Goal: Information Seeking & Learning: Check status

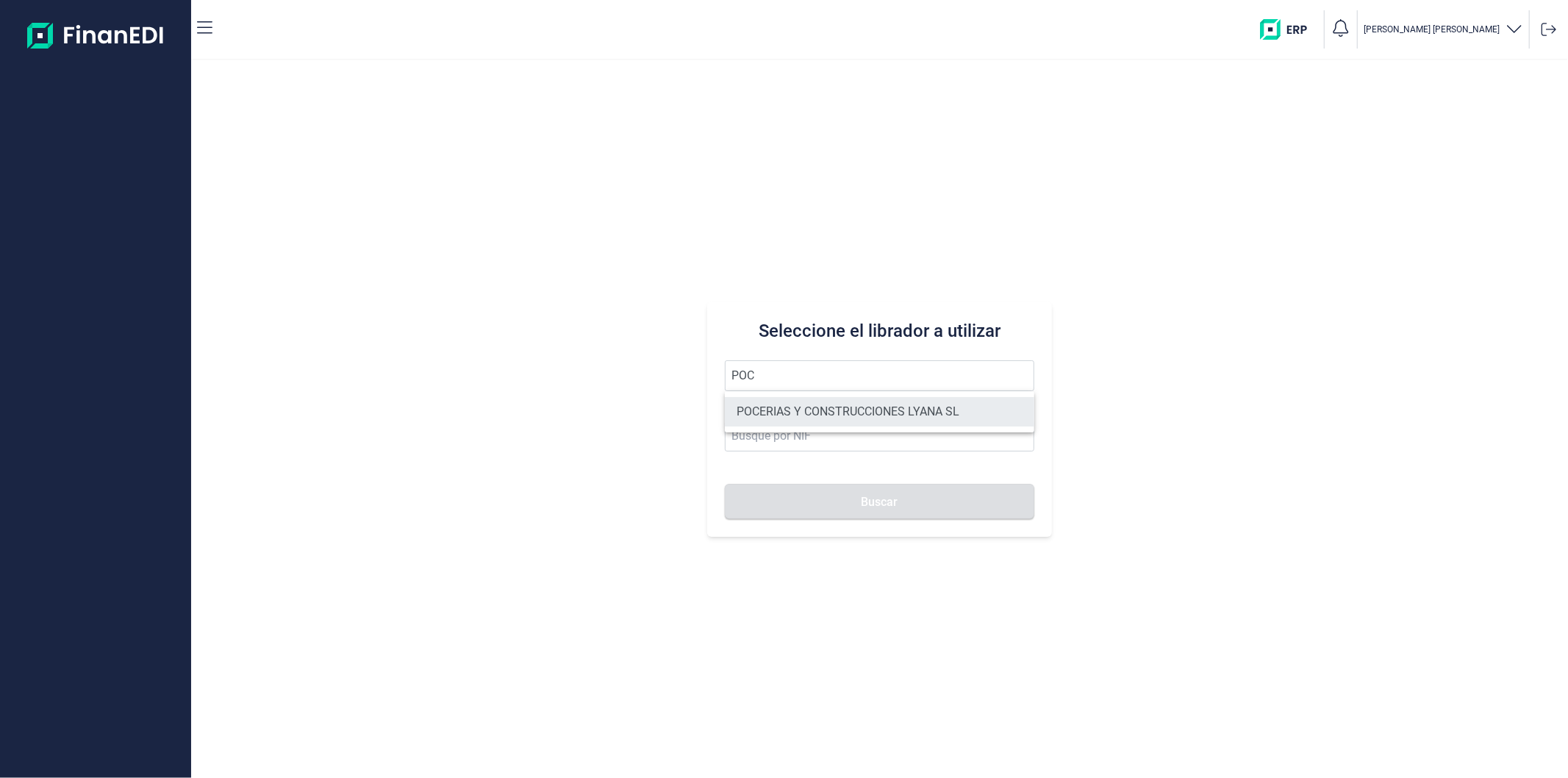
click at [839, 406] on li "POCERIAS Y CONSTRUCCIONES LYANA SL" at bounding box center [879, 412] width 309 height 30
type input "POCERIAS Y CONSTRUCCIONES LYANA SL"
type input "B86776226"
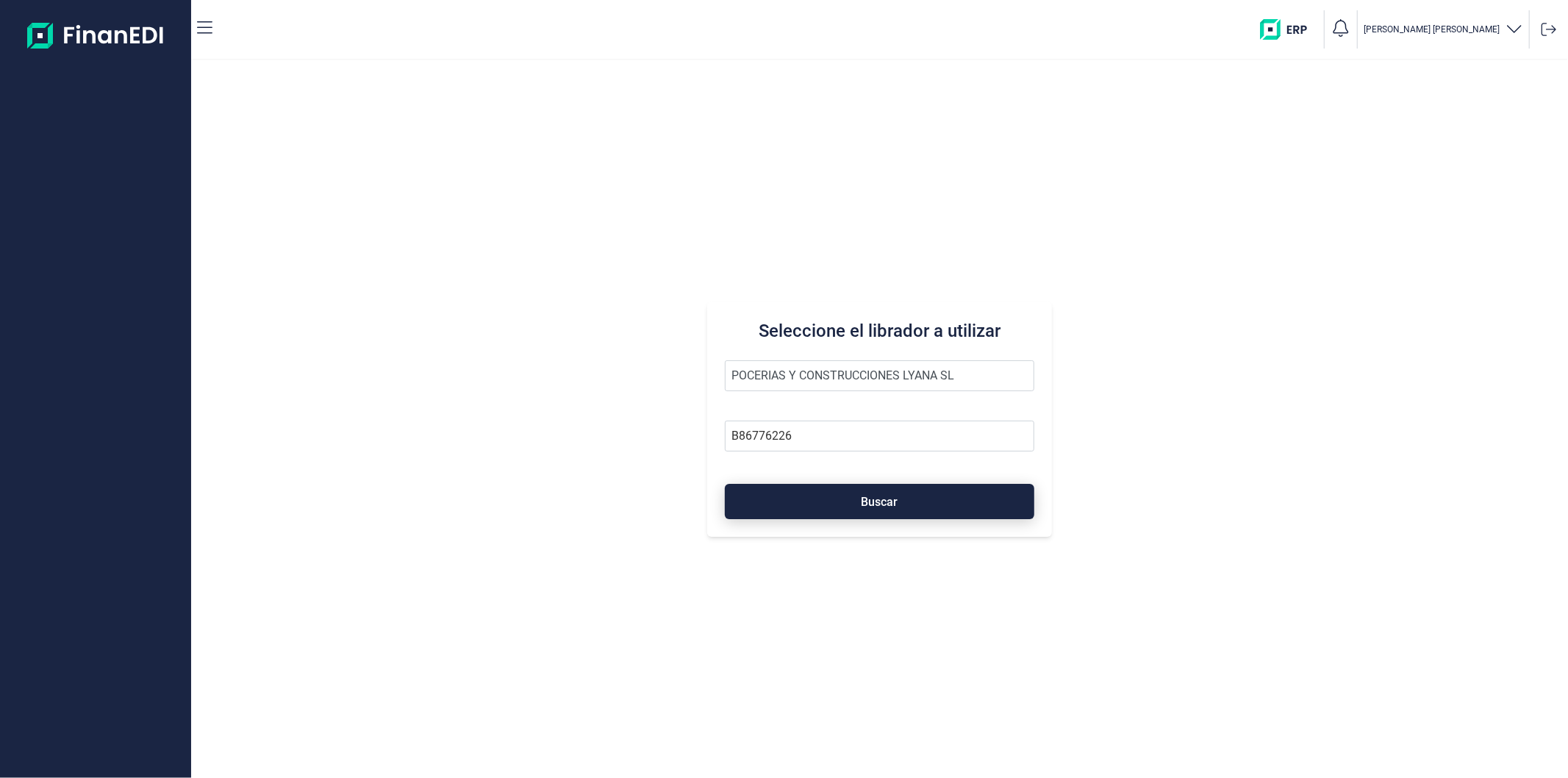
click at [854, 508] on button "Buscar" at bounding box center [879, 500] width 309 height 35
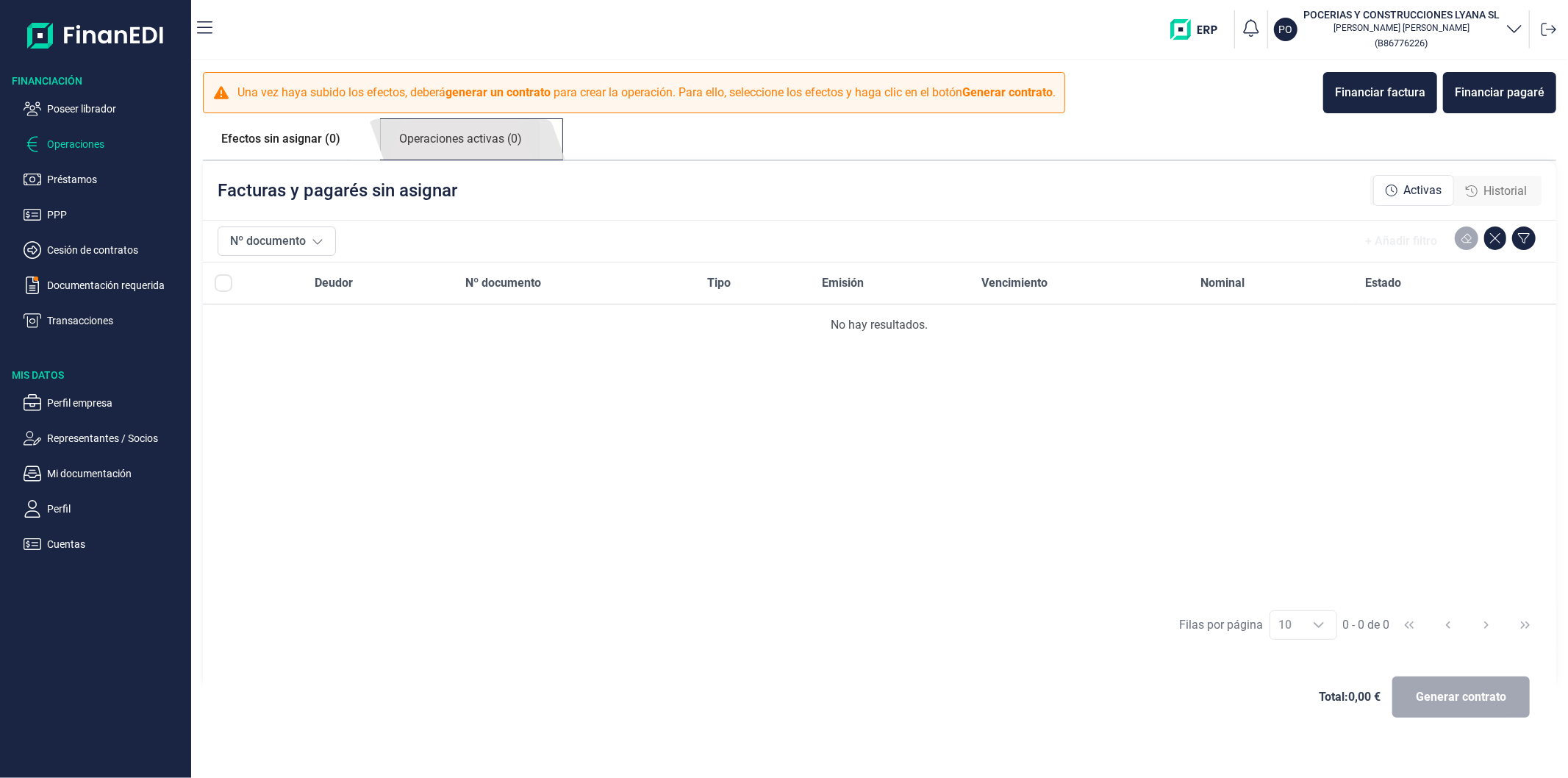
click at [435, 138] on link "Operaciones activas (0)" at bounding box center [460, 139] width 159 height 40
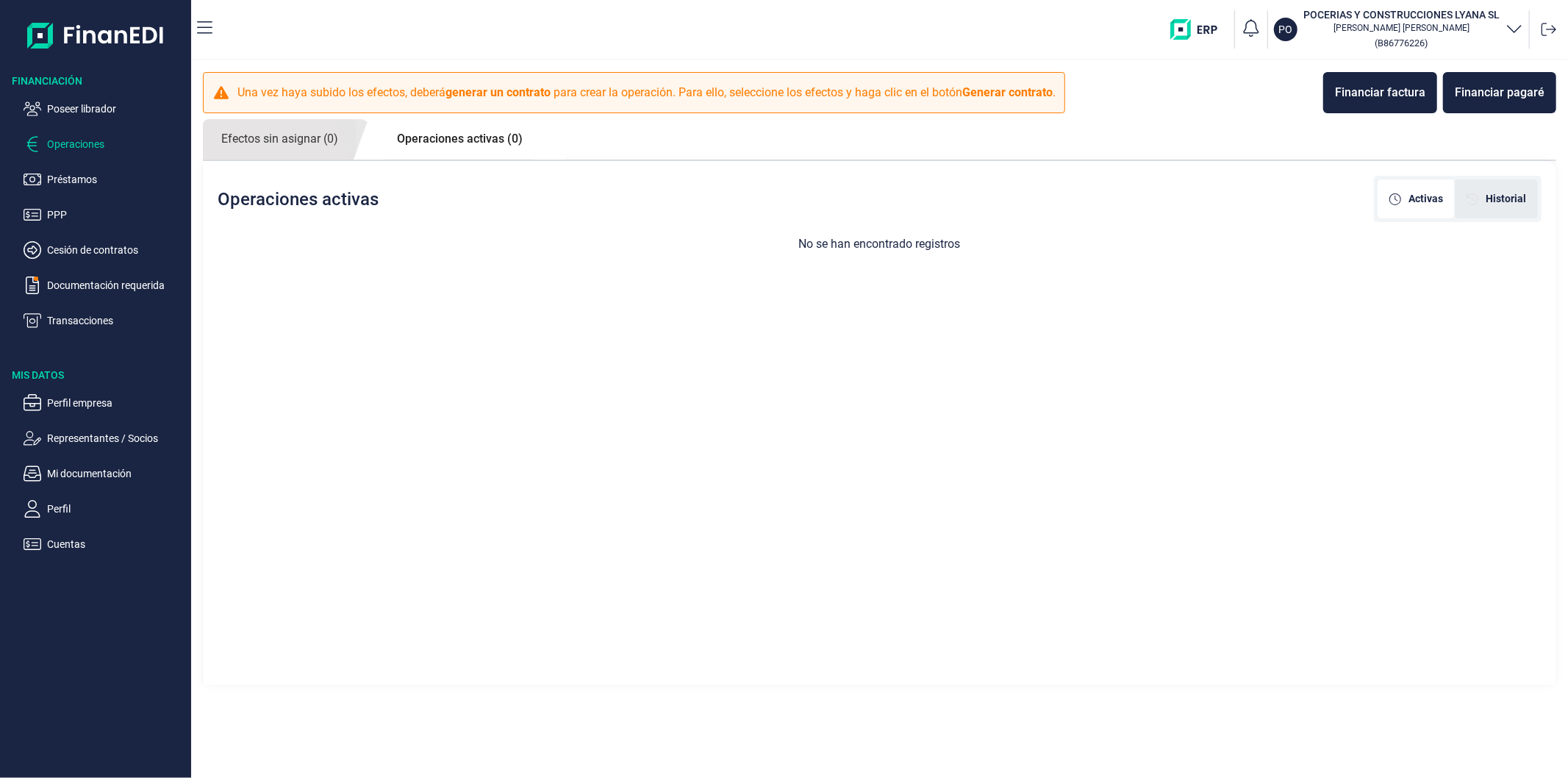
click at [1504, 206] on span "Historial" at bounding box center [1505, 199] width 40 height 15
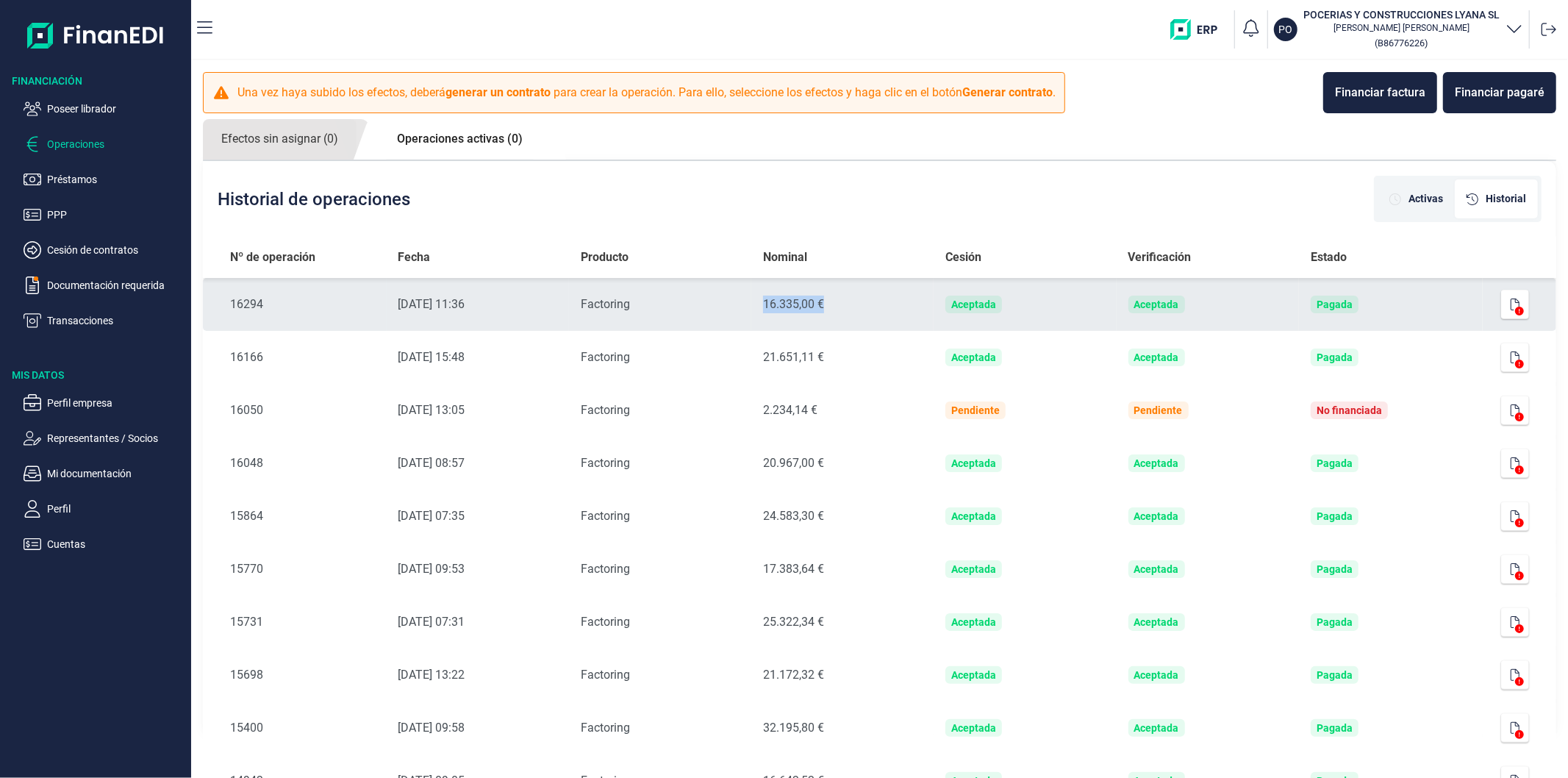
drag, startPoint x: 754, startPoint y: 304, endPoint x: 826, endPoint y: 299, distance: 72.2
click at [826, 299] on td "Nominal 16.335,00 €" at bounding box center [842, 304] width 183 height 53
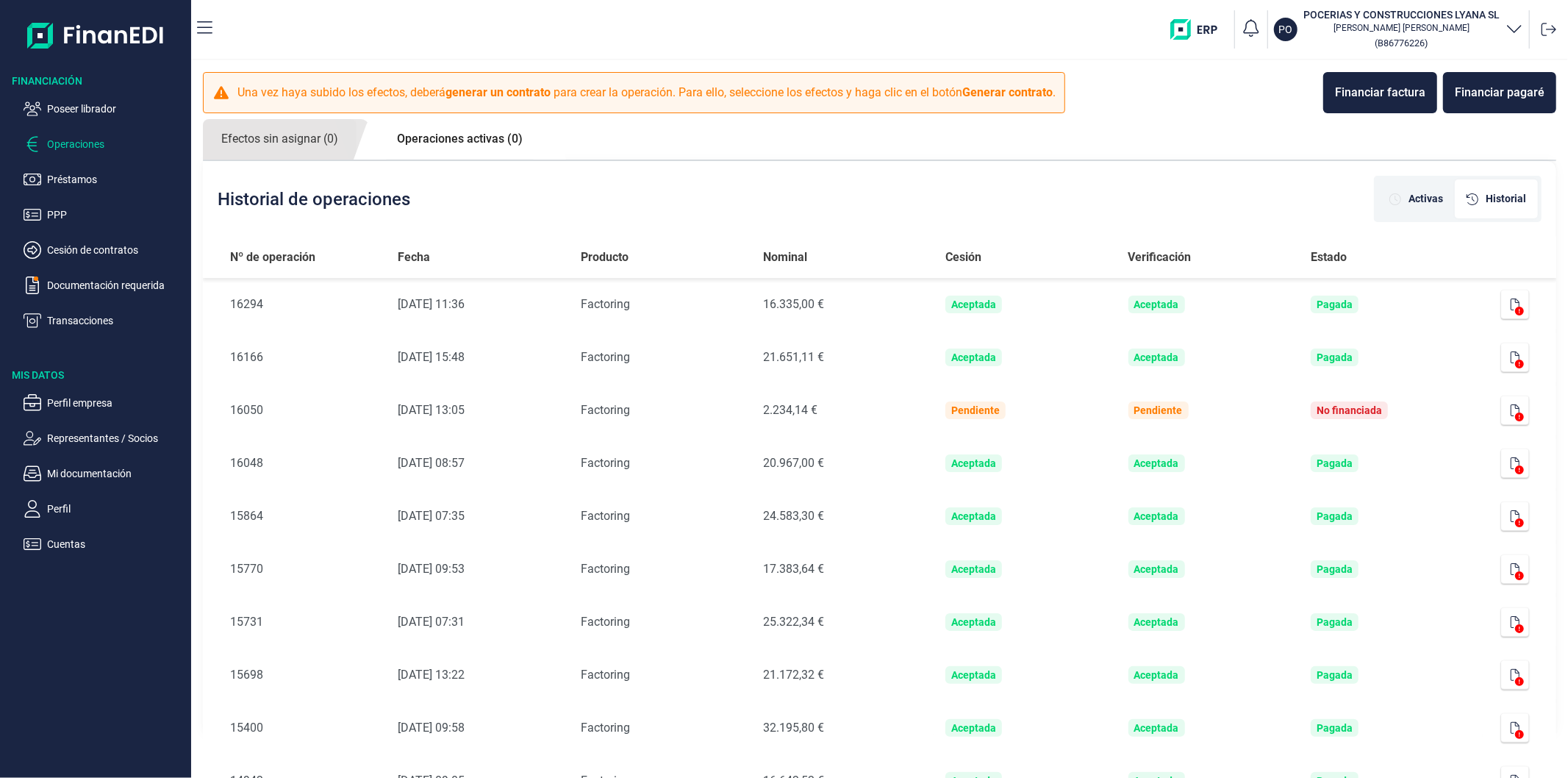
click at [838, 218] on div "Historial de operaciones Activas Historial" at bounding box center [880, 199] width 1353 height 76
click at [122, 246] on p "Cesión de contratos" at bounding box center [116, 250] width 138 height 18
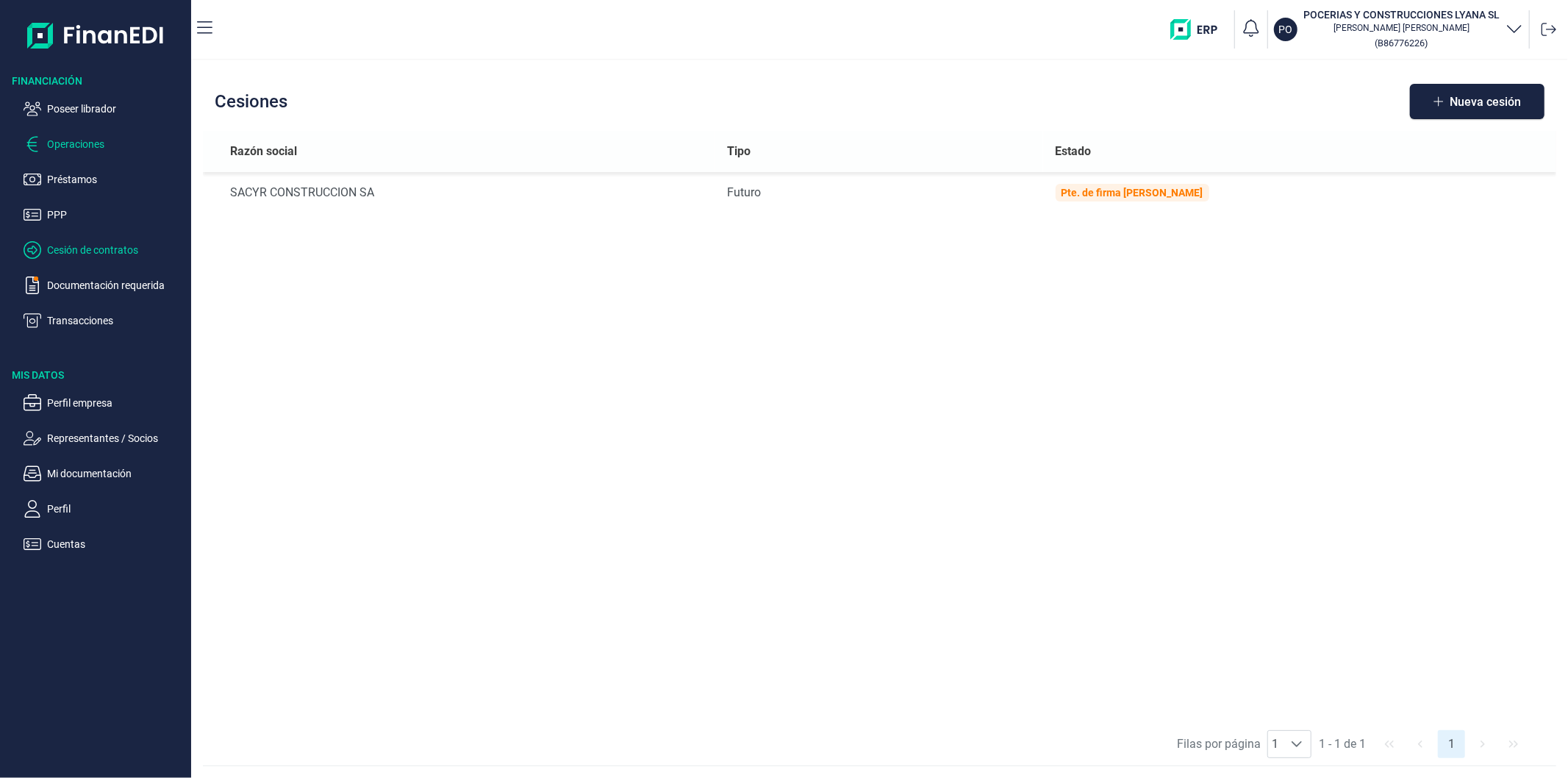
click at [81, 147] on p "Operaciones" at bounding box center [116, 144] width 138 height 18
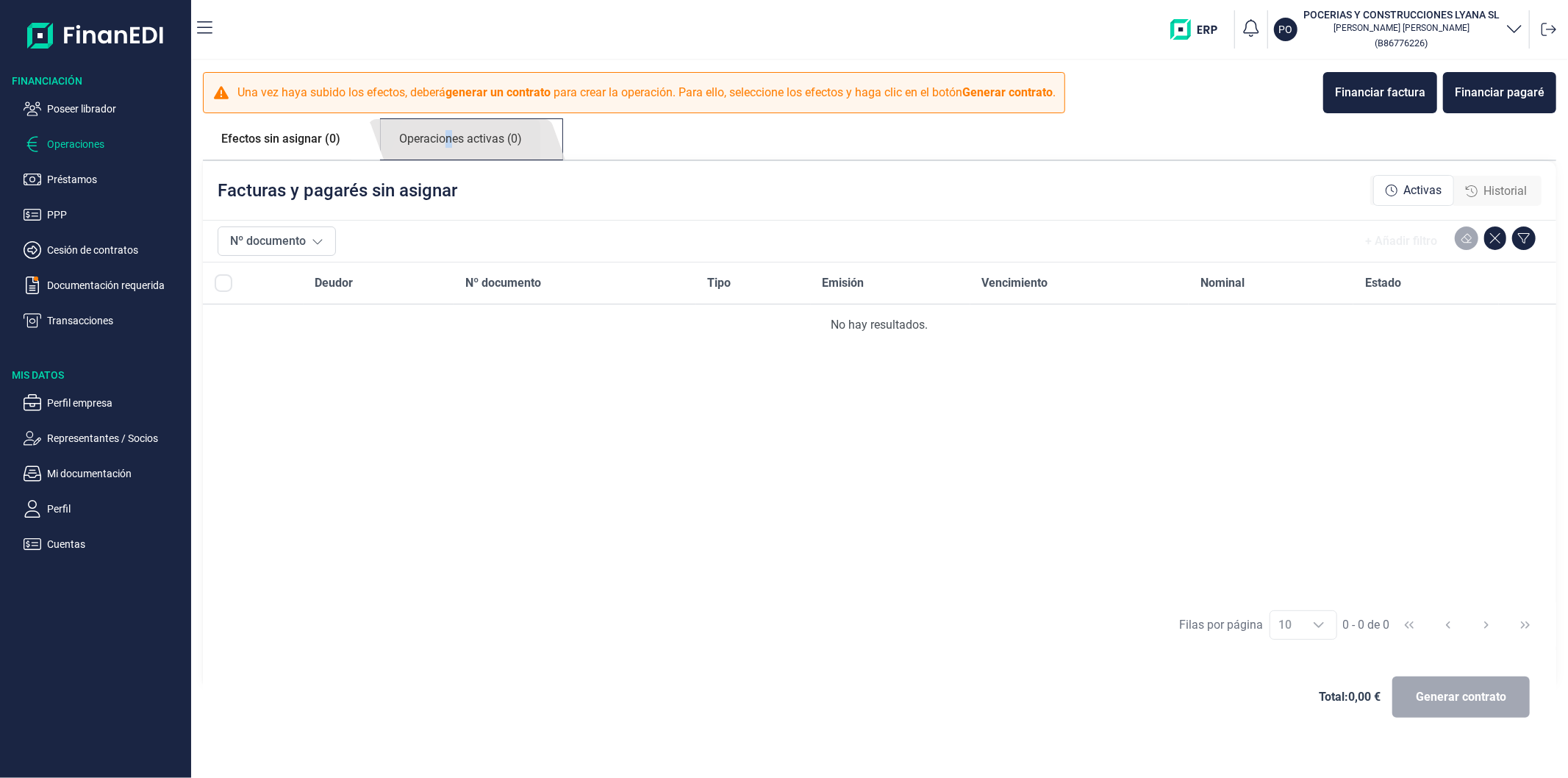
click at [448, 134] on link "Operaciones activas (0)" at bounding box center [460, 139] width 159 height 40
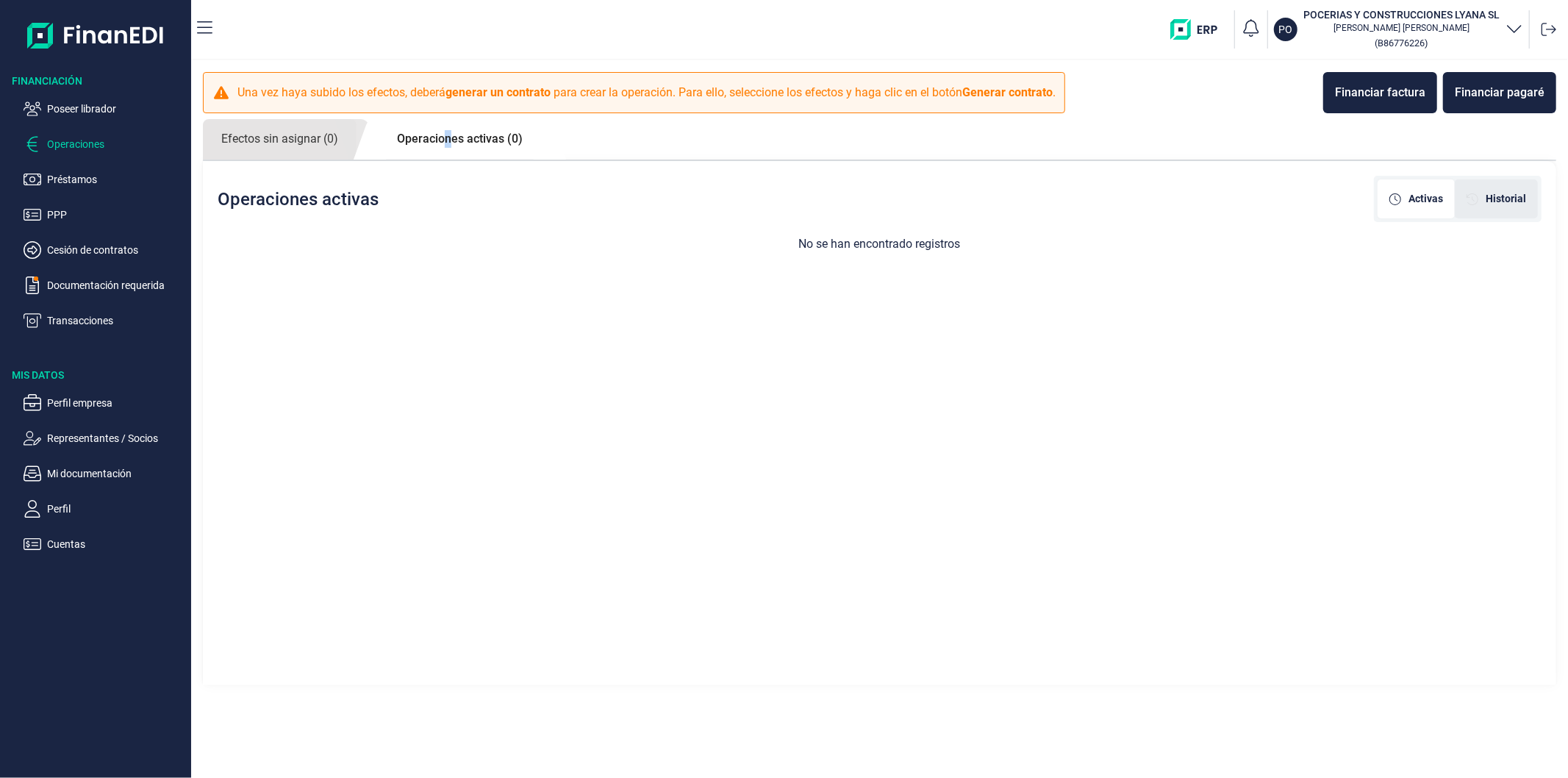
click at [1493, 189] on div "Historial" at bounding box center [1496, 199] width 83 height 39
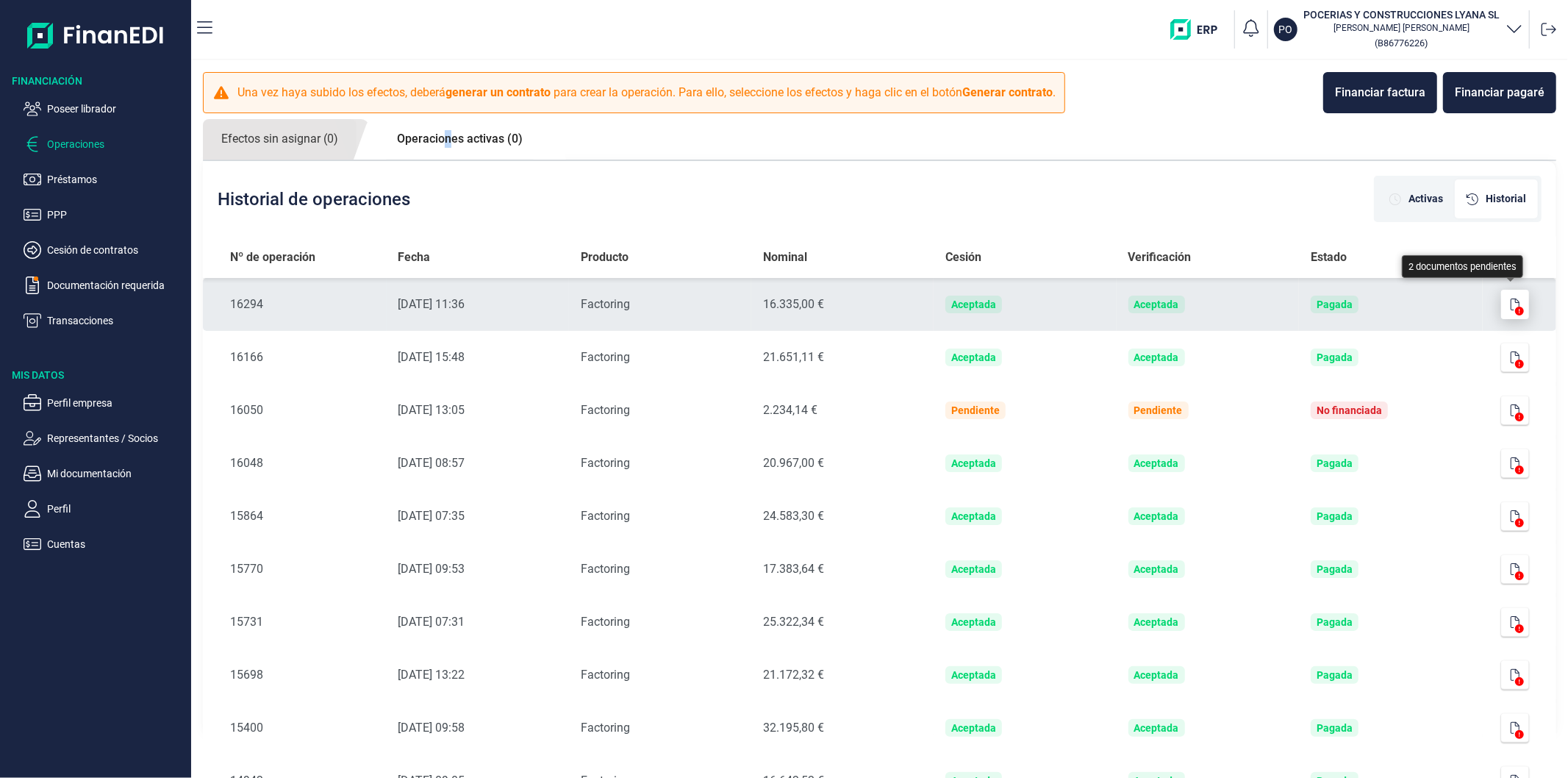
click at [1511, 302] on icon "button" at bounding box center [1515, 304] width 9 height 12
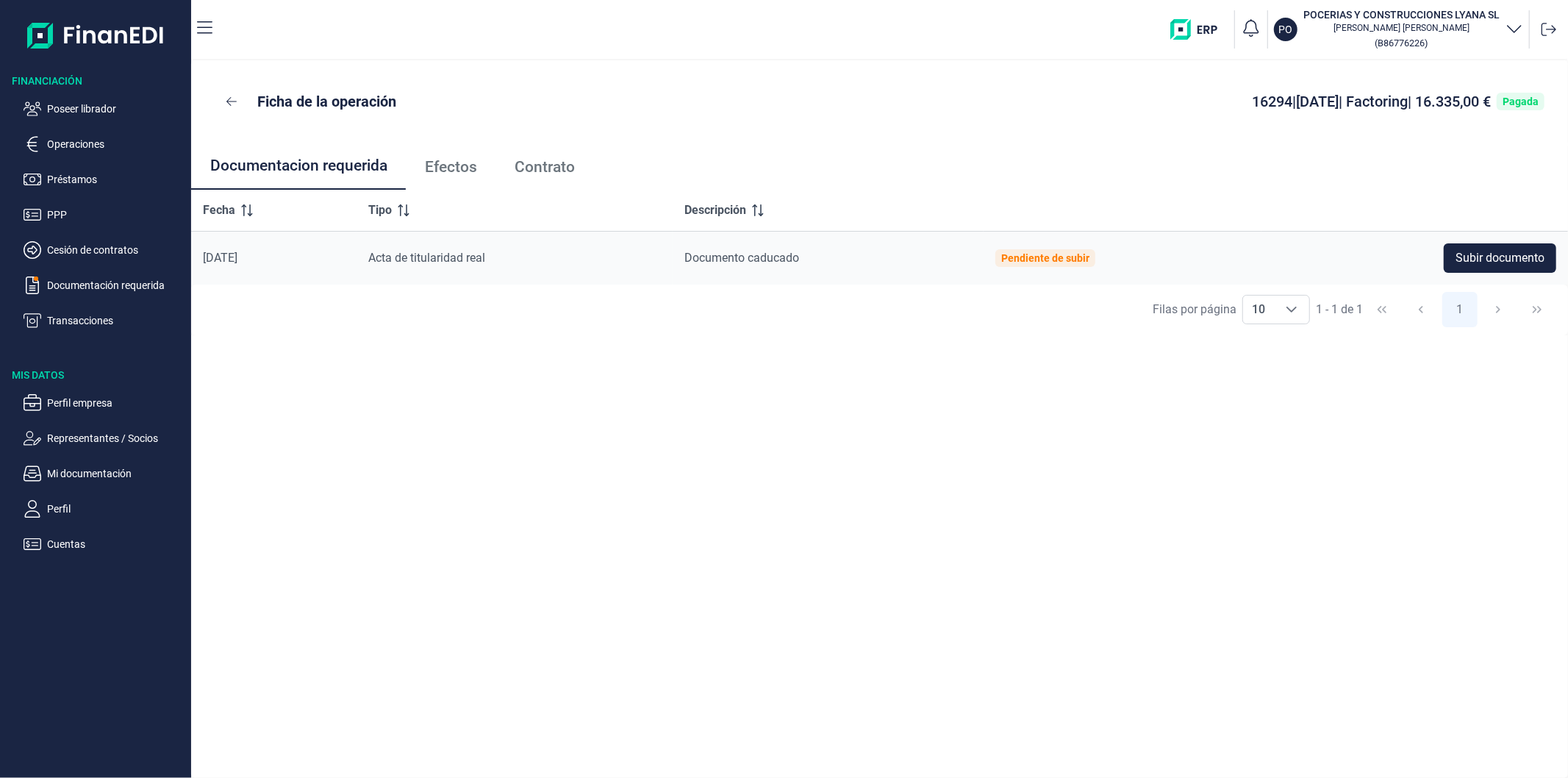
click at [461, 173] on span "Efectos" at bounding box center [451, 167] width 52 height 15
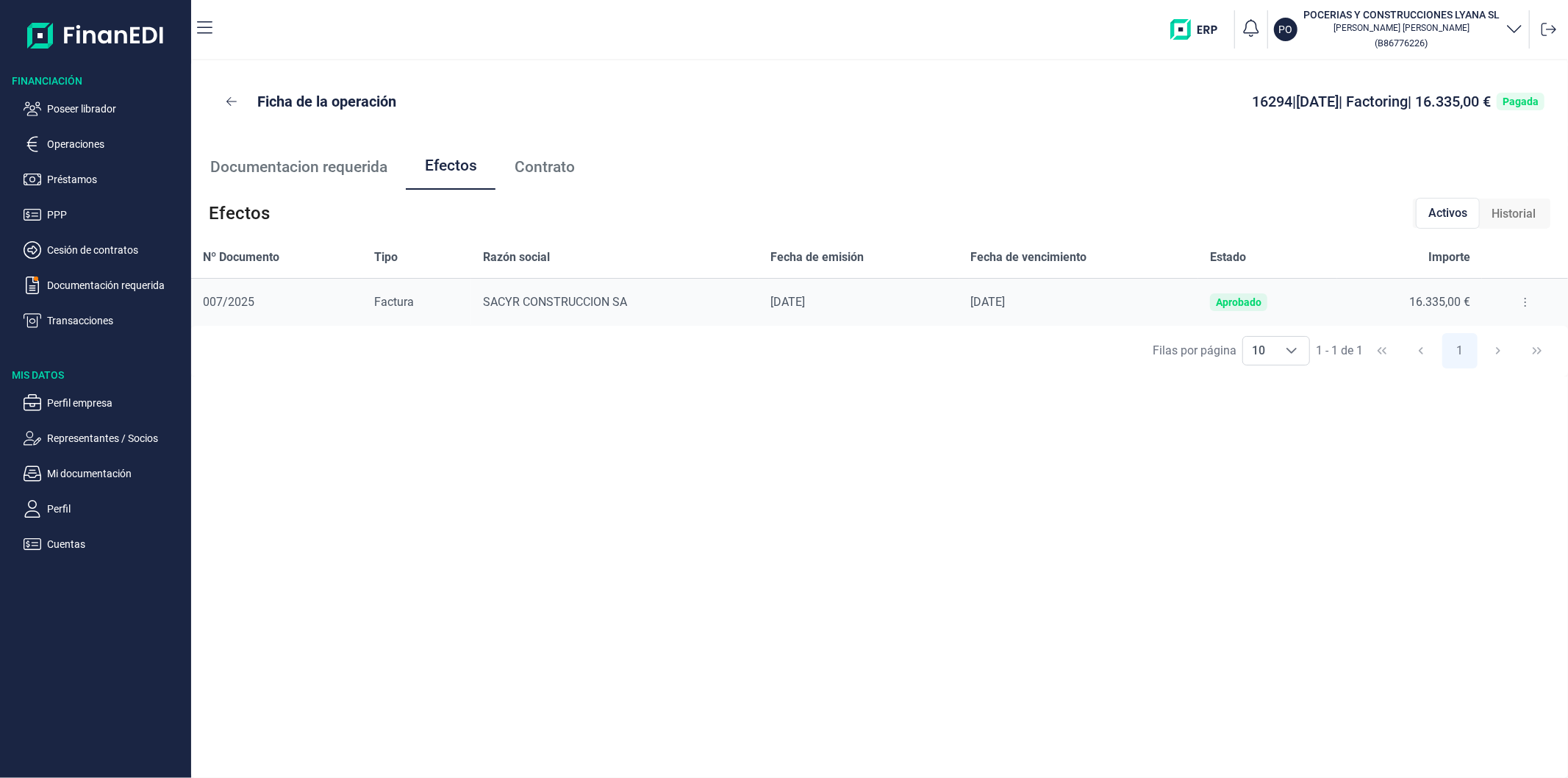
click at [1517, 295] on button at bounding box center [1525, 302] width 27 height 23
click at [1475, 335] on span "Detalles efecto" at bounding box center [1476, 338] width 67 height 14
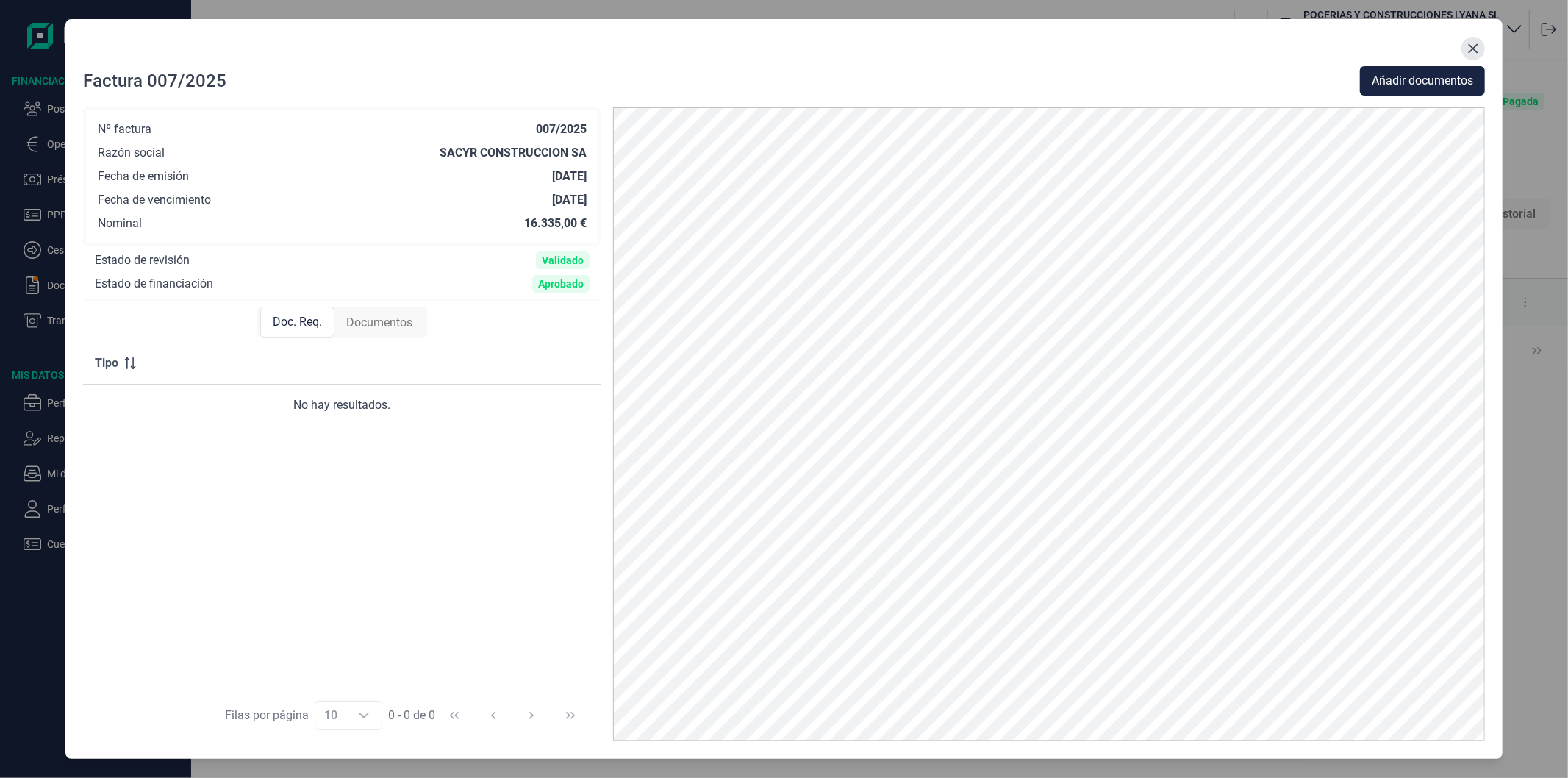
click at [1475, 50] on icon "Close" at bounding box center [1473, 48] width 10 height 10
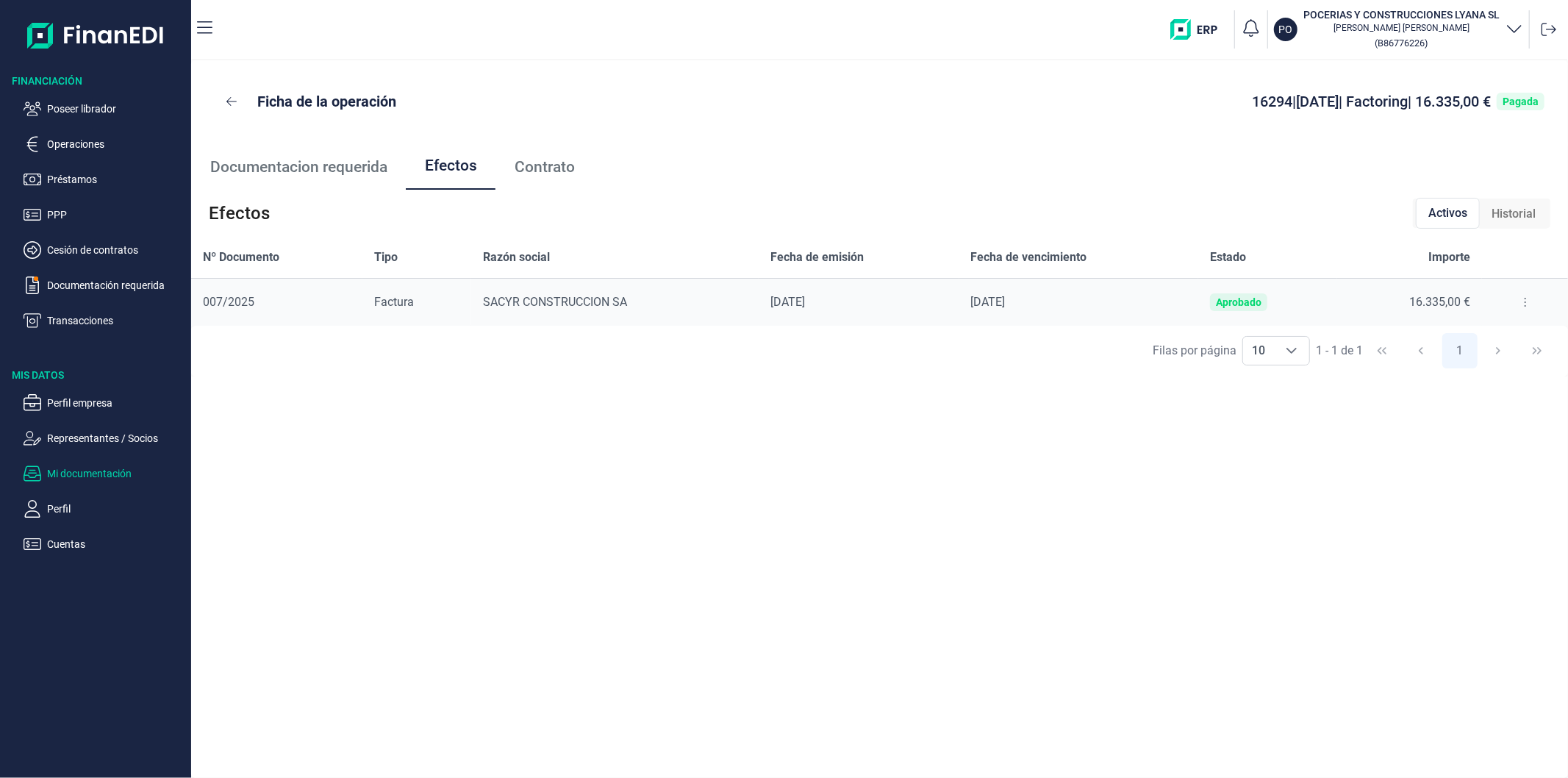
click at [84, 469] on p "Mi documentación" at bounding box center [116, 474] width 138 height 18
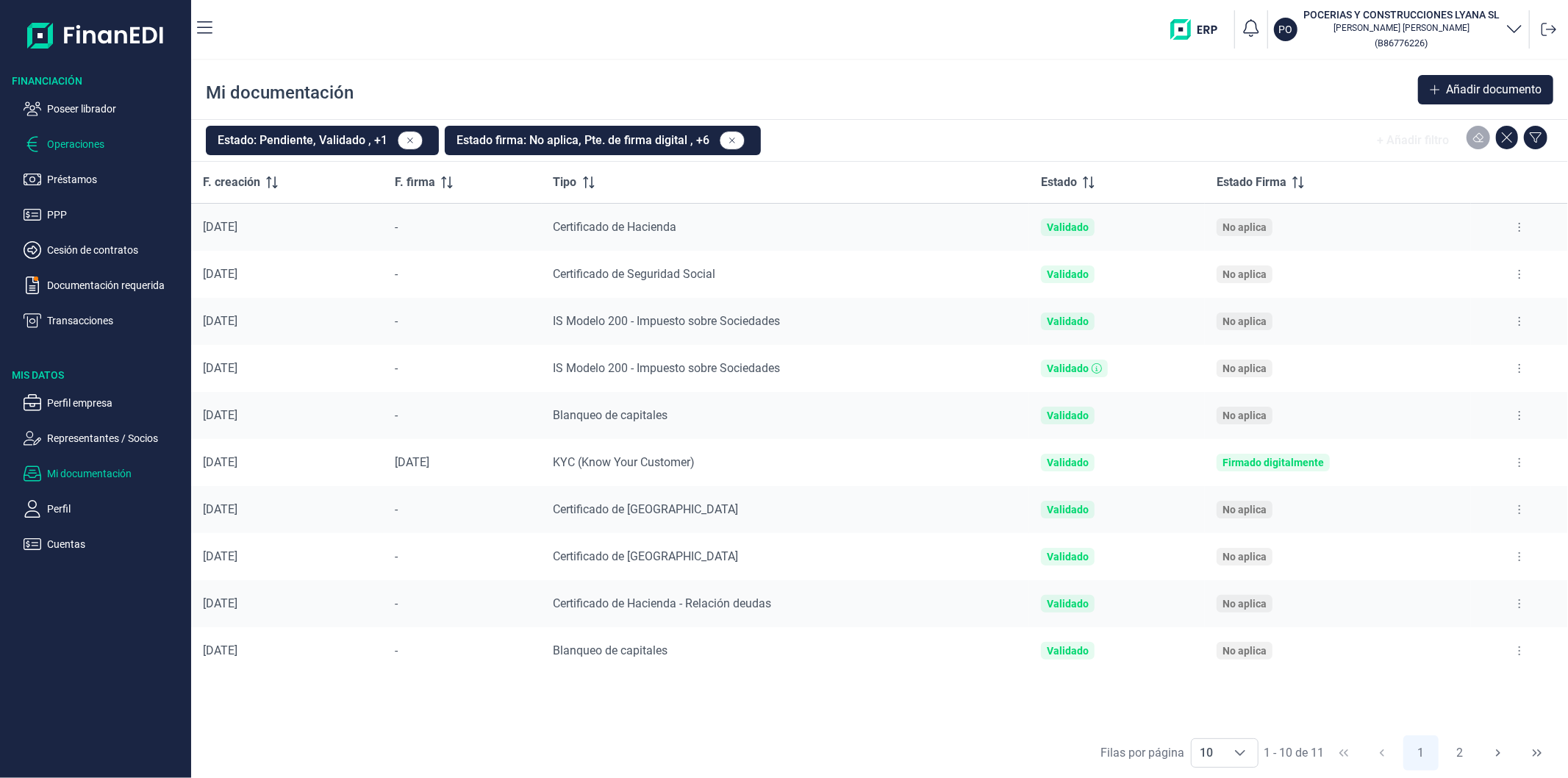
click at [59, 146] on p "Operaciones" at bounding box center [116, 144] width 138 height 18
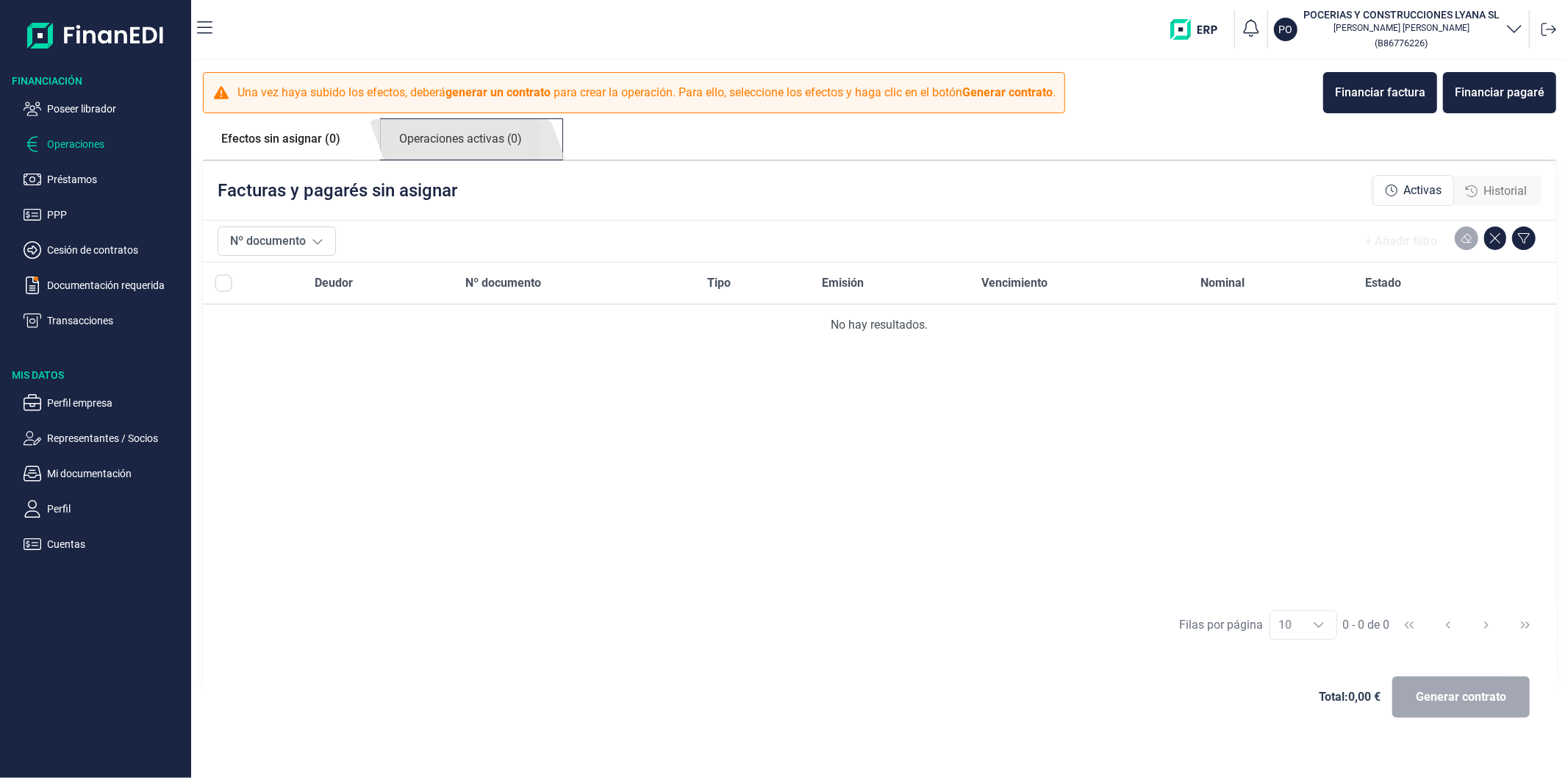
click at [480, 134] on link "Operaciones activas (0)" at bounding box center [460, 139] width 159 height 40
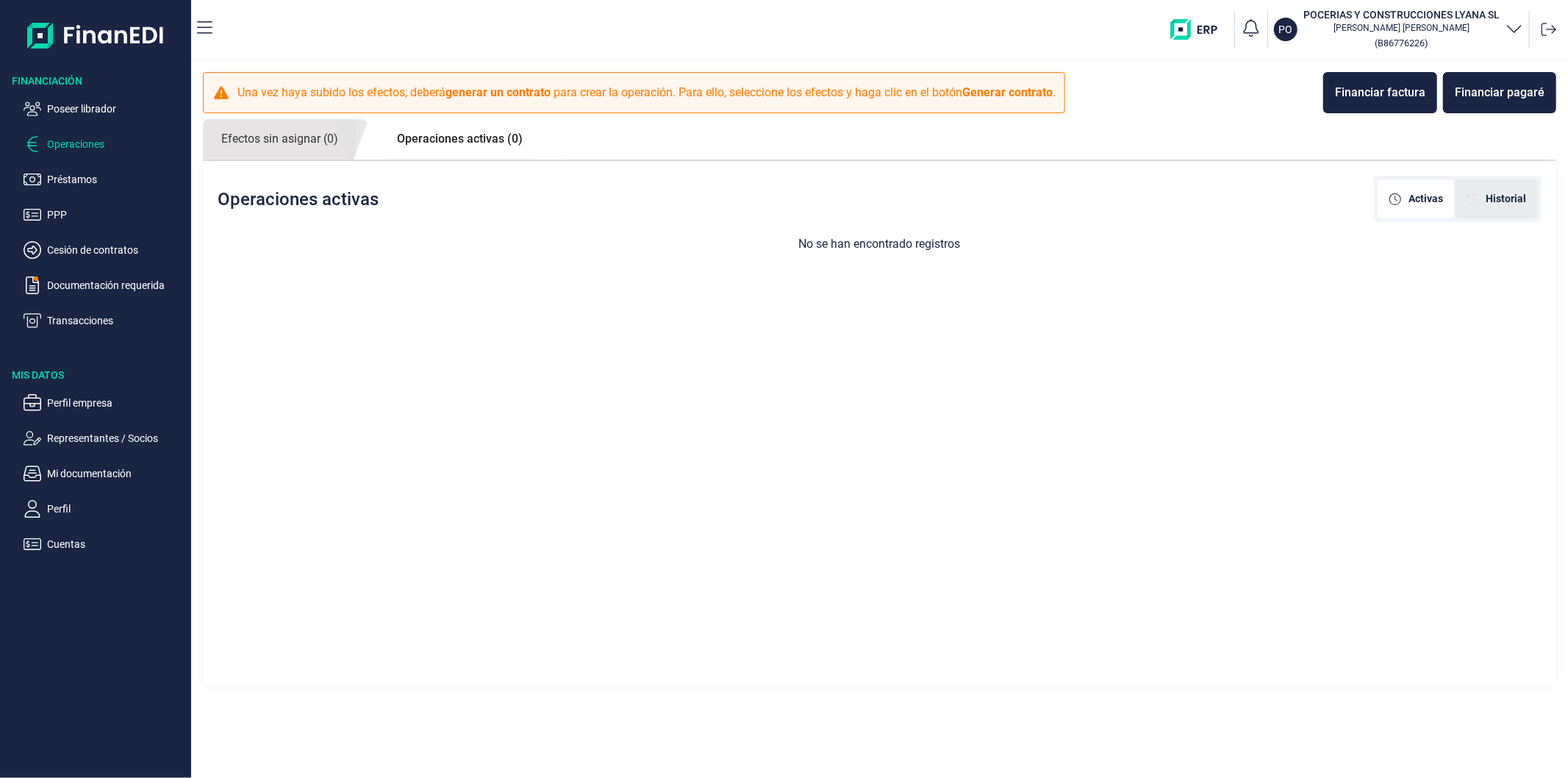
click at [1500, 206] on span "Historial" at bounding box center [1505, 199] width 40 height 15
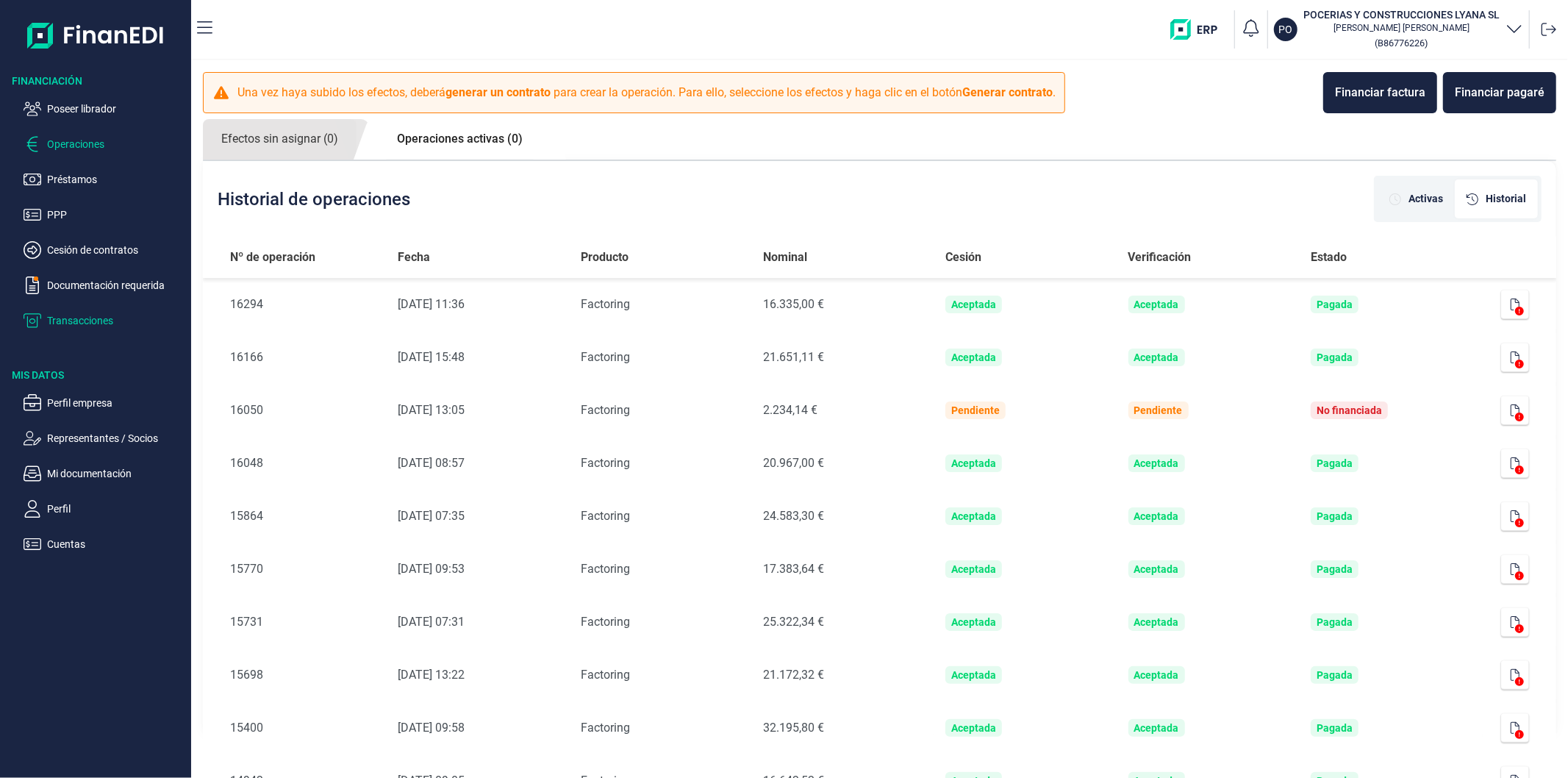
click at [101, 318] on p "Transacciones" at bounding box center [116, 321] width 138 height 18
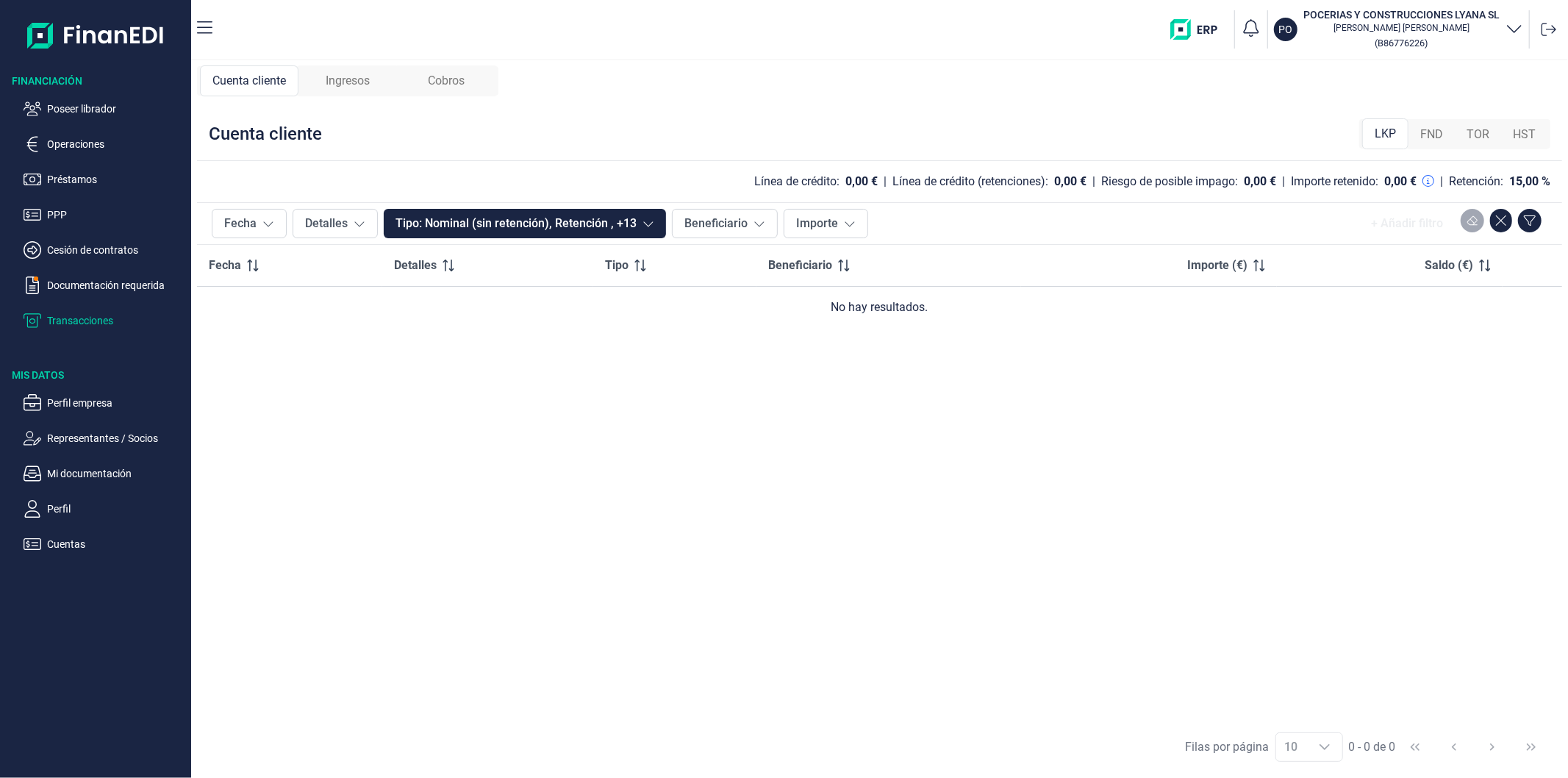
click at [1431, 138] on span "FND" at bounding box center [1431, 134] width 22 height 18
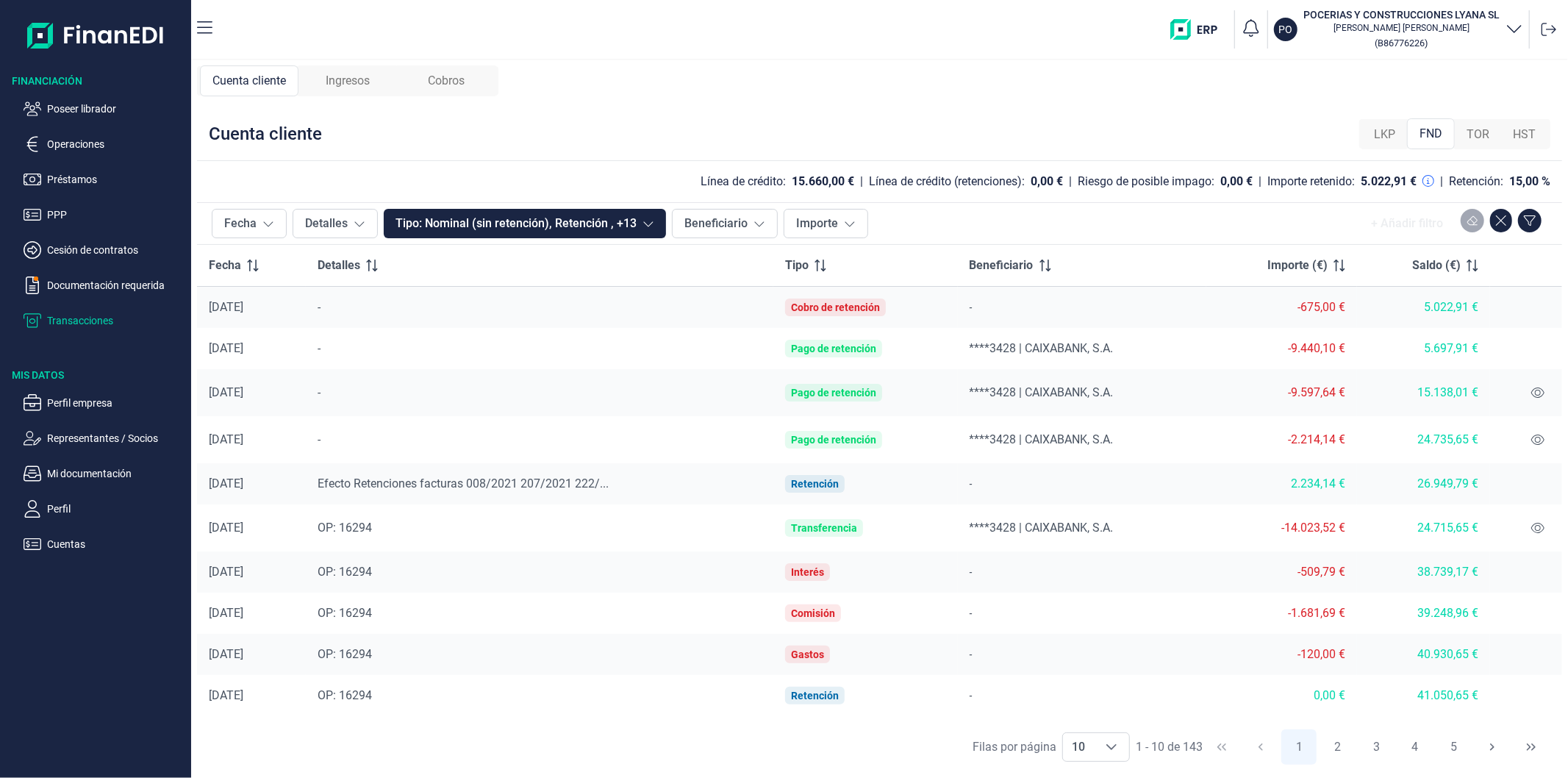
click at [357, 76] on span "Ingresos" at bounding box center [347, 81] width 44 height 18
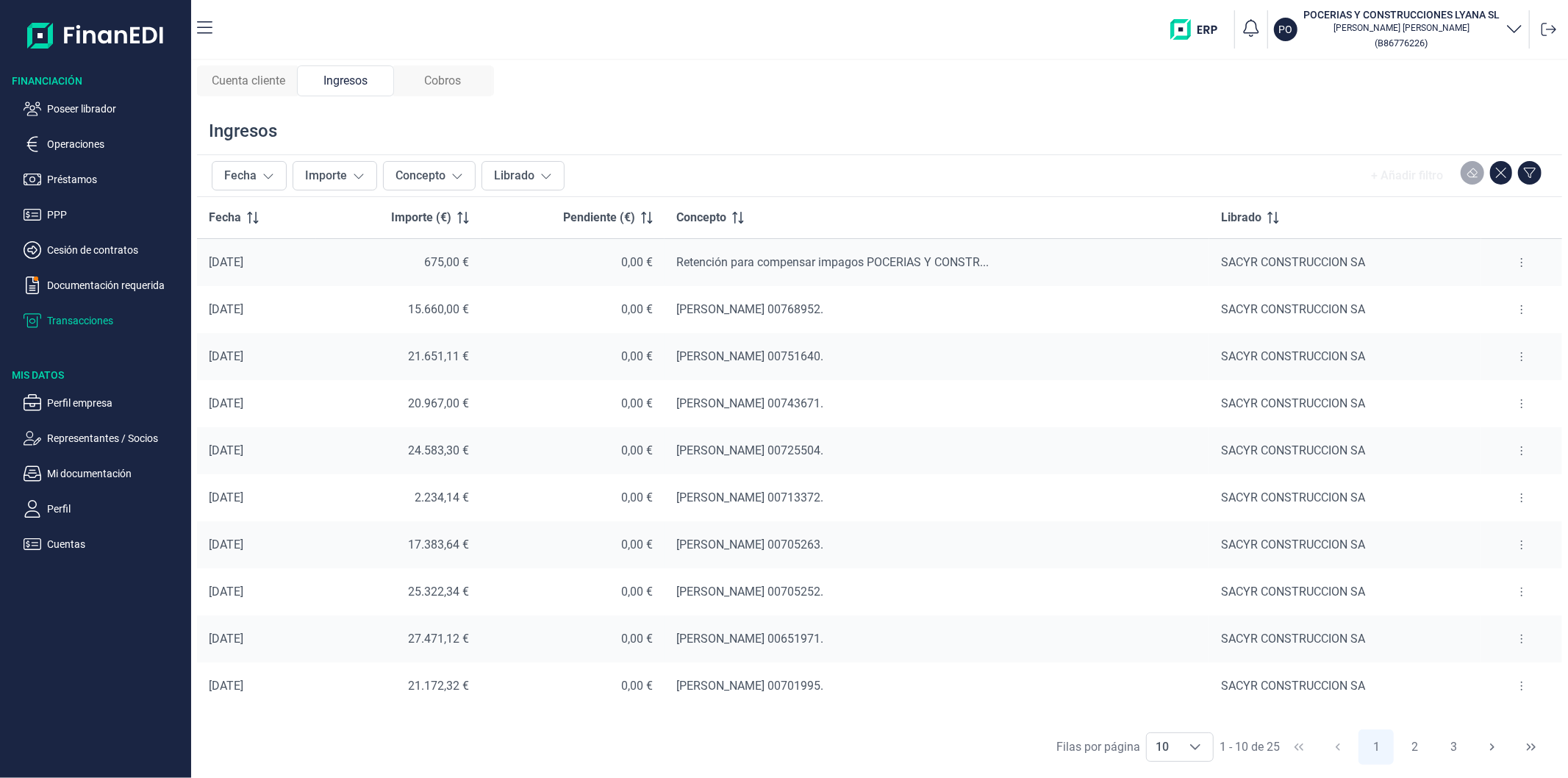
click at [430, 77] on span "Cobros" at bounding box center [442, 81] width 37 height 18
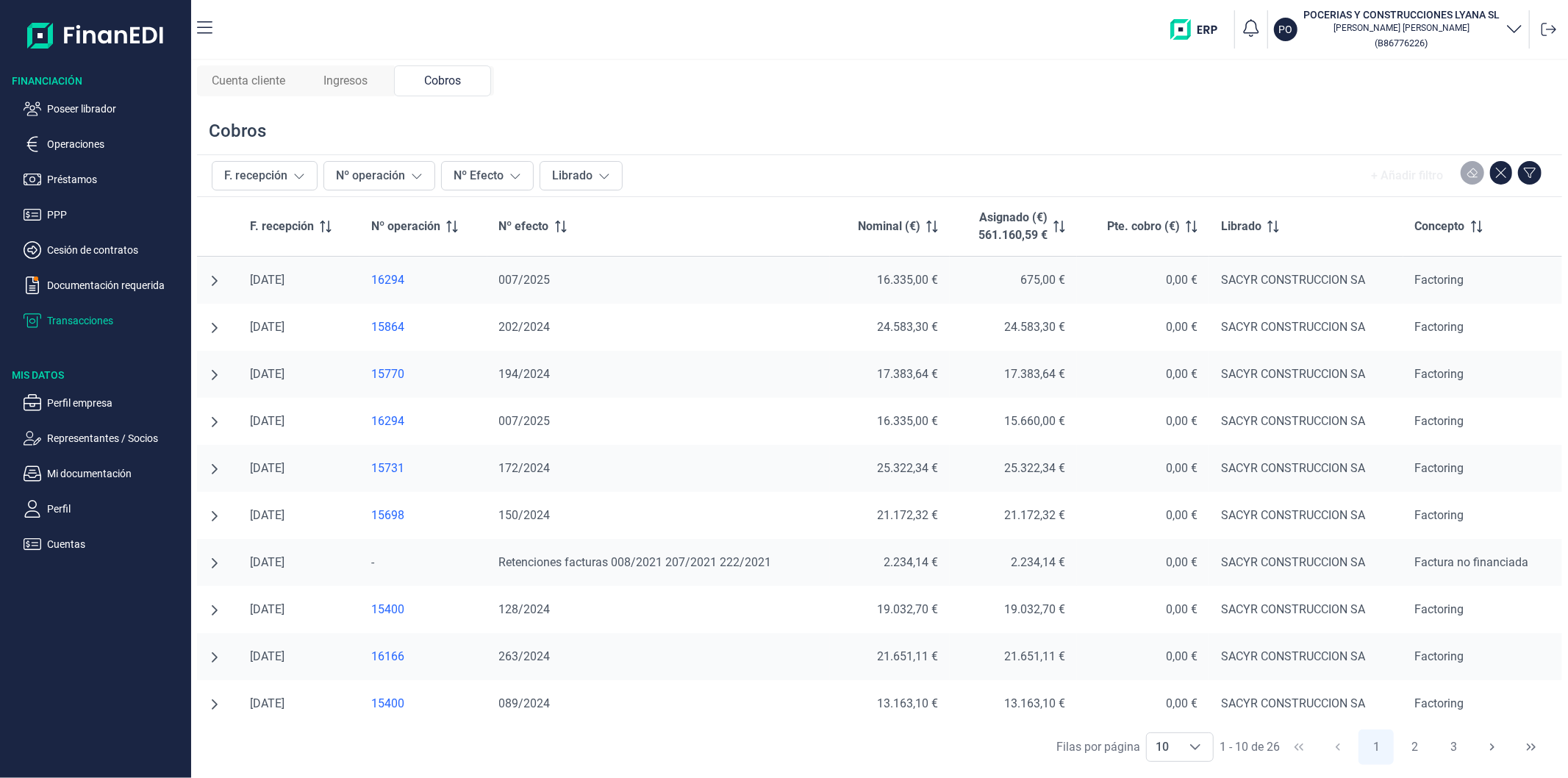
click at [209, 282] on icon "undefined null" at bounding box center [214, 280] width 12 height 12
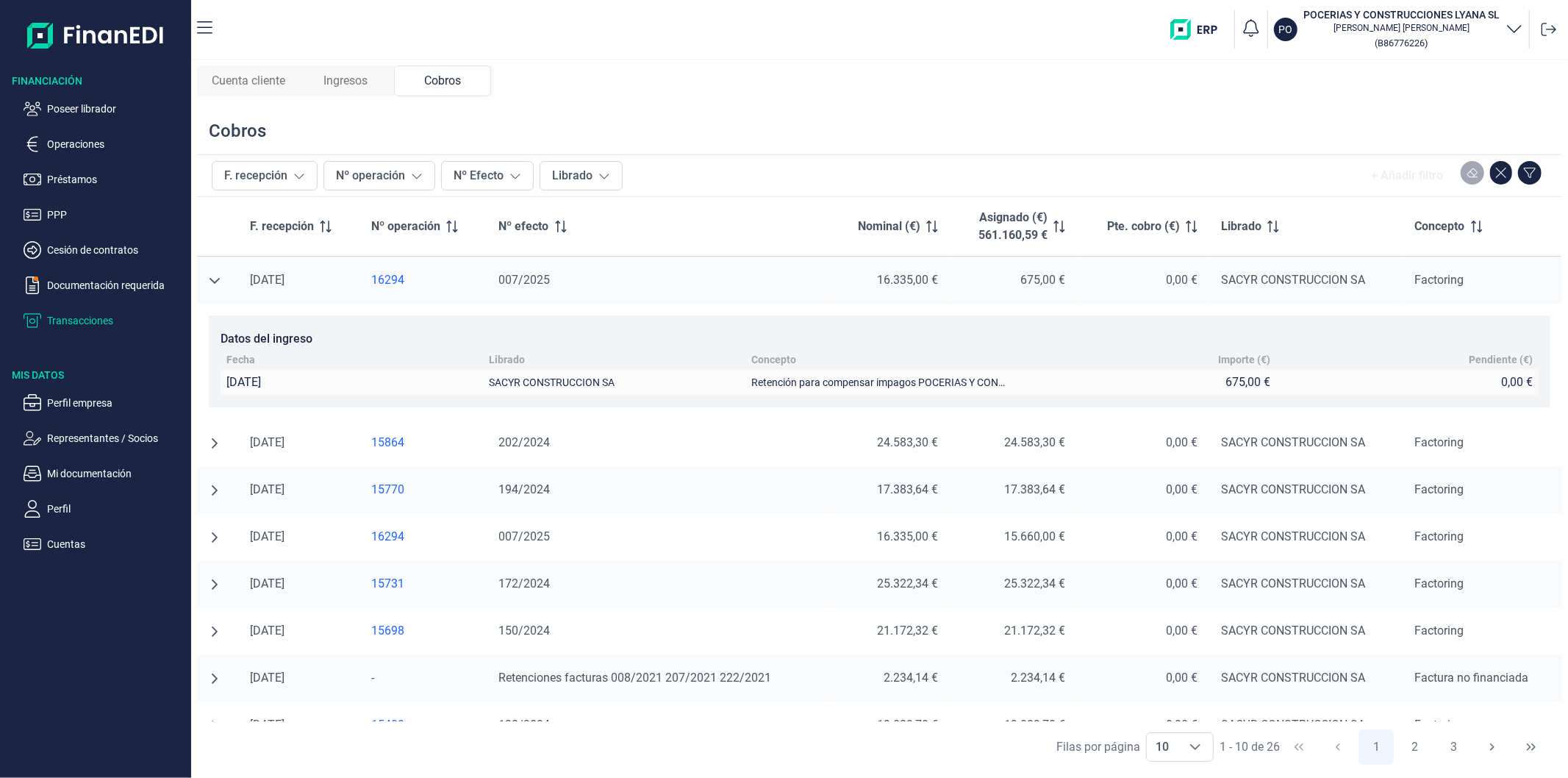
click at [256, 76] on span "Cuenta cliente" at bounding box center [249, 81] width 73 height 18
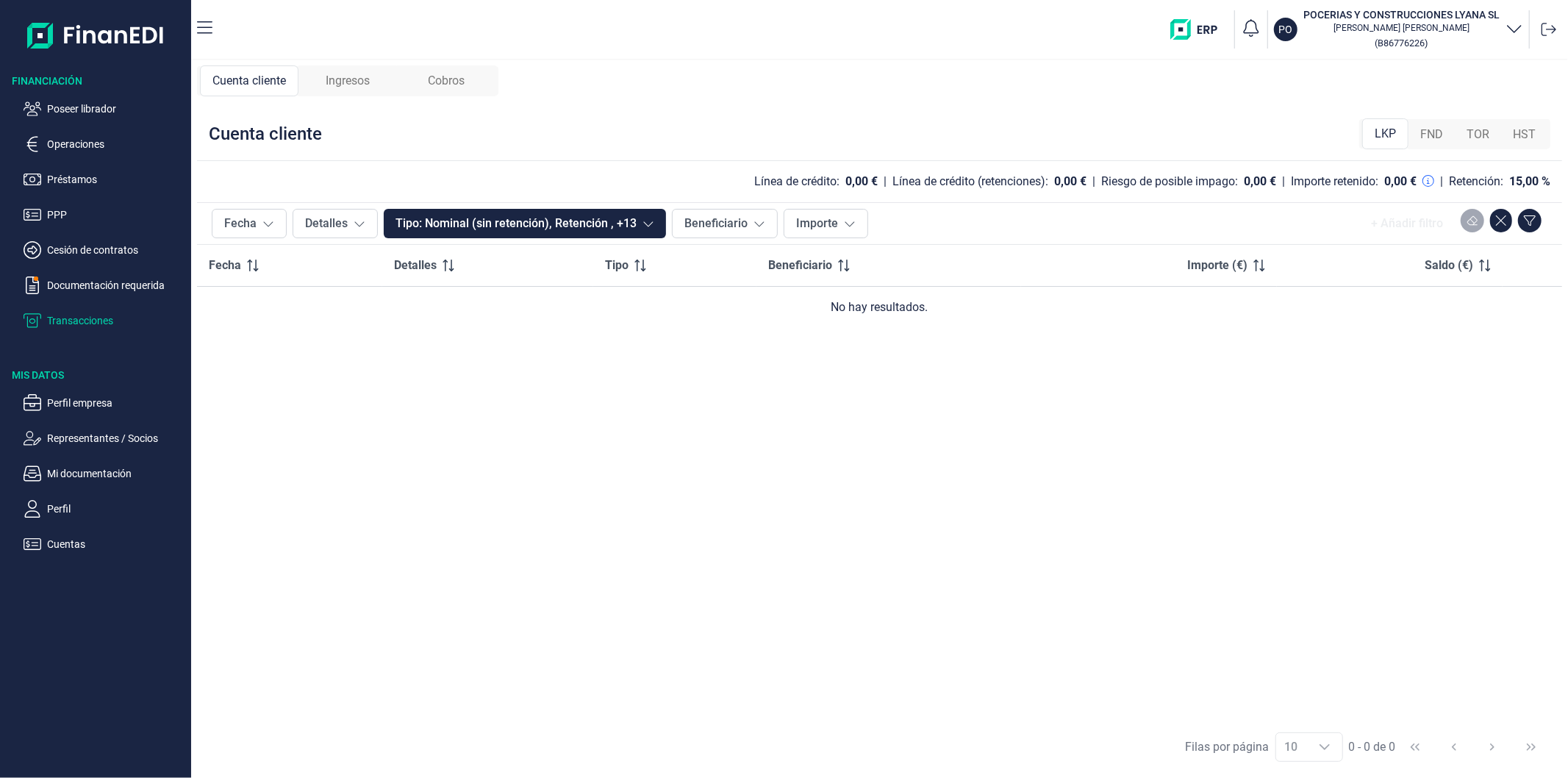
click at [357, 67] on div "Ingresos" at bounding box center [347, 81] width 98 height 30
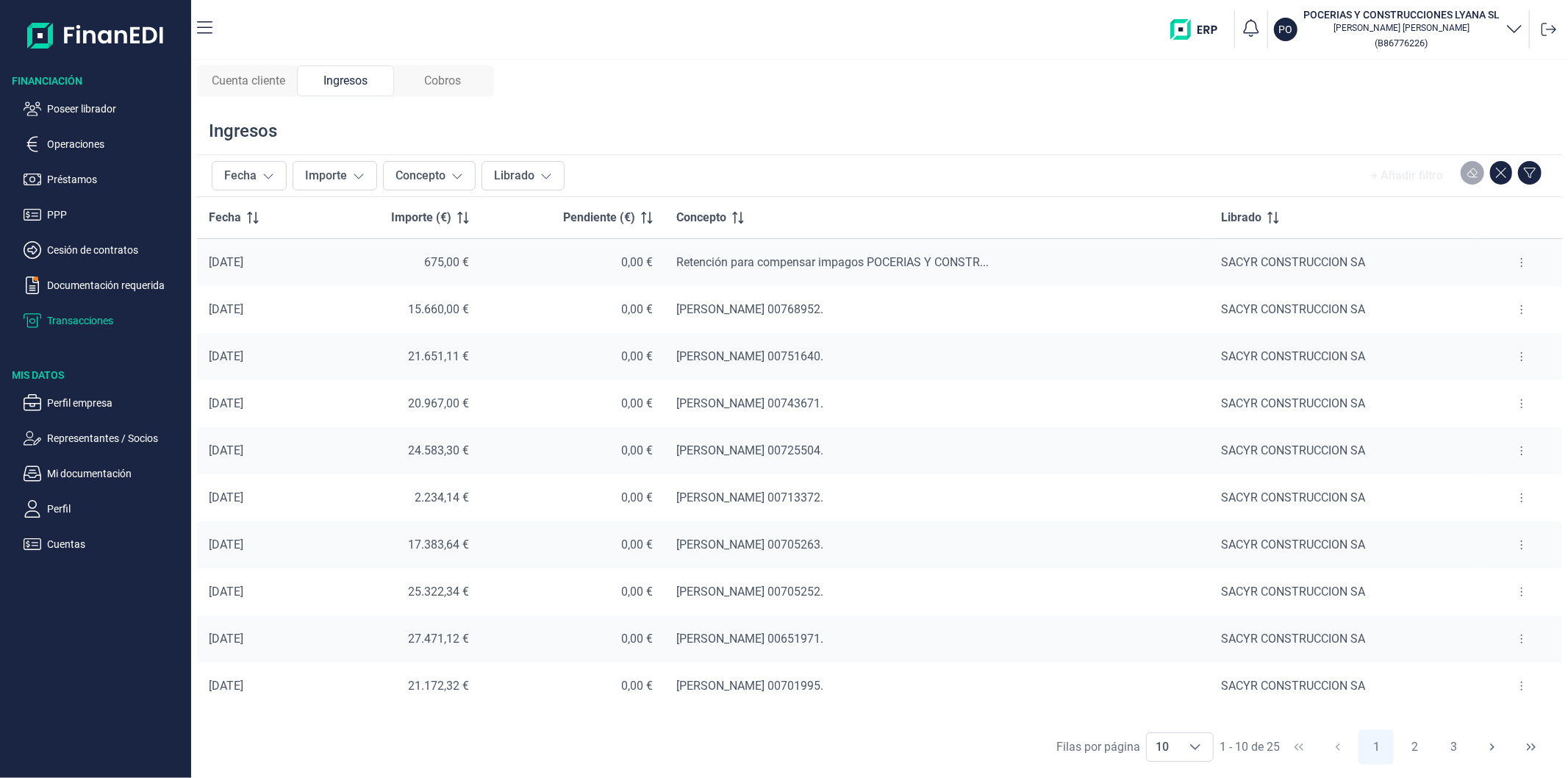
click at [434, 80] on span "Cobros" at bounding box center [442, 81] width 37 height 18
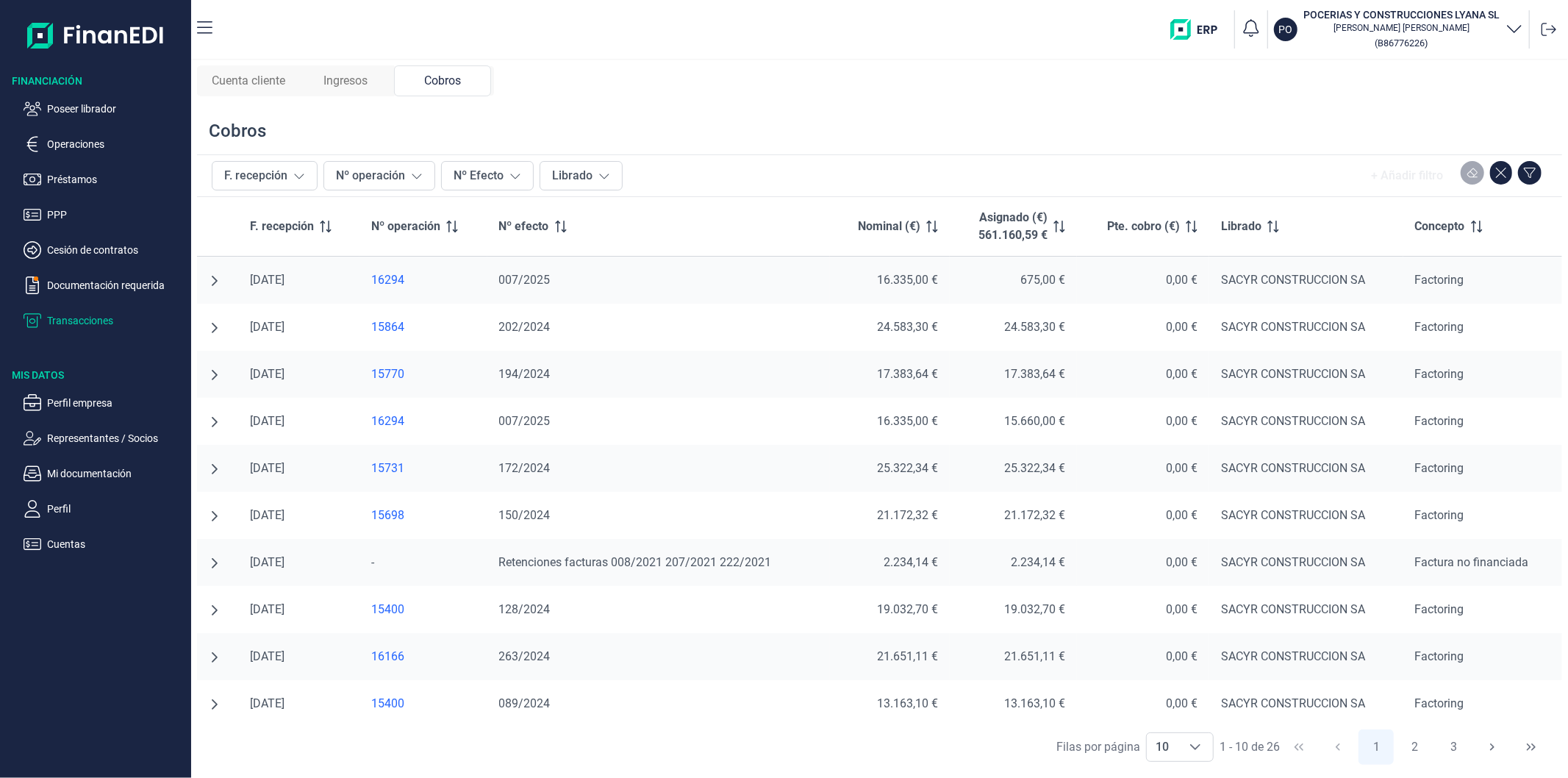
click at [217, 280] on icon "undefined null" at bounding box center [214, 280] width 12 height 12
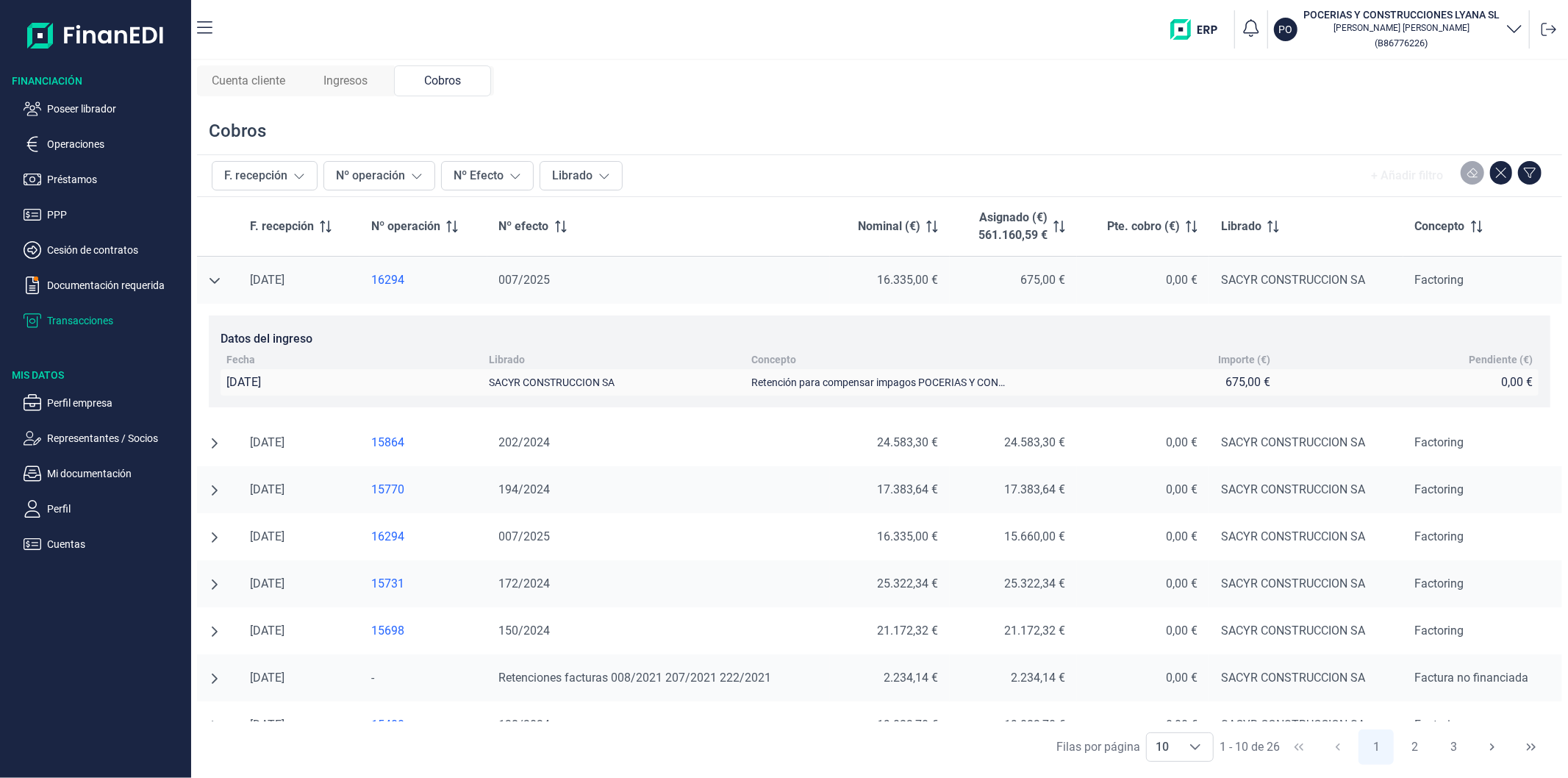
click at [214, 446] on icon "undefined null" at bounding box center [215, 443] width 6 height 10
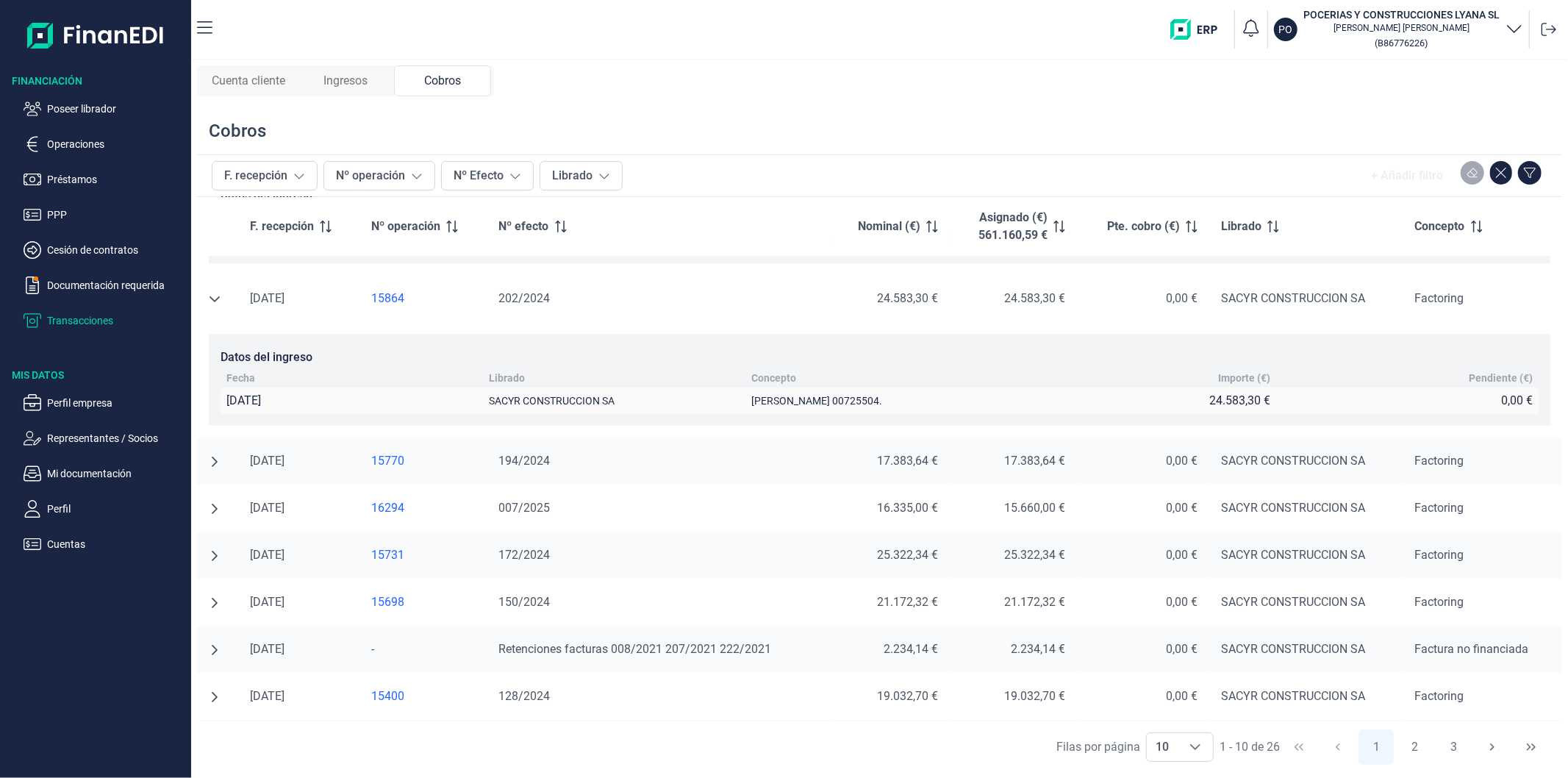
scroll to position [236, 0]
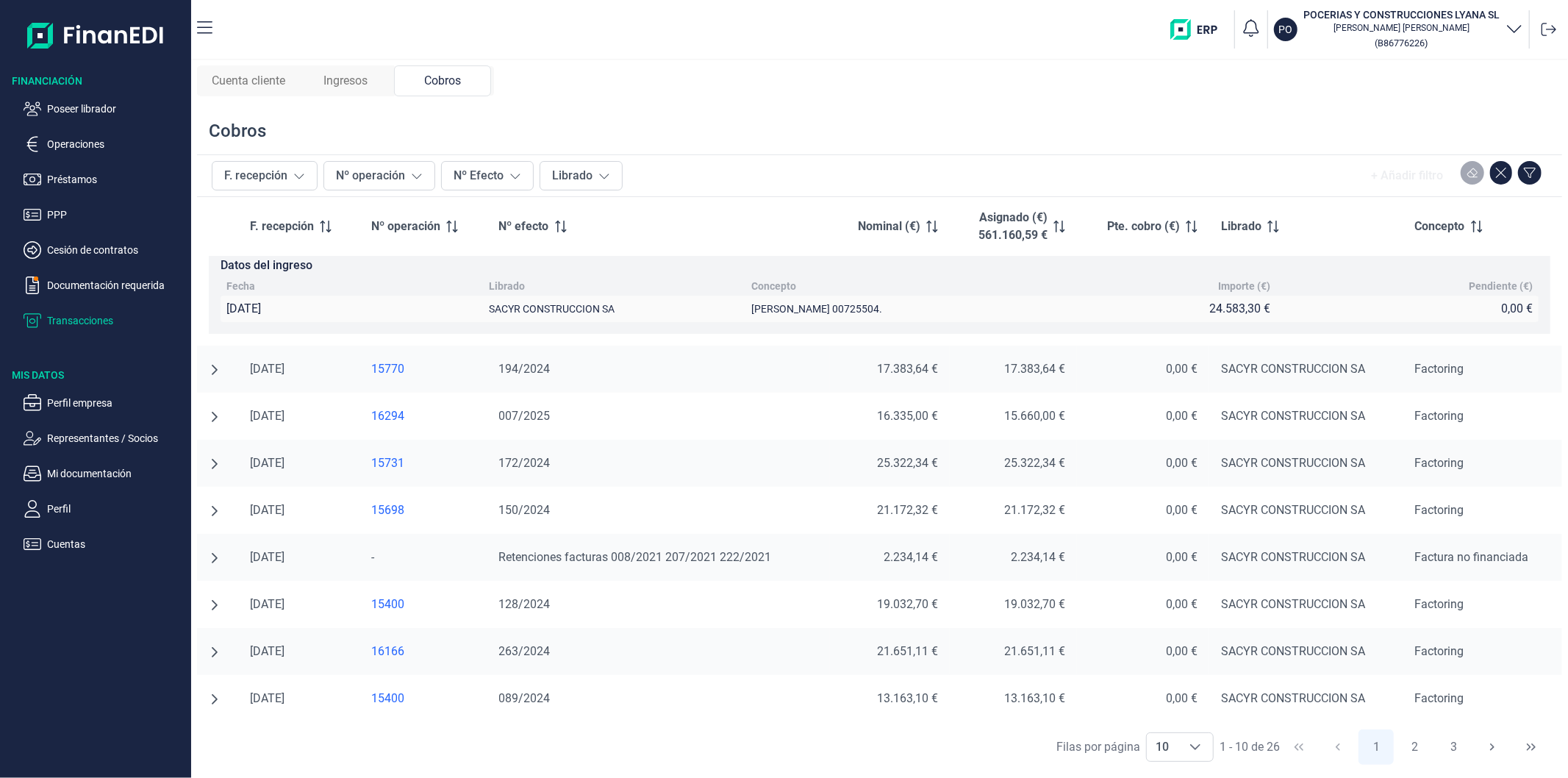
click at [211, 558] on icon "undefined null" at bounding box center [214, 558] width 12 height 12
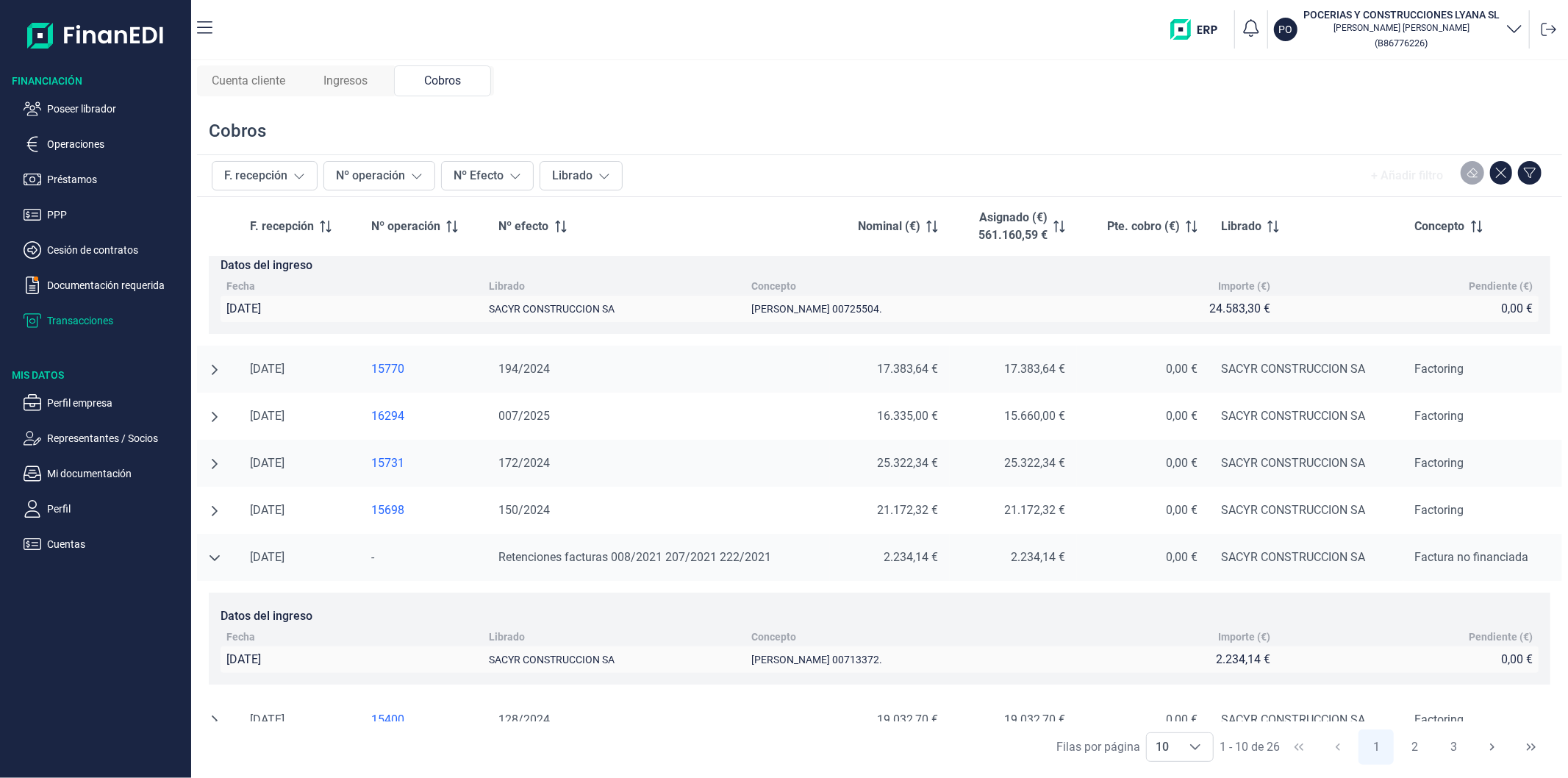
click at [209, 560] on icon "undefined null" at bounding box center [214, 558] width 12 height 12
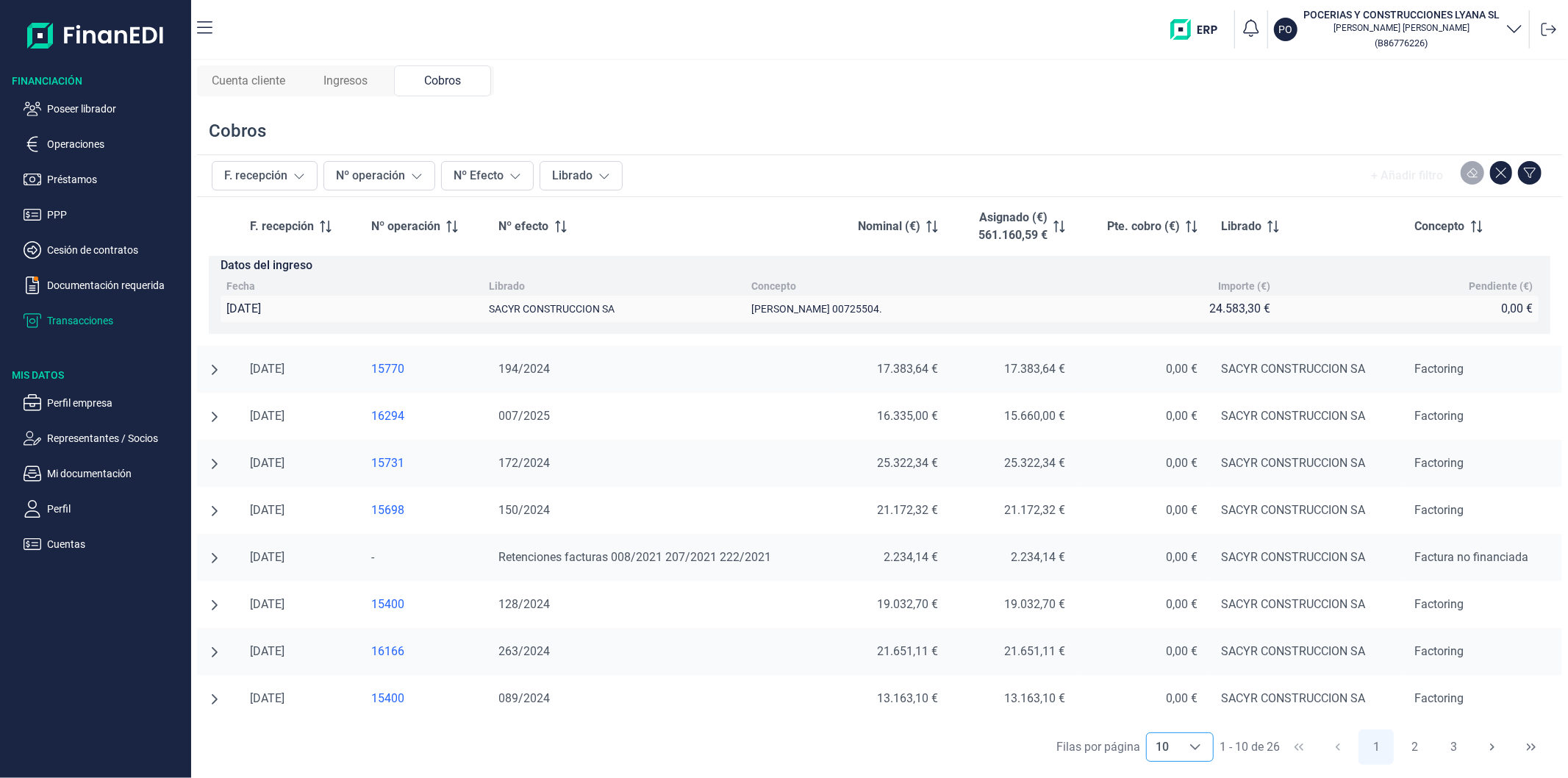
click at [1202, 751] on div "Choose" at bounding box center [1195, 747] width 35 height 28
click at [1178, 708] on li "100" at bounding box center [1180, 715] width 68 height 35
type input "100"
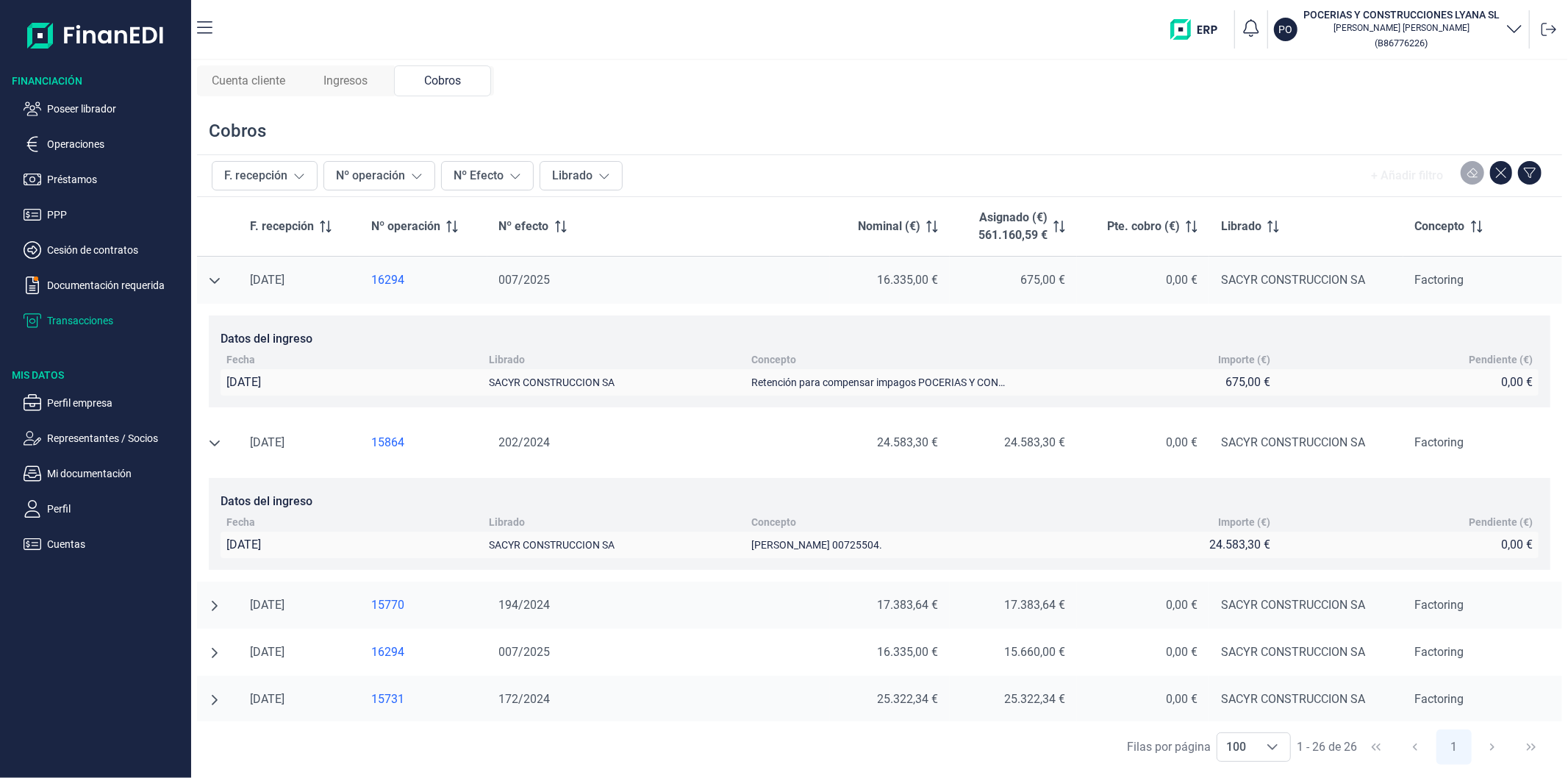
click at [269, 77] on span "Cuenta cliente" at bounding box center [249, 81] width 73 height 18
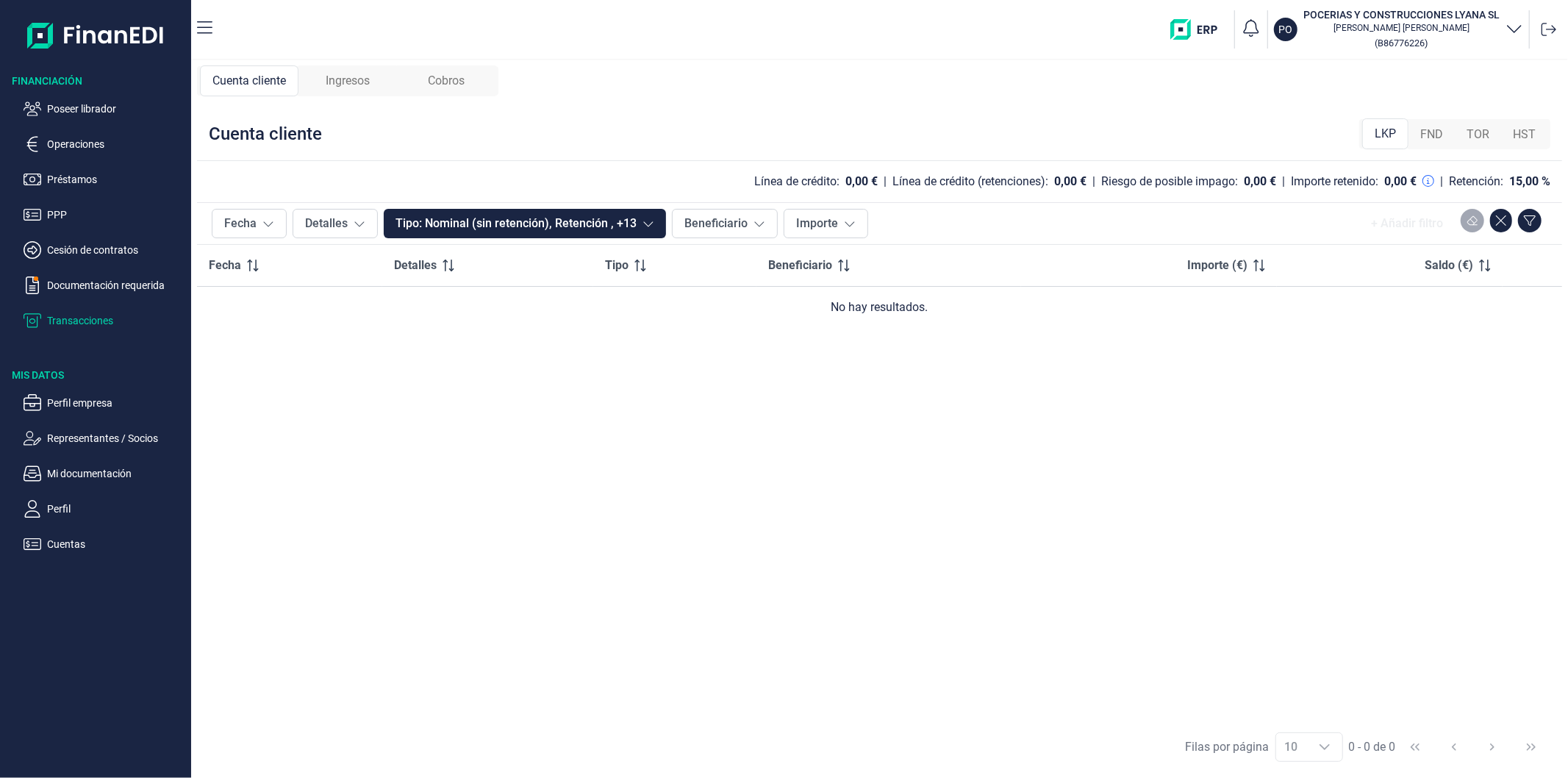
click at [1429, 138] on span "FND" at bounding box center [1431, 134] width 22 height 18
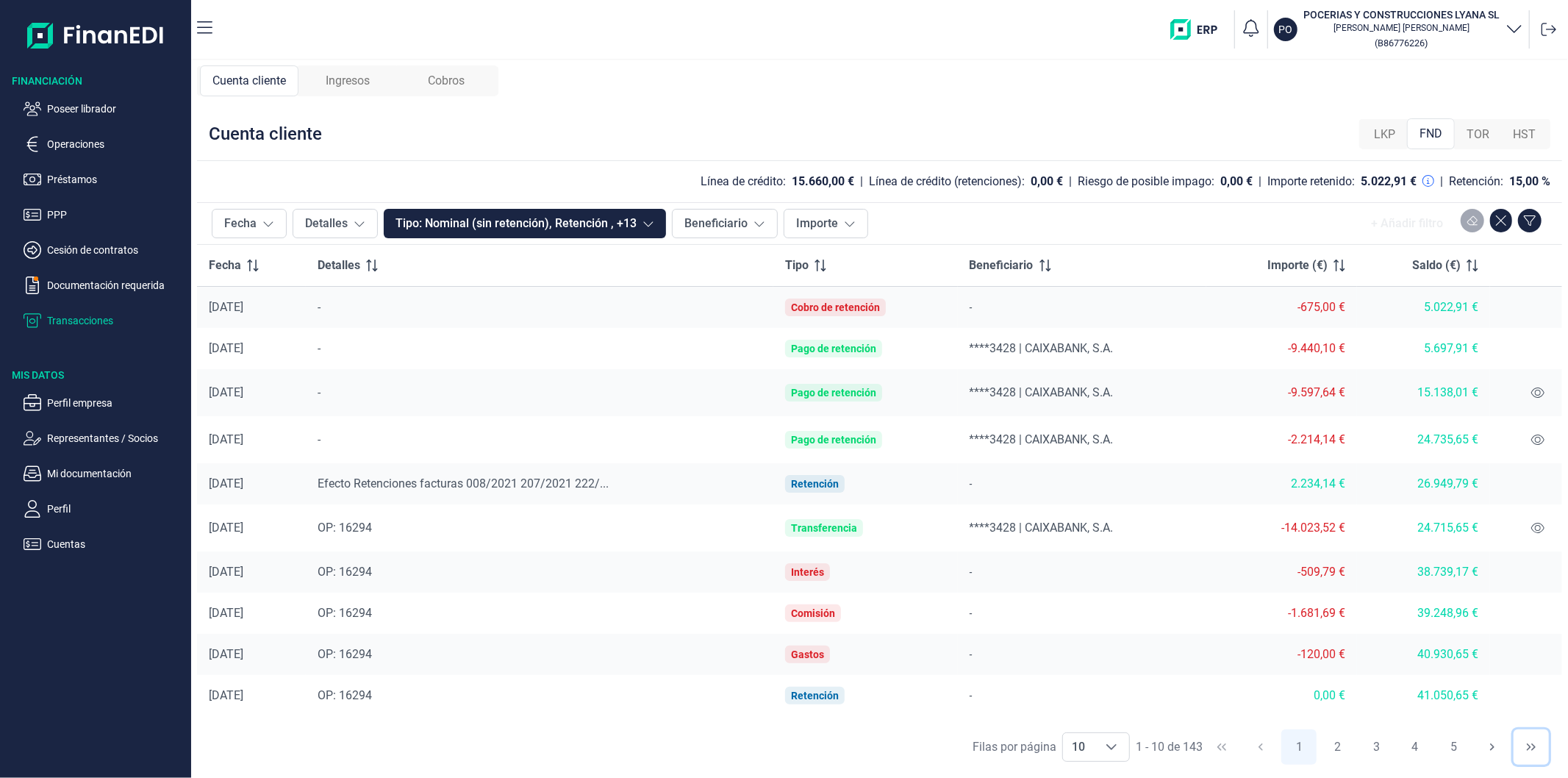
click at [1529, 741] on icon "Last Page" at bounding box center [1530, 747] width 12 height 12
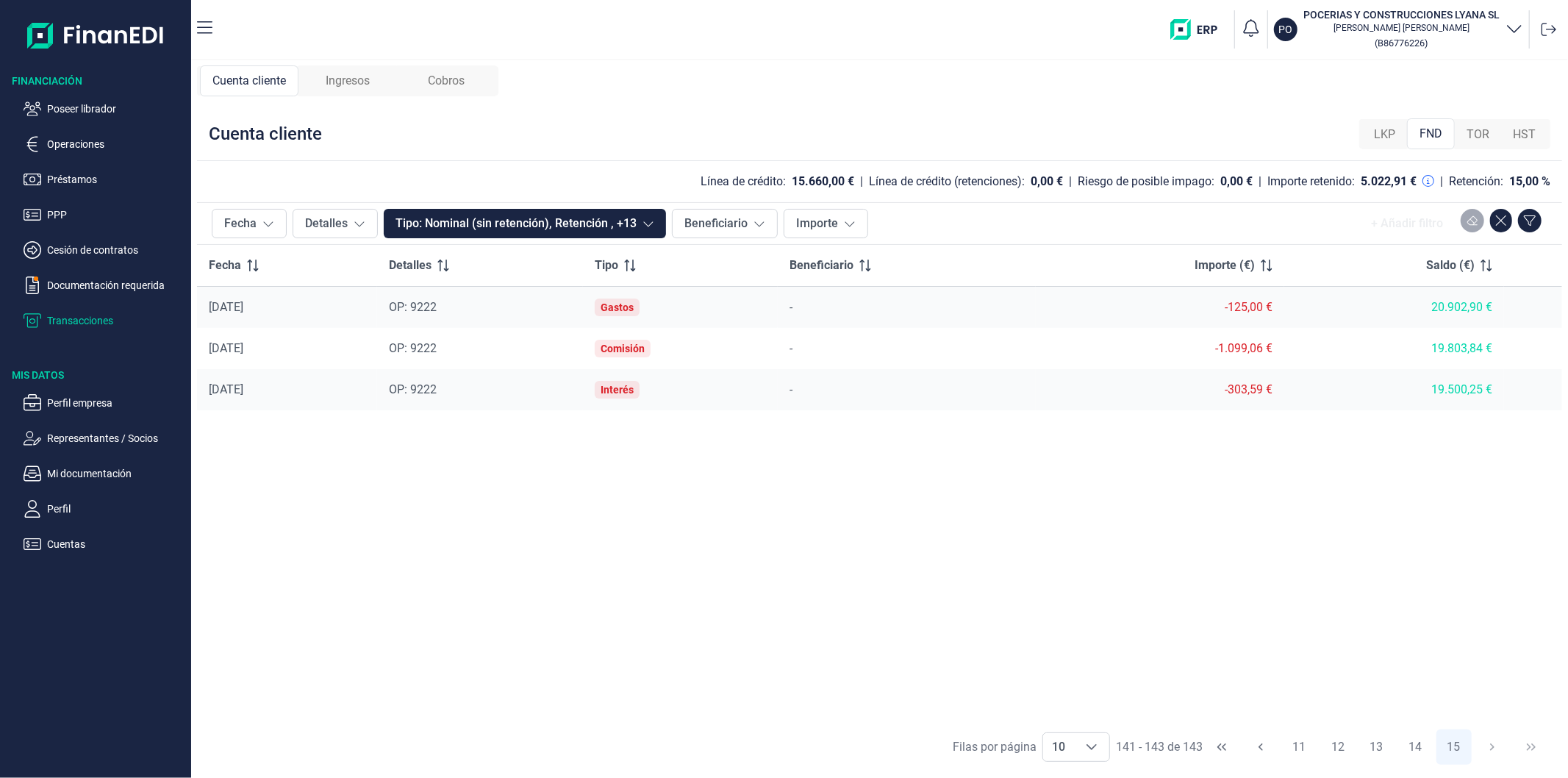
click at [1384, 130] on span "LKP" at bounding box center [1385, 134] width 21 height 18
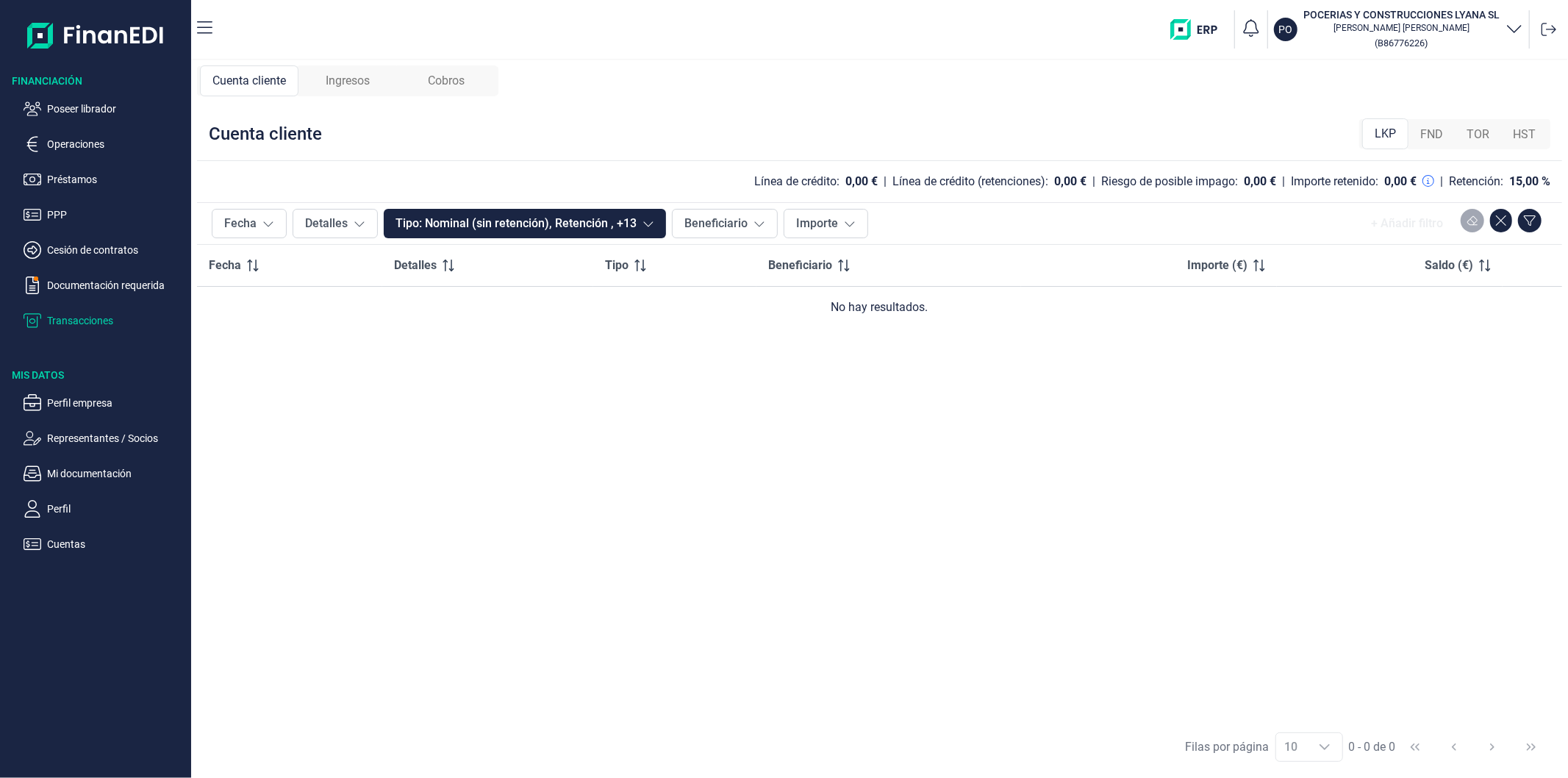
click at [1438, 138] on span "FND" at bounding box center [1431, 134] width 22 height 18
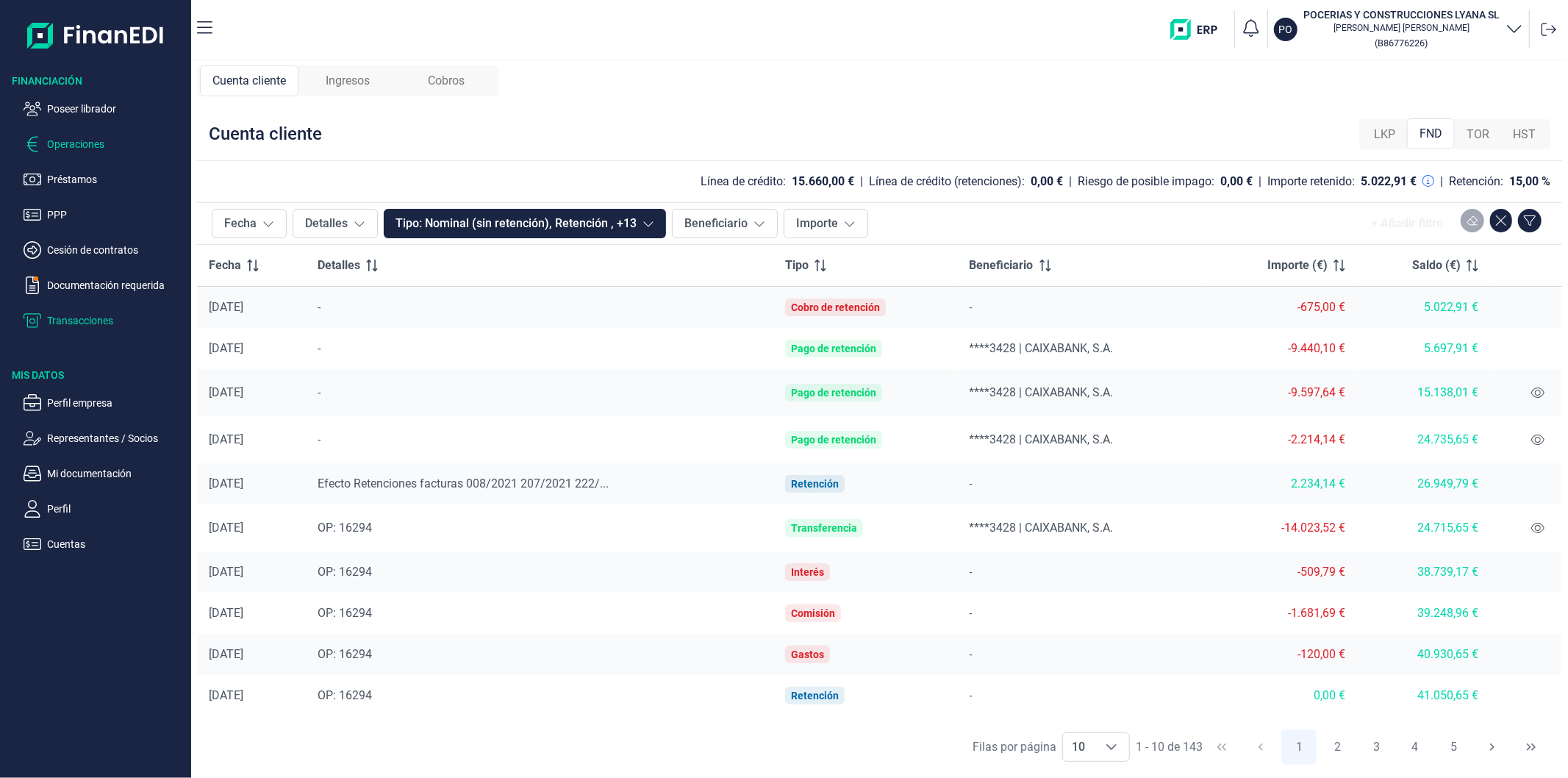
click at [113, 145] on p "Operaciones" at bounding box center [116, 144] width 138 height 18
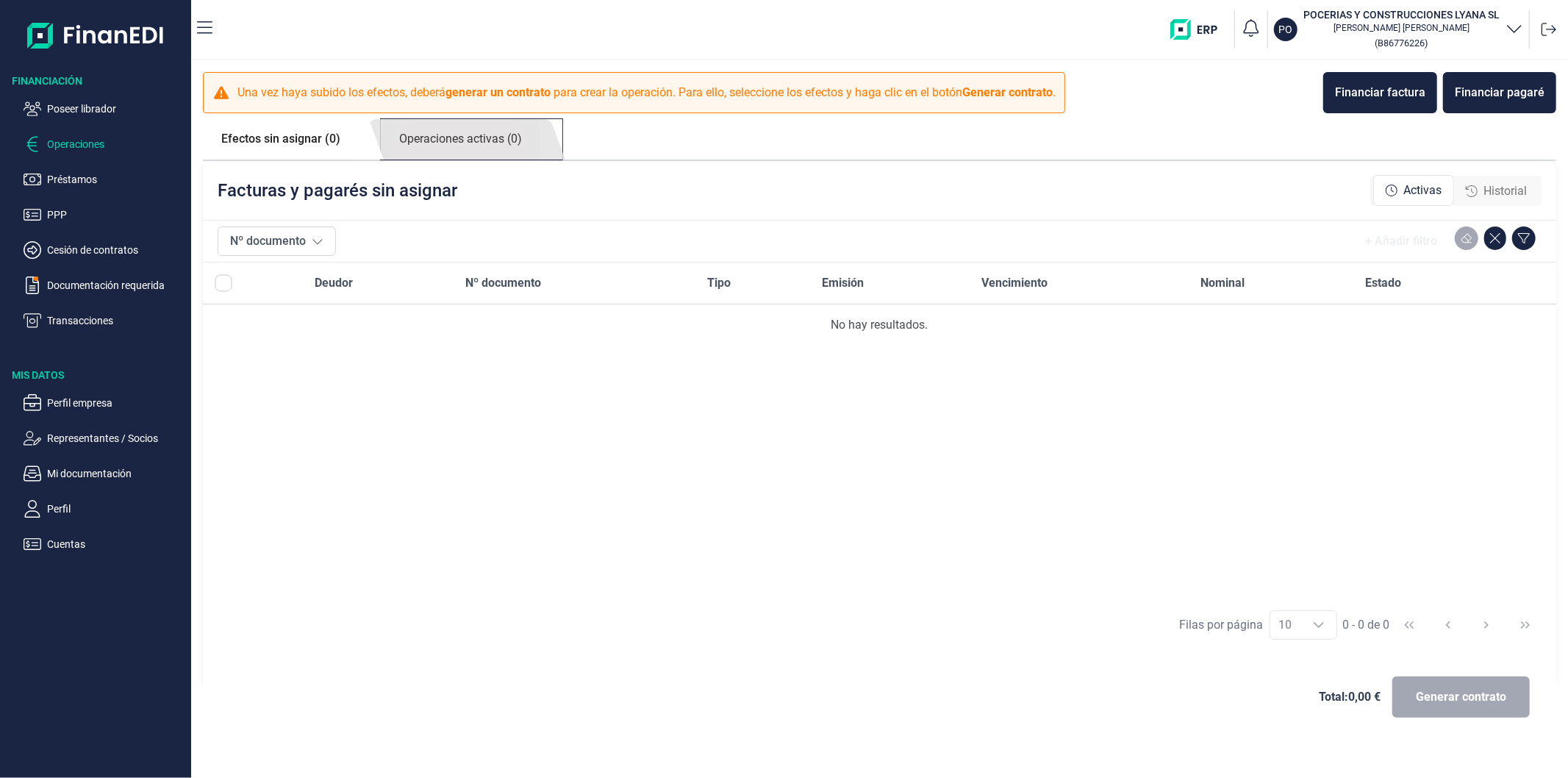
click at [439, 137] on link "Operaciones activas (0)" at bounding box center [460, 139] width 159 height 40
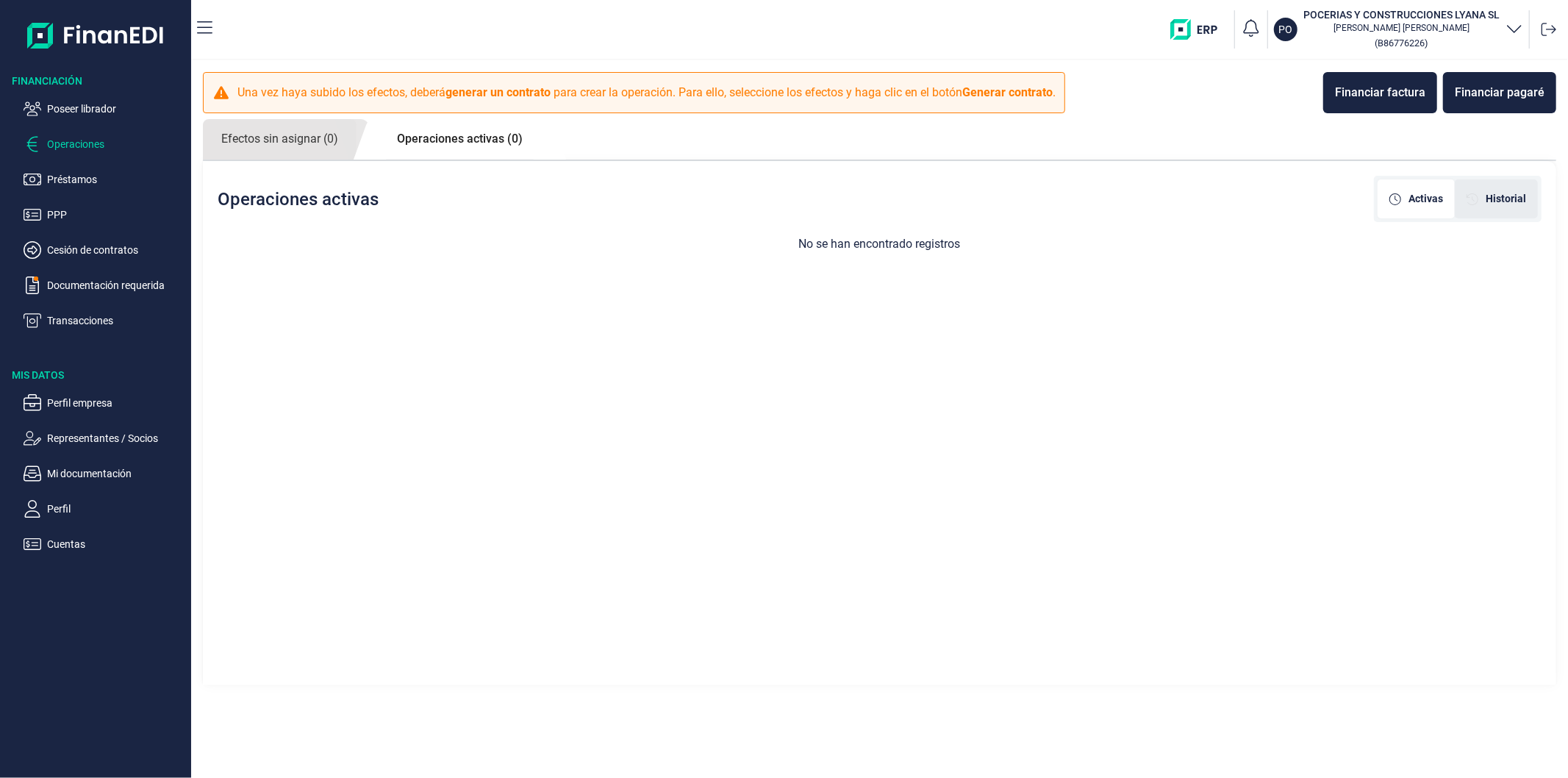
click at [1508, 207] on div "Historial" at bounding box center [1496, 199] width 83 height 39
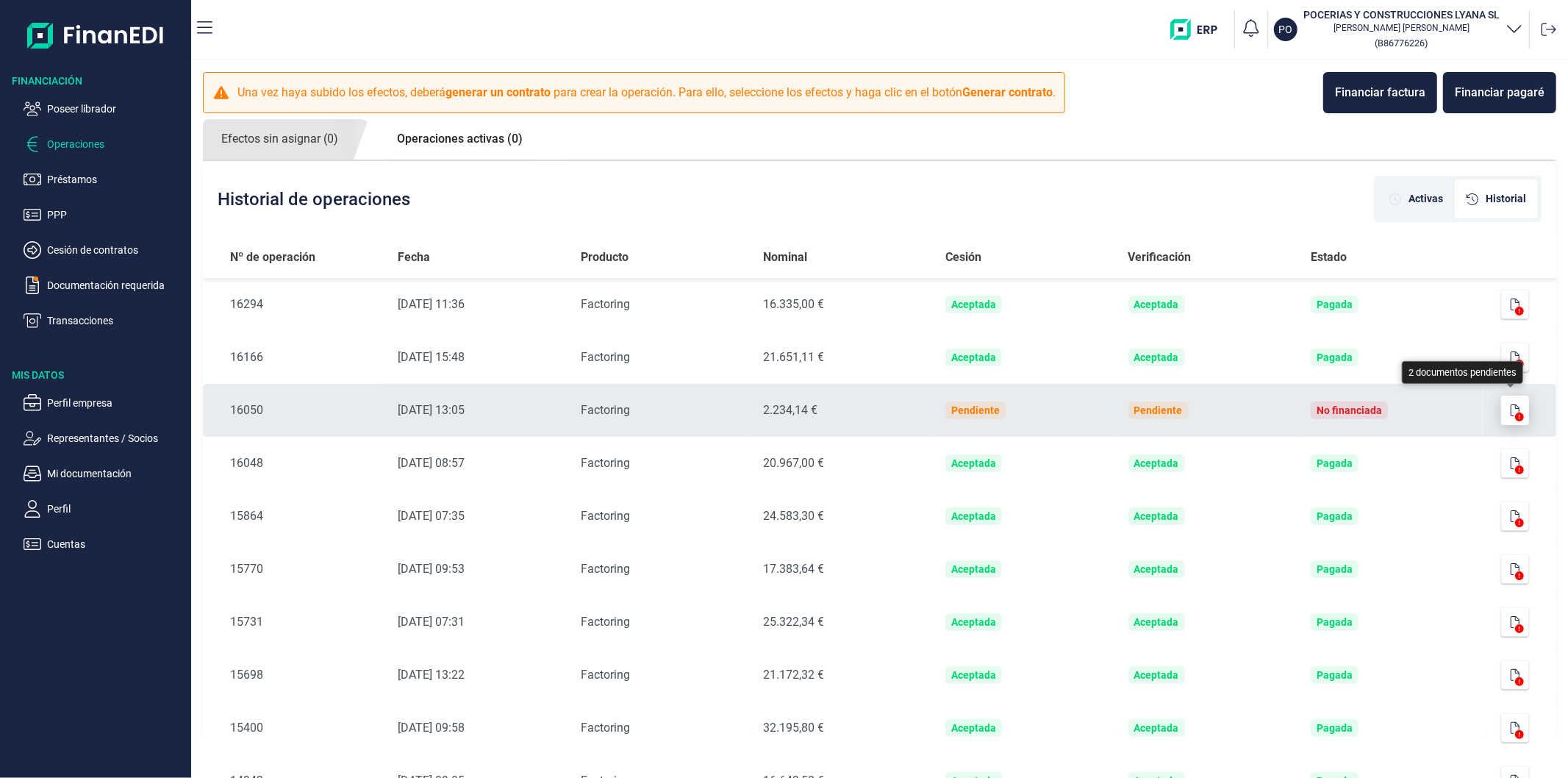
click at [1512, 405] on icon "button" at bounding box center [1515, 410] width 9 height 12
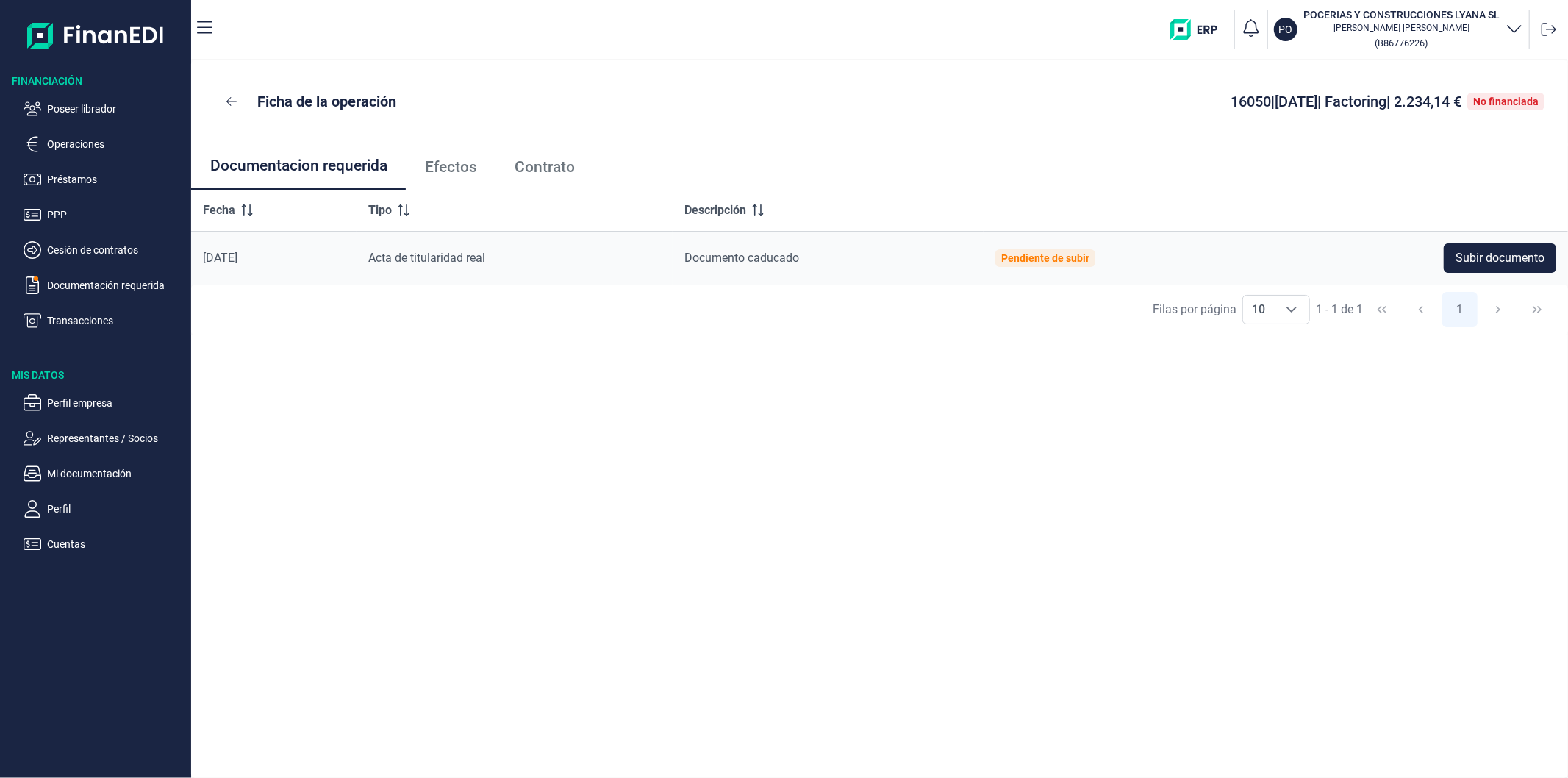
click at [480, 169] on link "Efectos" at bounding box center [450, 167] width 89 height 48
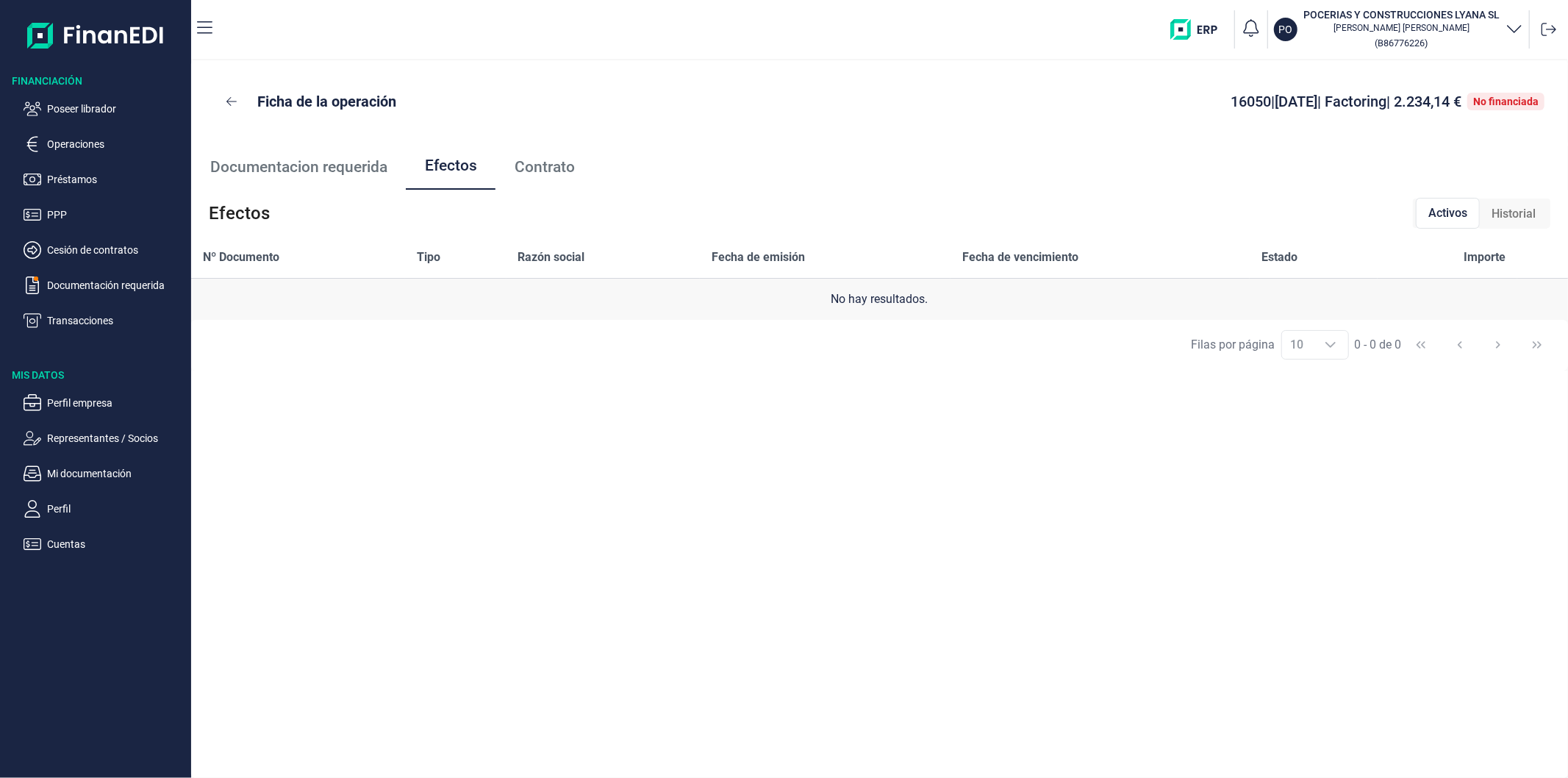
click at [1518, 213] on span "Historial" at bounding box center [1513, 214] width 44 height 18
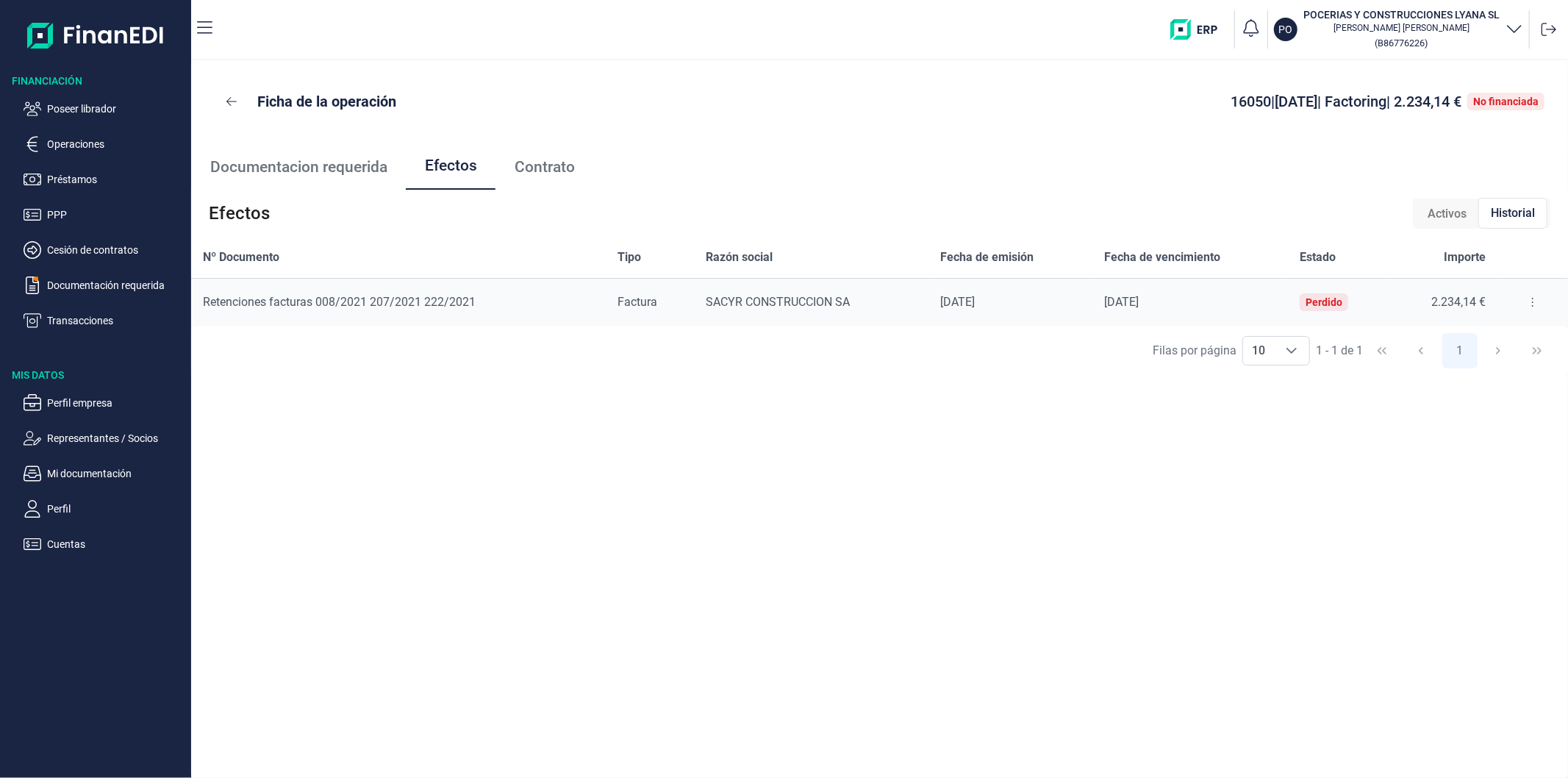
click at [1531, 299] on icon at bounding box center [1532, 302] width 3 height 12
click at [1487, 338] on span "Detalles efecto" at bounding box center [1484, 338] width 67 height 14
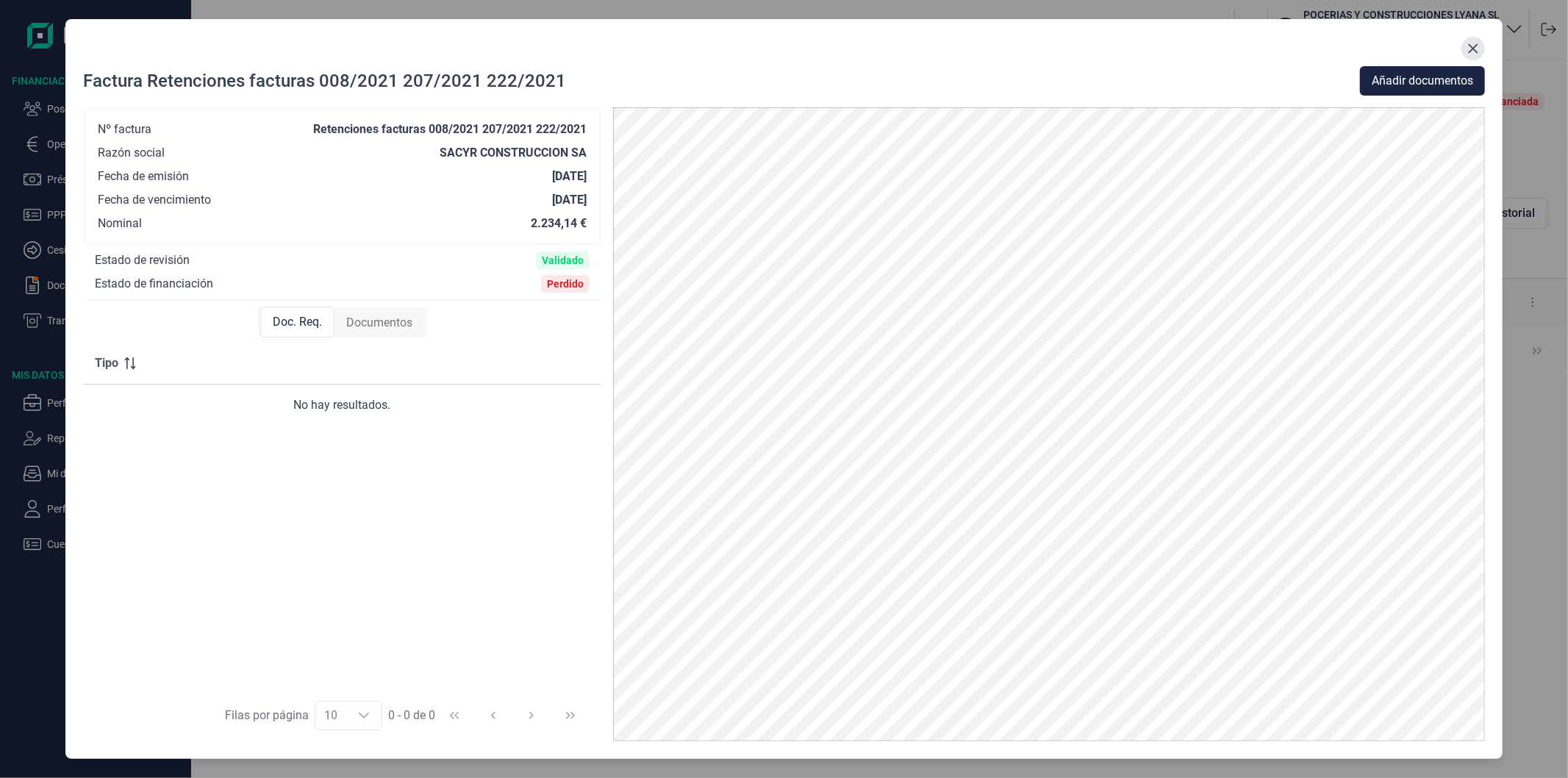
click at [1478, 56] on button "Close" at bounding box center [1473, 48] width 23 height 23
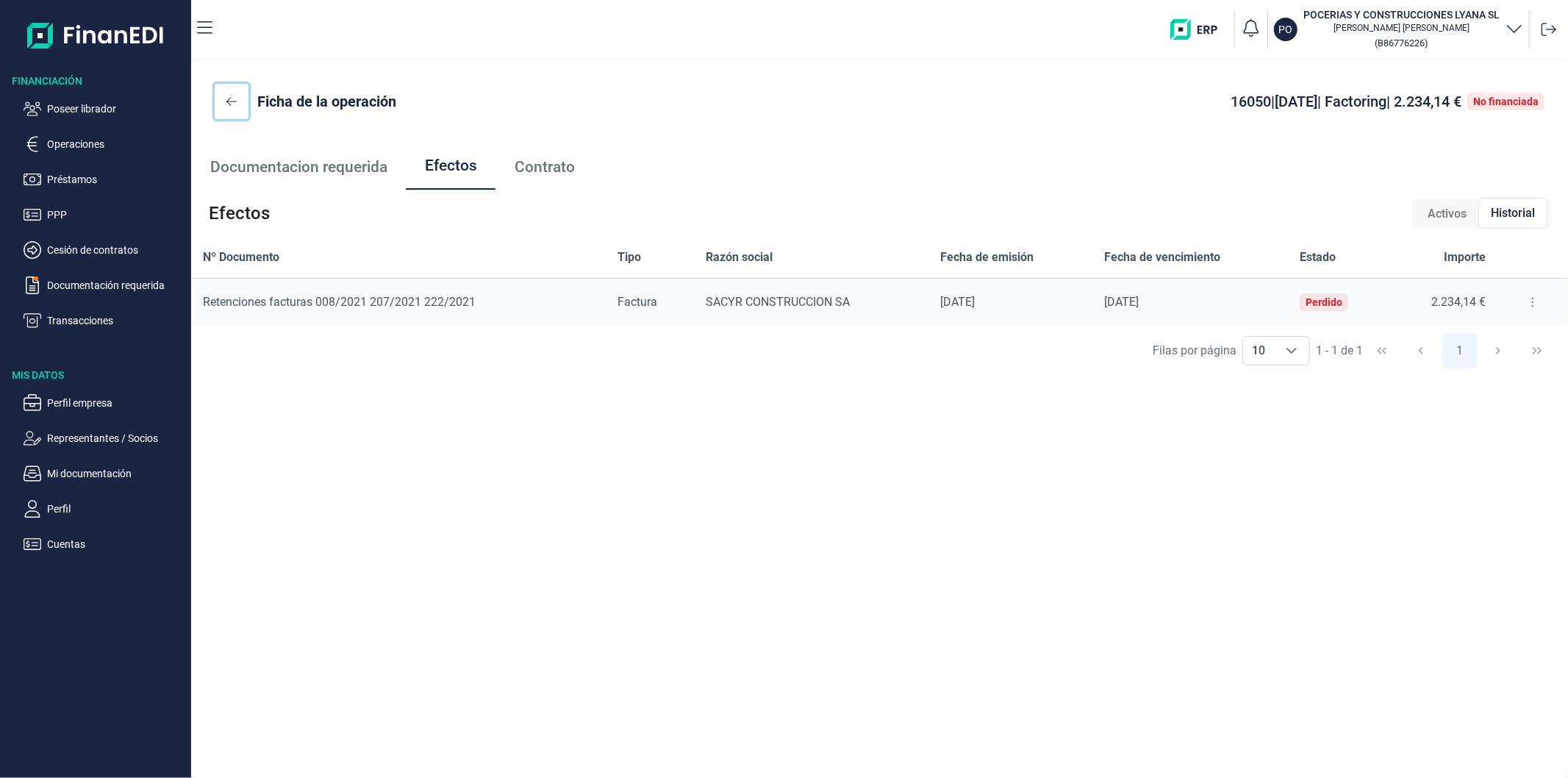
click at [221, 98] on button at bounding box center [232, 101] width 34 height 35
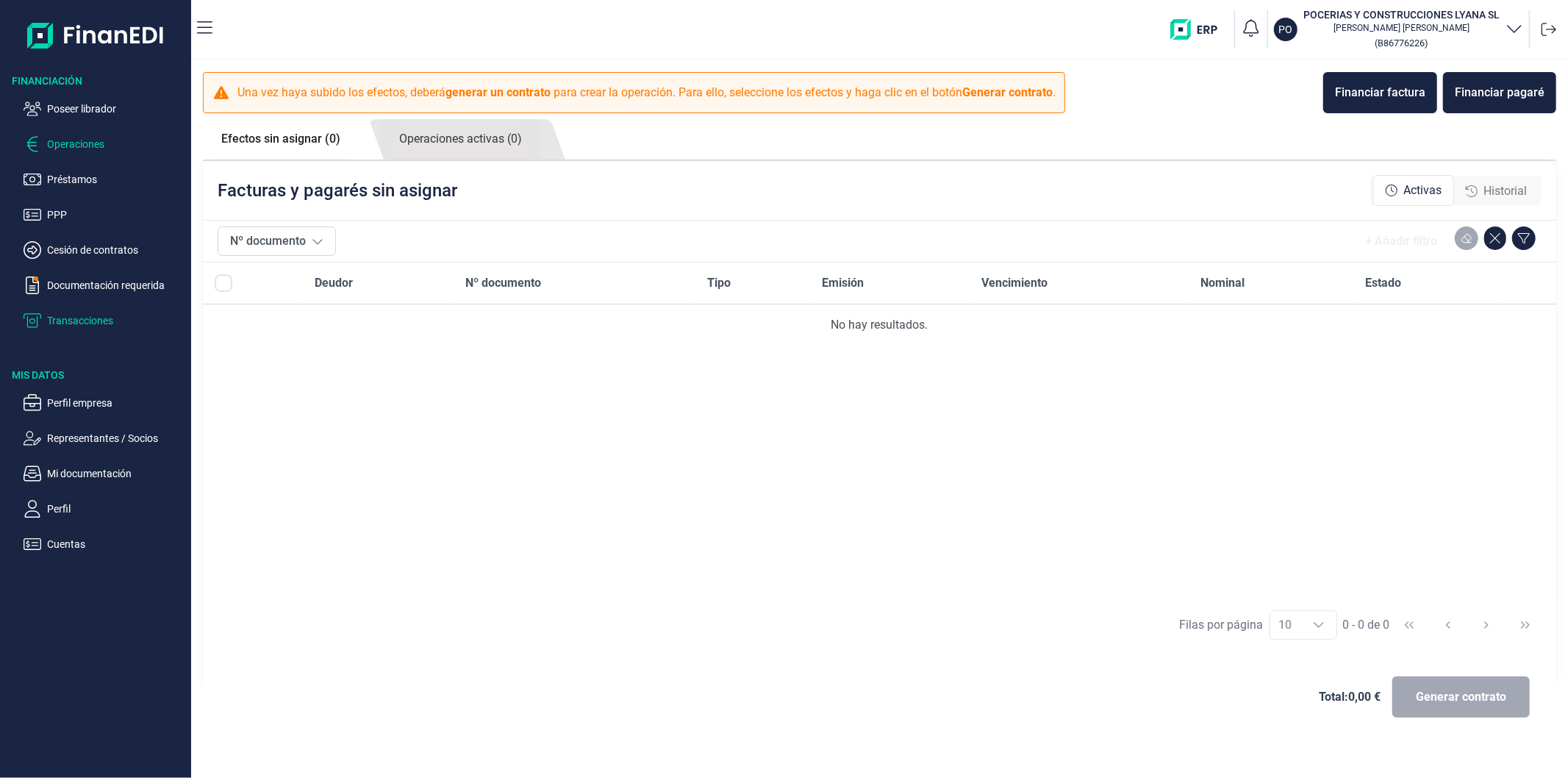
click at [92, 314] on p "Transacciones" at bounding box center [116, 321] width 138 height 18
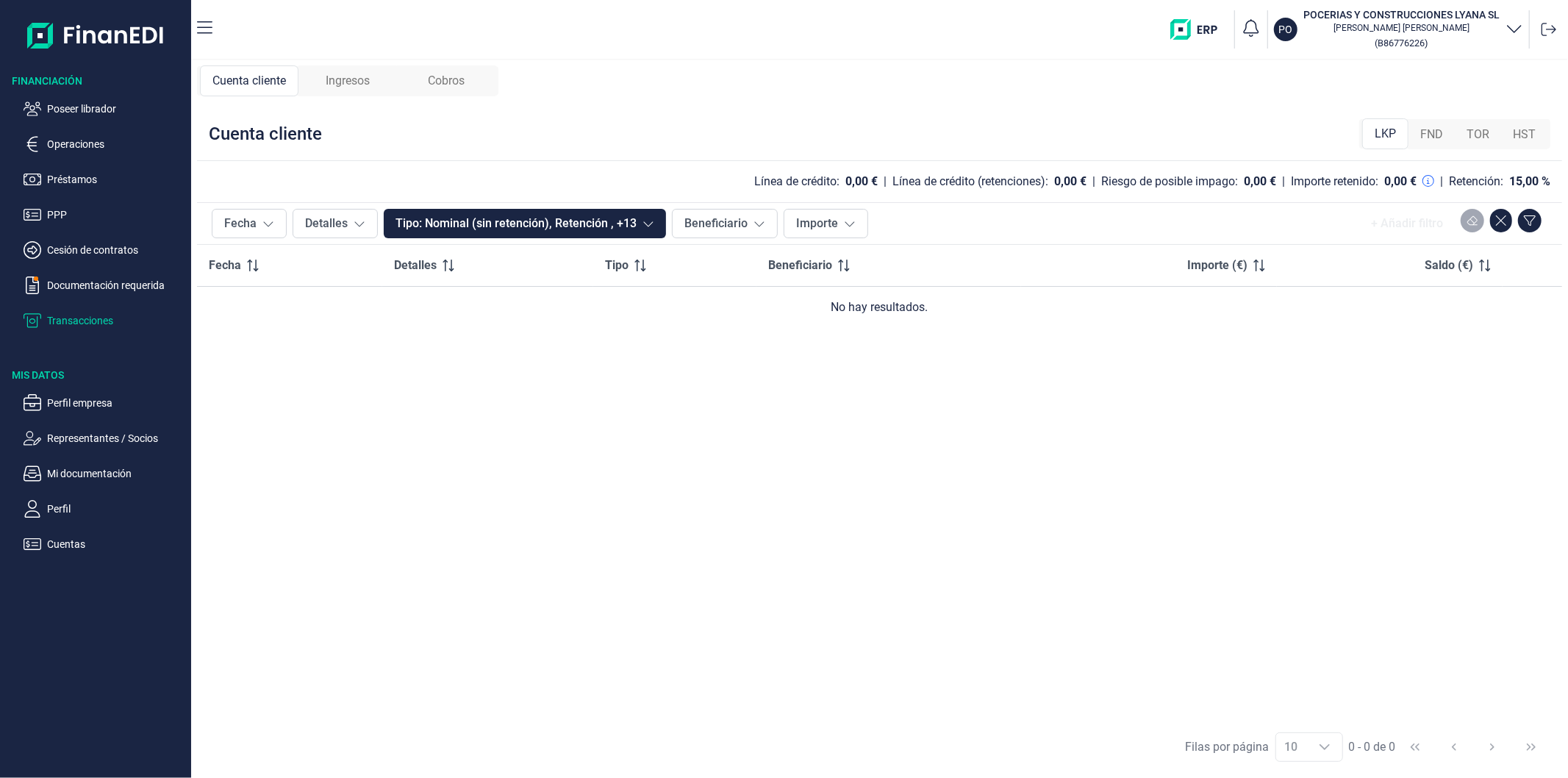
click at [1438, 131] on span "FND" at bounding box center [1431, 134] width 22 height 18
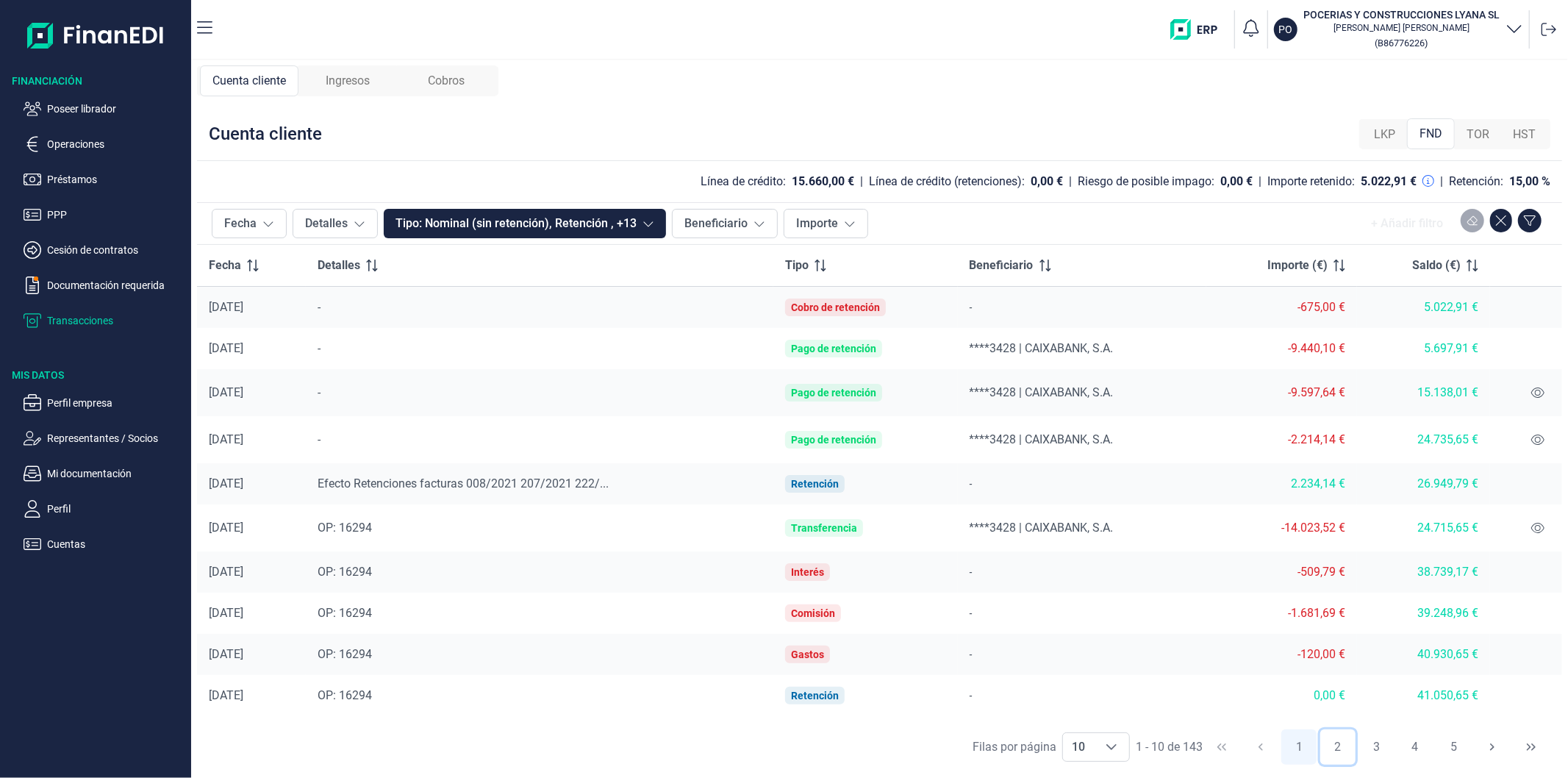
click at [1341, 747] on button "2" at bounding box center [1337, 747] width 35 height 35
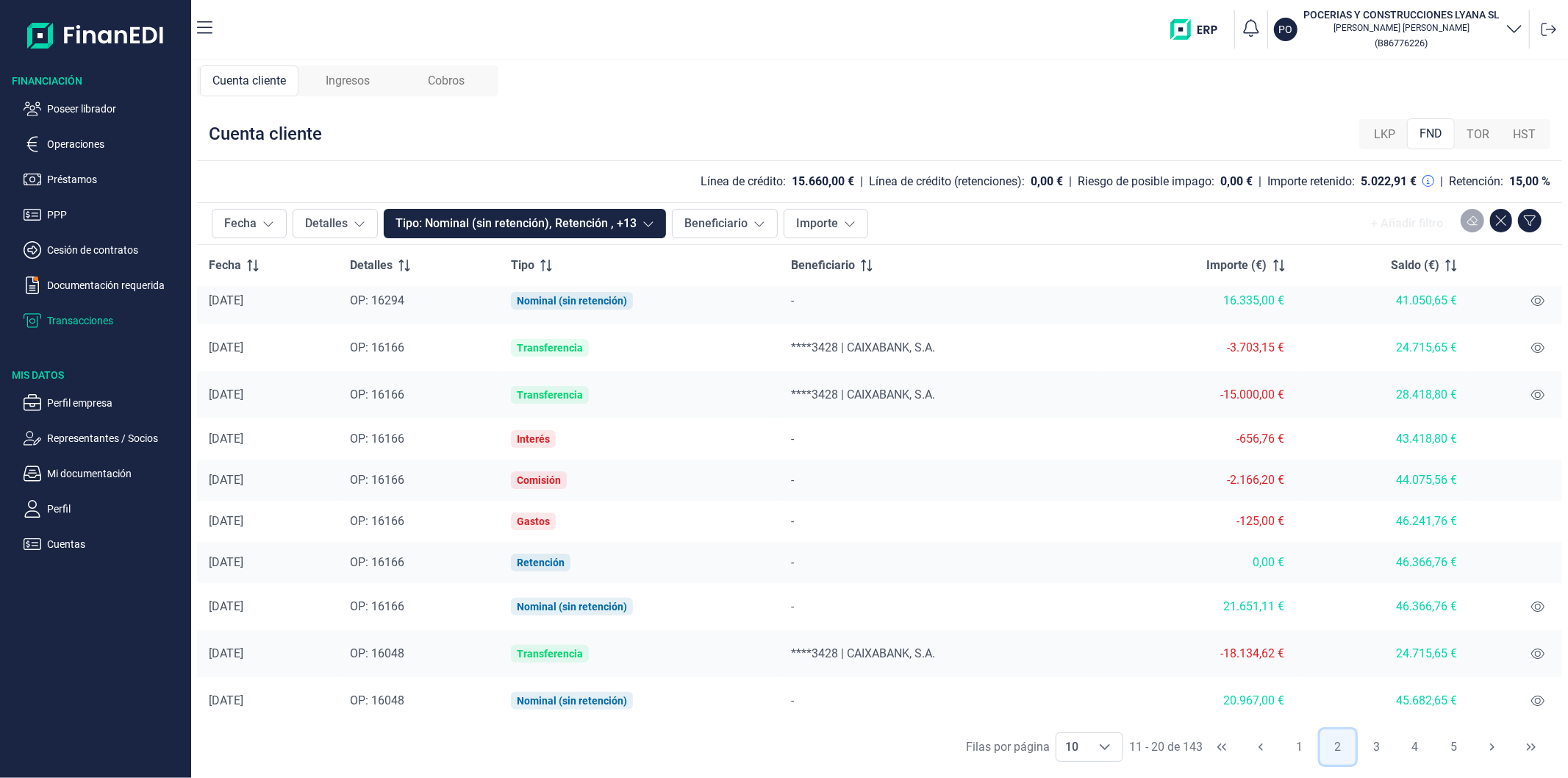
scroll to position [11, 0]
click at [1302, 747] on button "1" at bounding box center [1299, 747] width 35 height 35
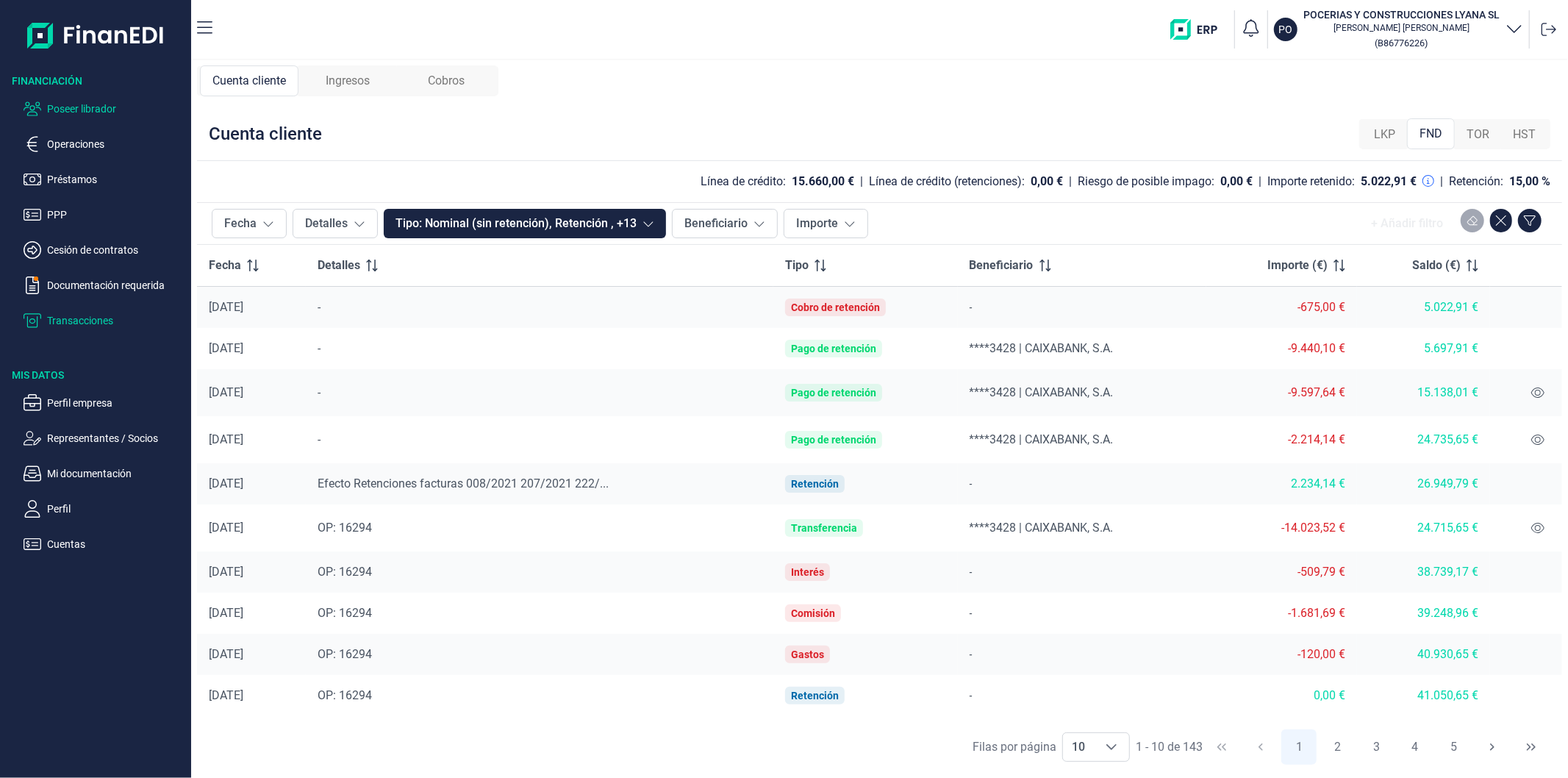
click at [76, 115] on p "Poseer librador" at bounding box center [116, 109] width 138 height 18
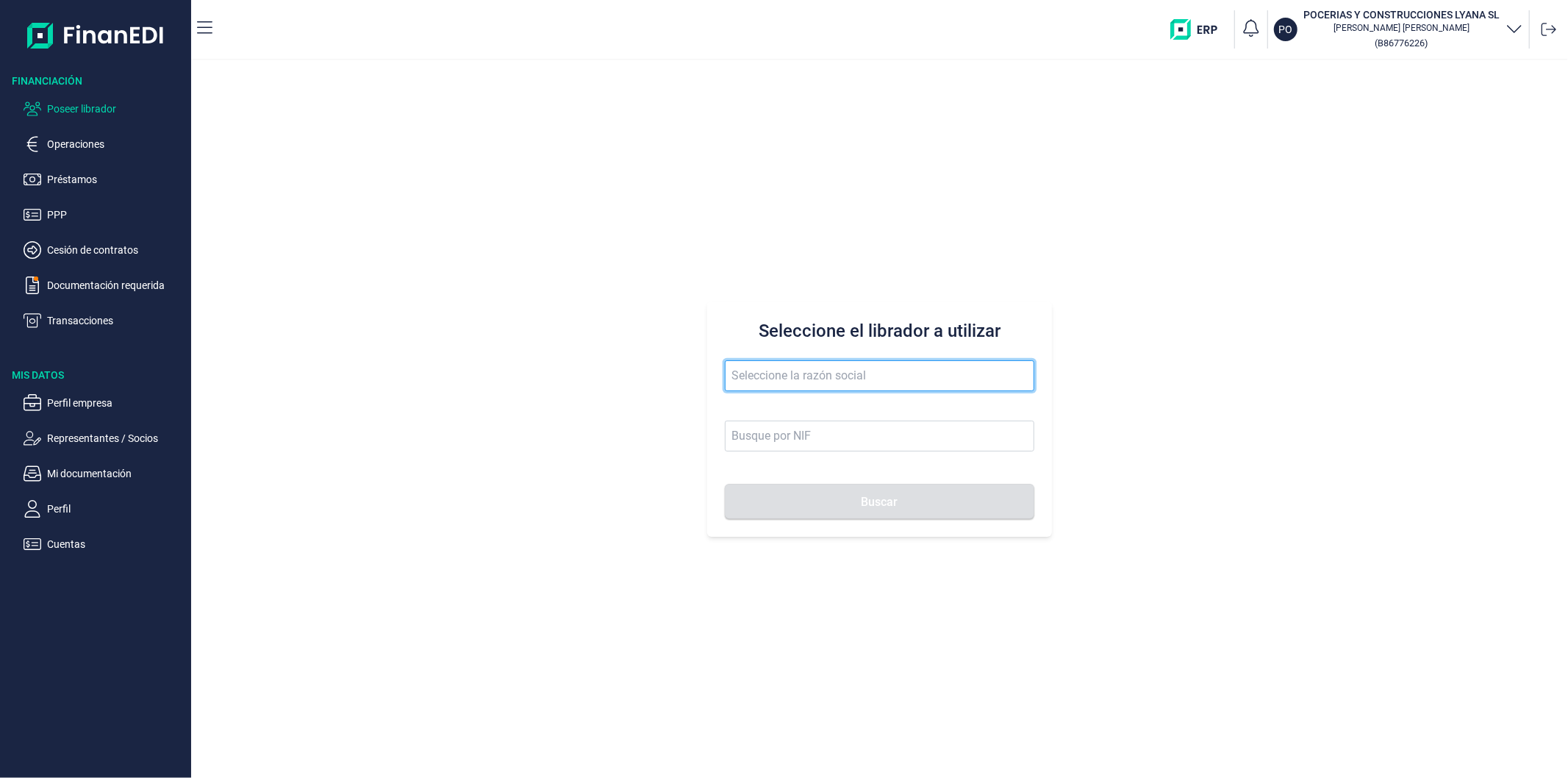
click at [780, 368] on input "text" at bounding box center [879, 375] width 309 height 30
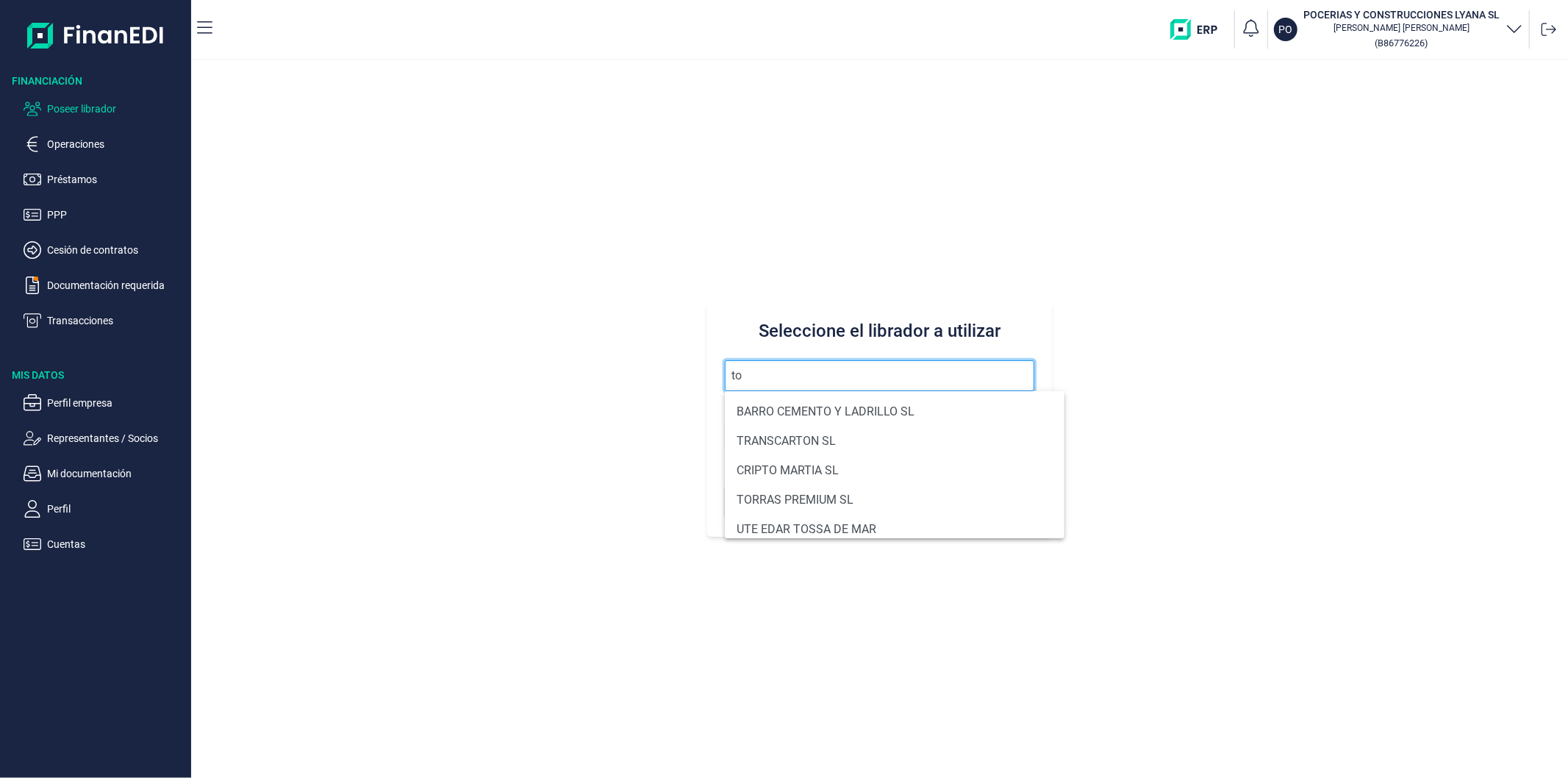
type input "to"
drag, startPoint x: 768, startPoint y: 368, endPoint x: 574, endPoint y: 401, distance: 196.8
click at [574, 401] on div "Seleccione el librador a utilizar to Buscar" at bounding box center [880, 419] width 1376 height 718
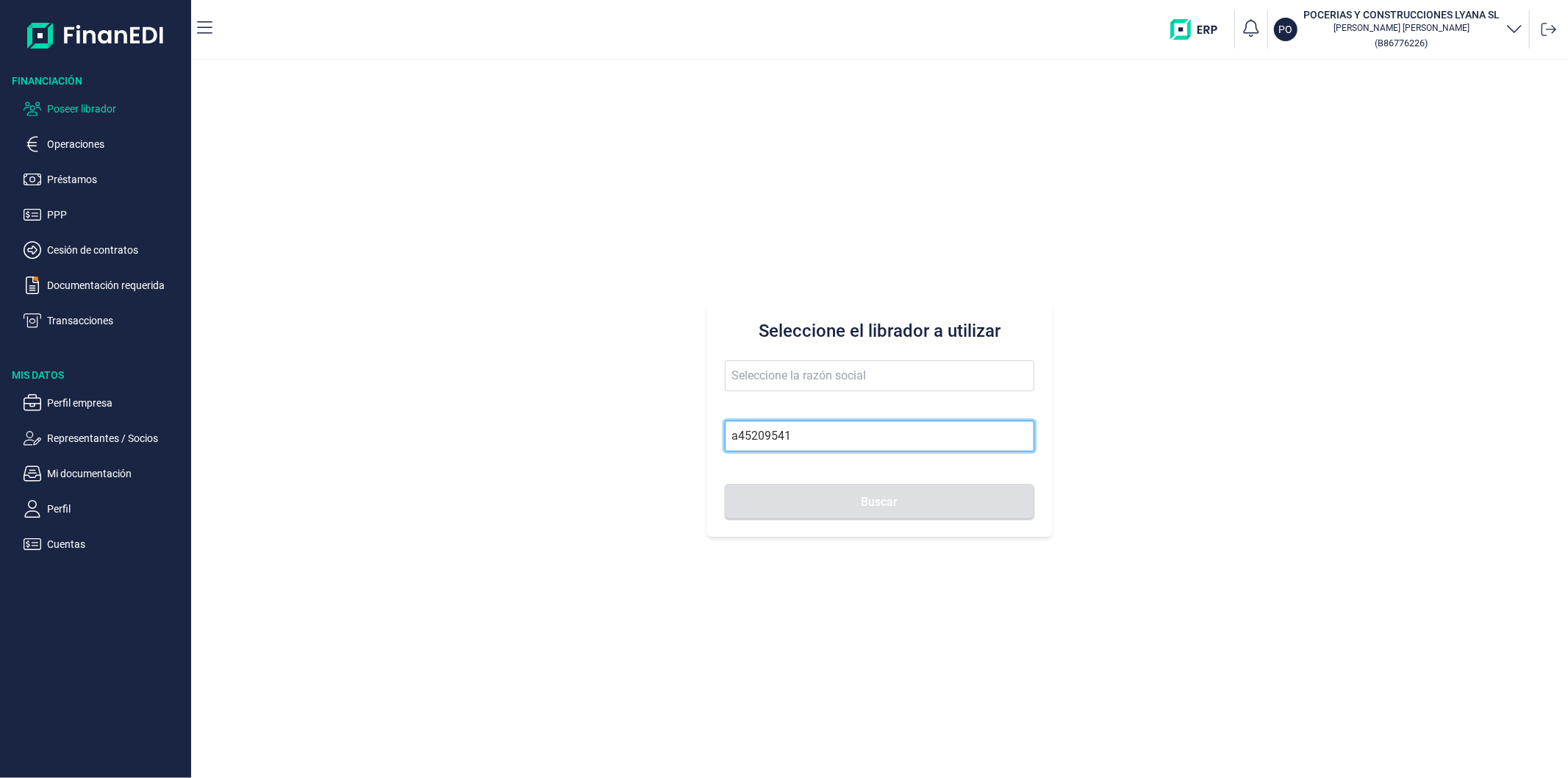
type input "a45209541"
type input "TOLEDO URBAN CLM SA"
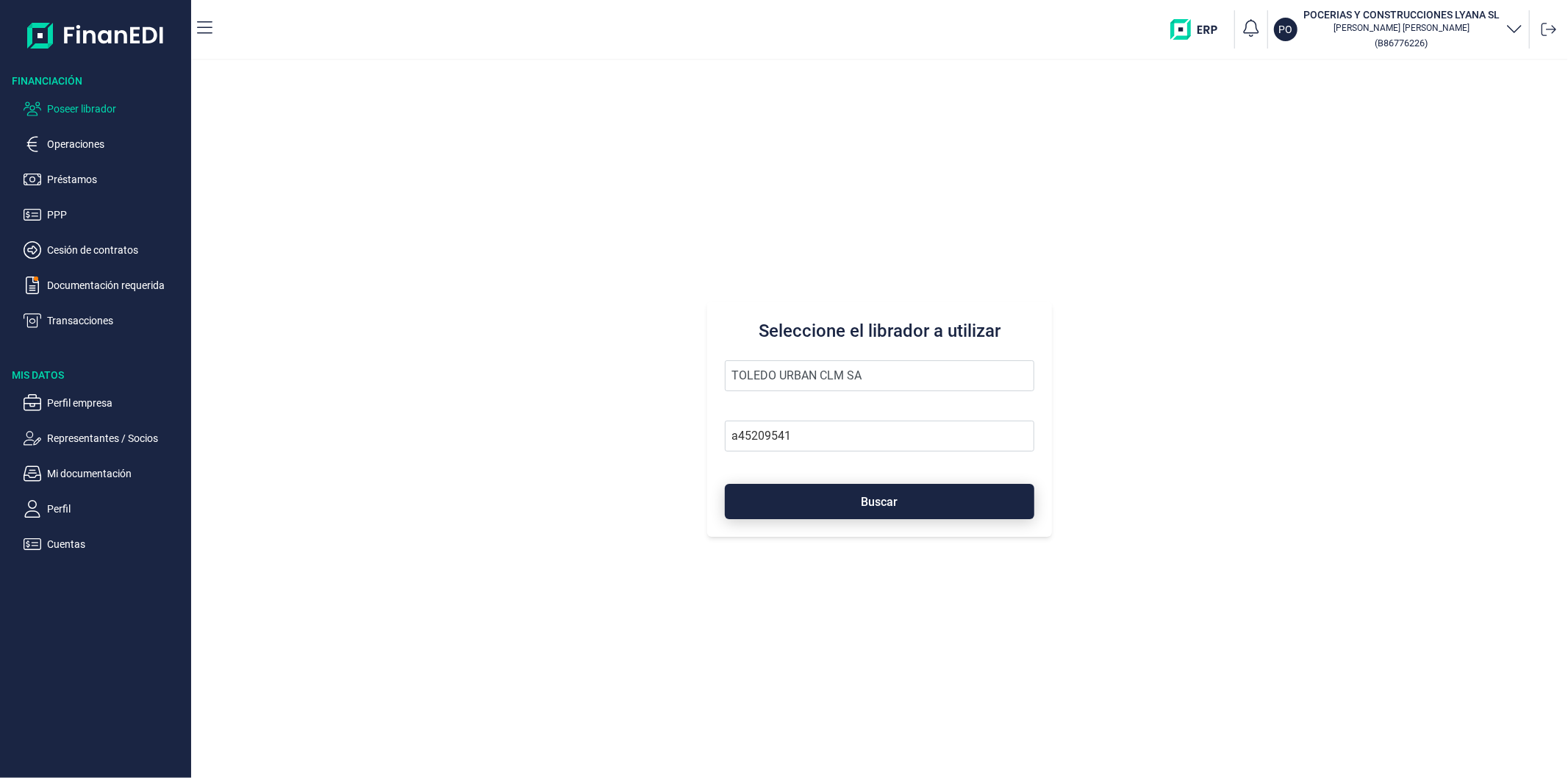
click at [795, 502] on button "Buscar" at bounding box center [879, 500] width 309 height 35
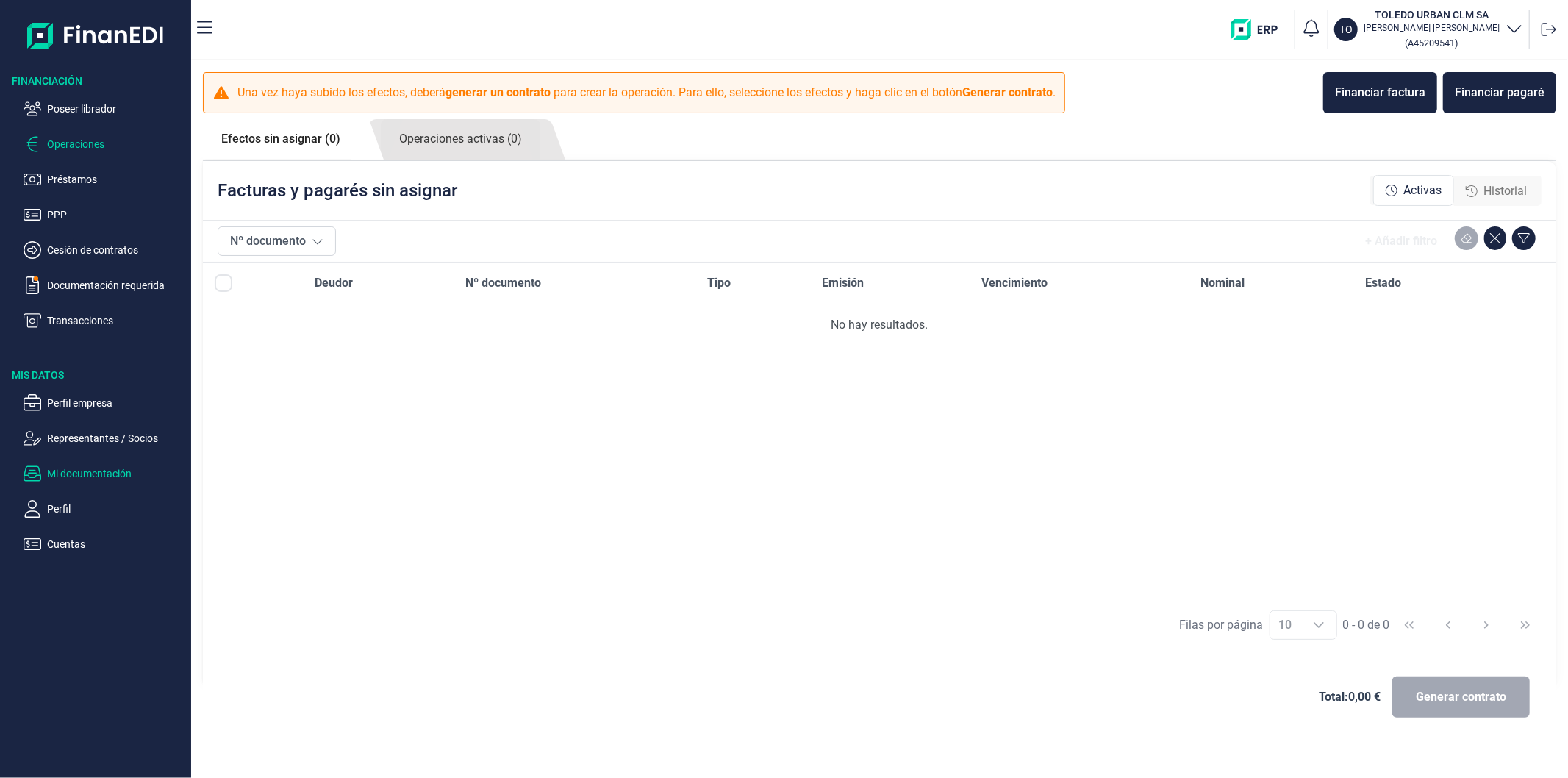
drag, startPoint x: 55, startPoint y: 475, endPoint x: 41, endPoint y: 467, distance: 16.1
click at [51, 473] on p "Mi documentación" at bounding box center [116, 474] width 138 height 18
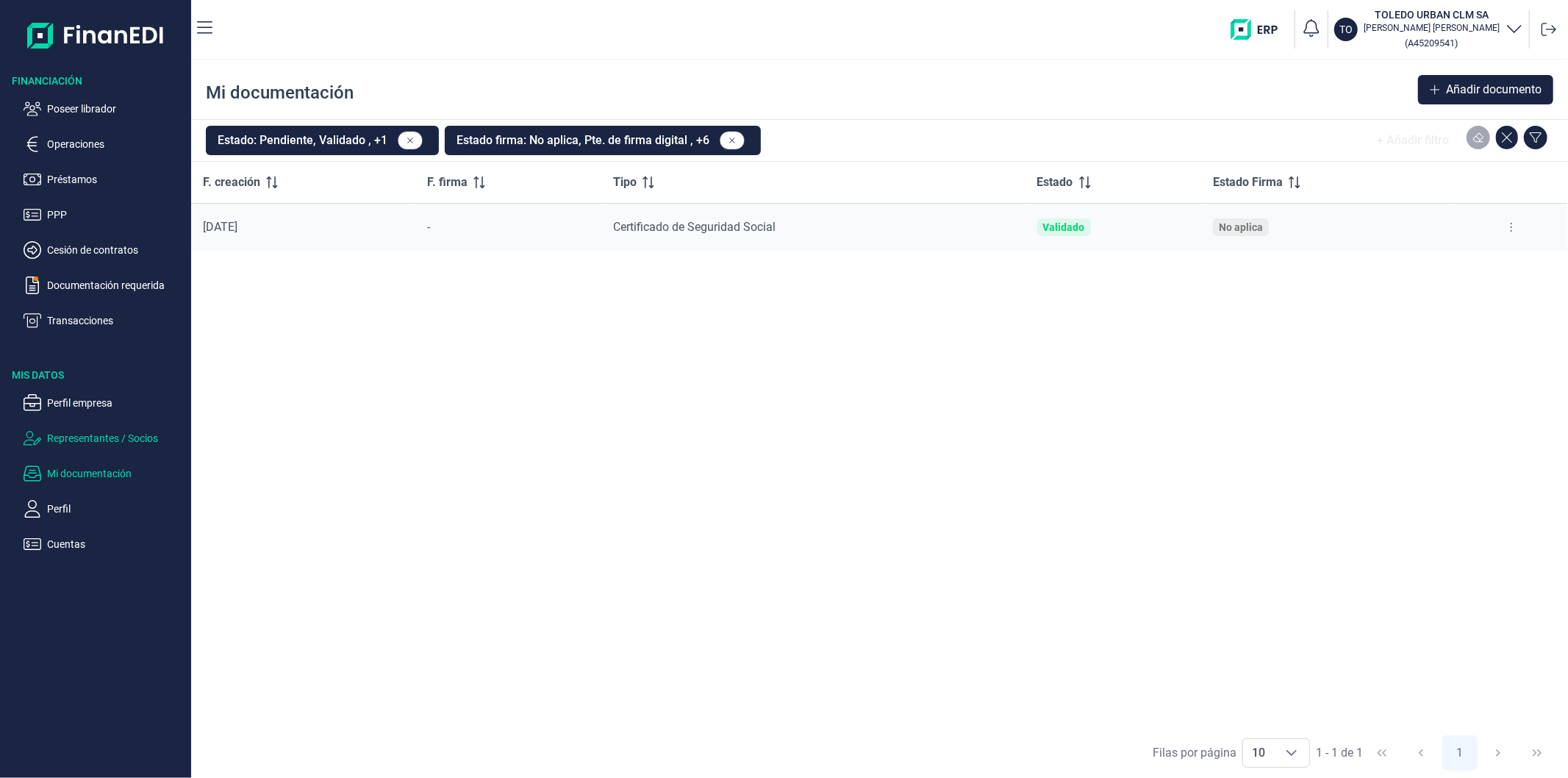
click at [71, 438] on p "Representantes / Socios" at bounding box center [116, 439] width 138 height 18
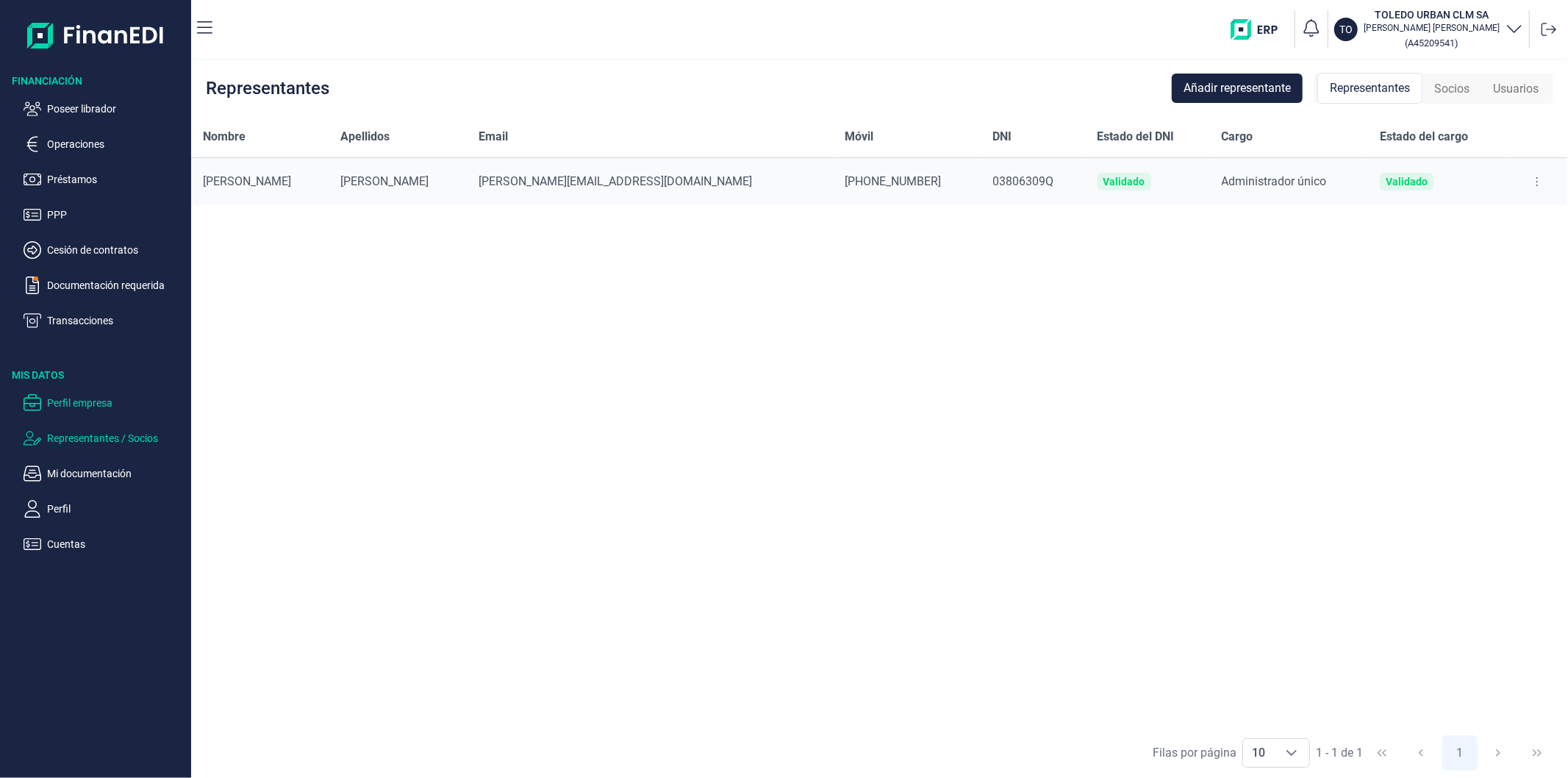
click at [70, 405] on p "Perfil empresa" at bounding box center [116, 403] width 138 height 18
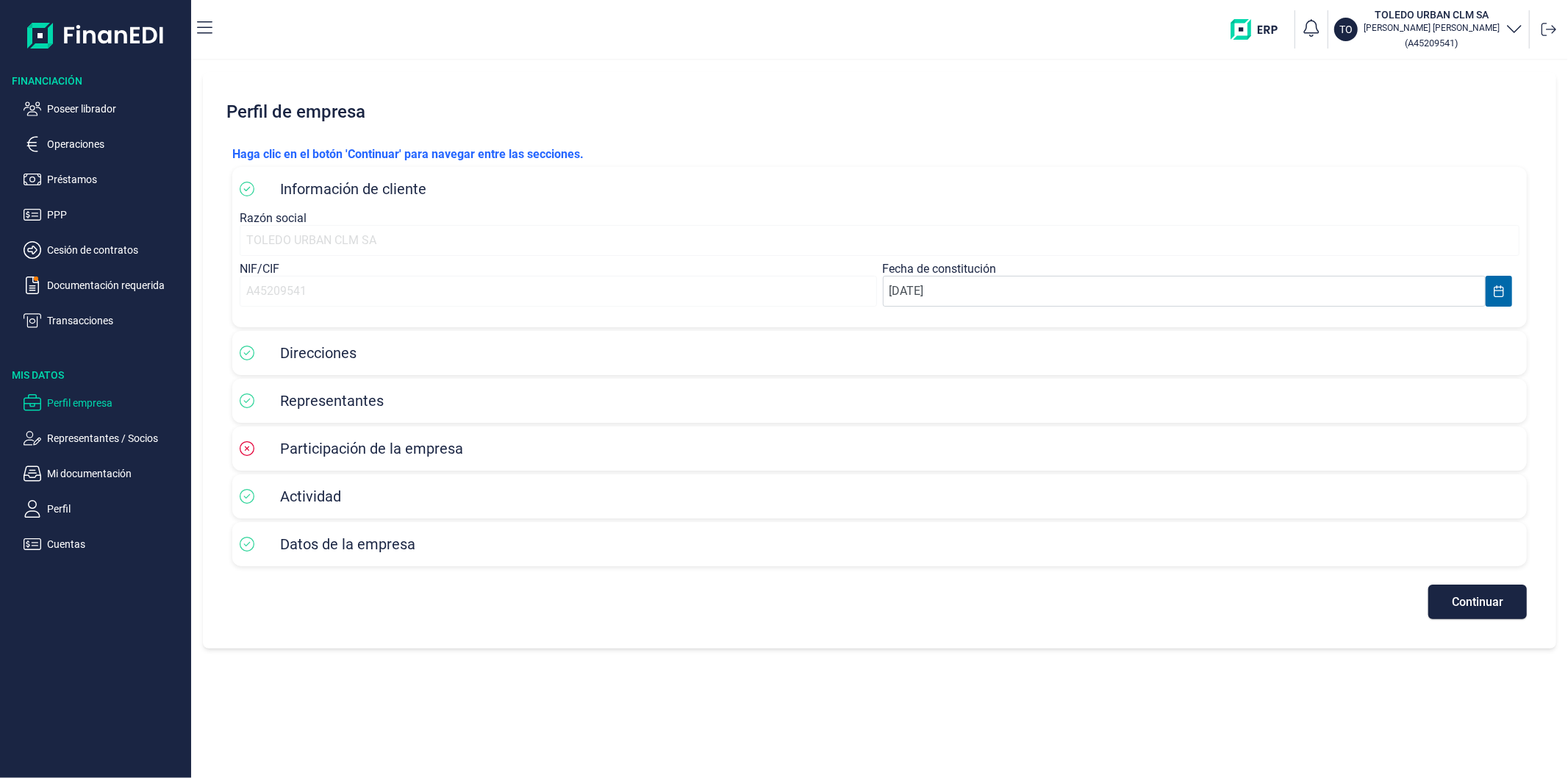
click at [1502, 602] on span "Continuar" at bounding box center [1477, 602] width 51 height 11
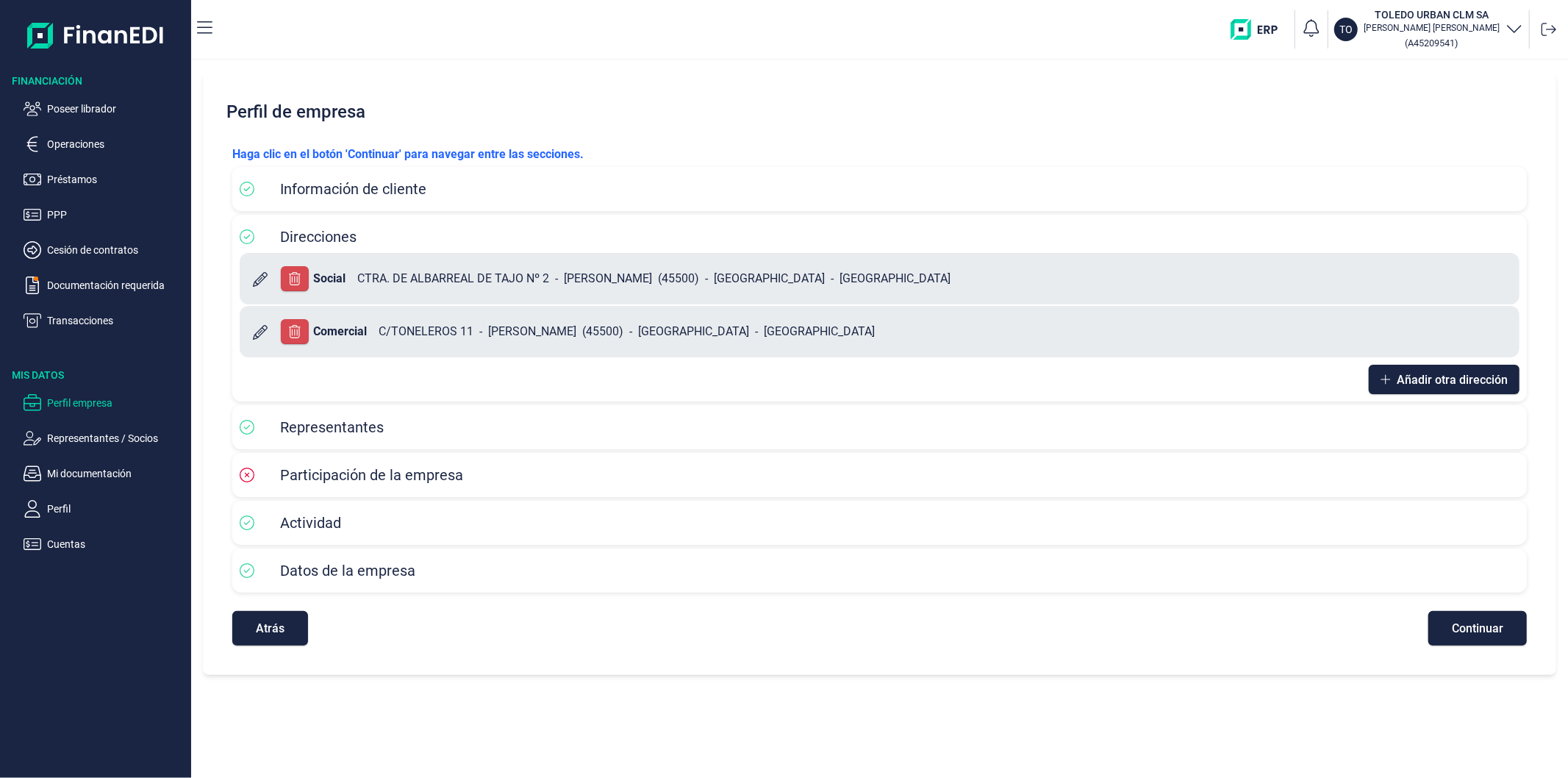
click at [1467, 636] on button "Continuar" at bounding box center [1478, 628] width 98 height 35
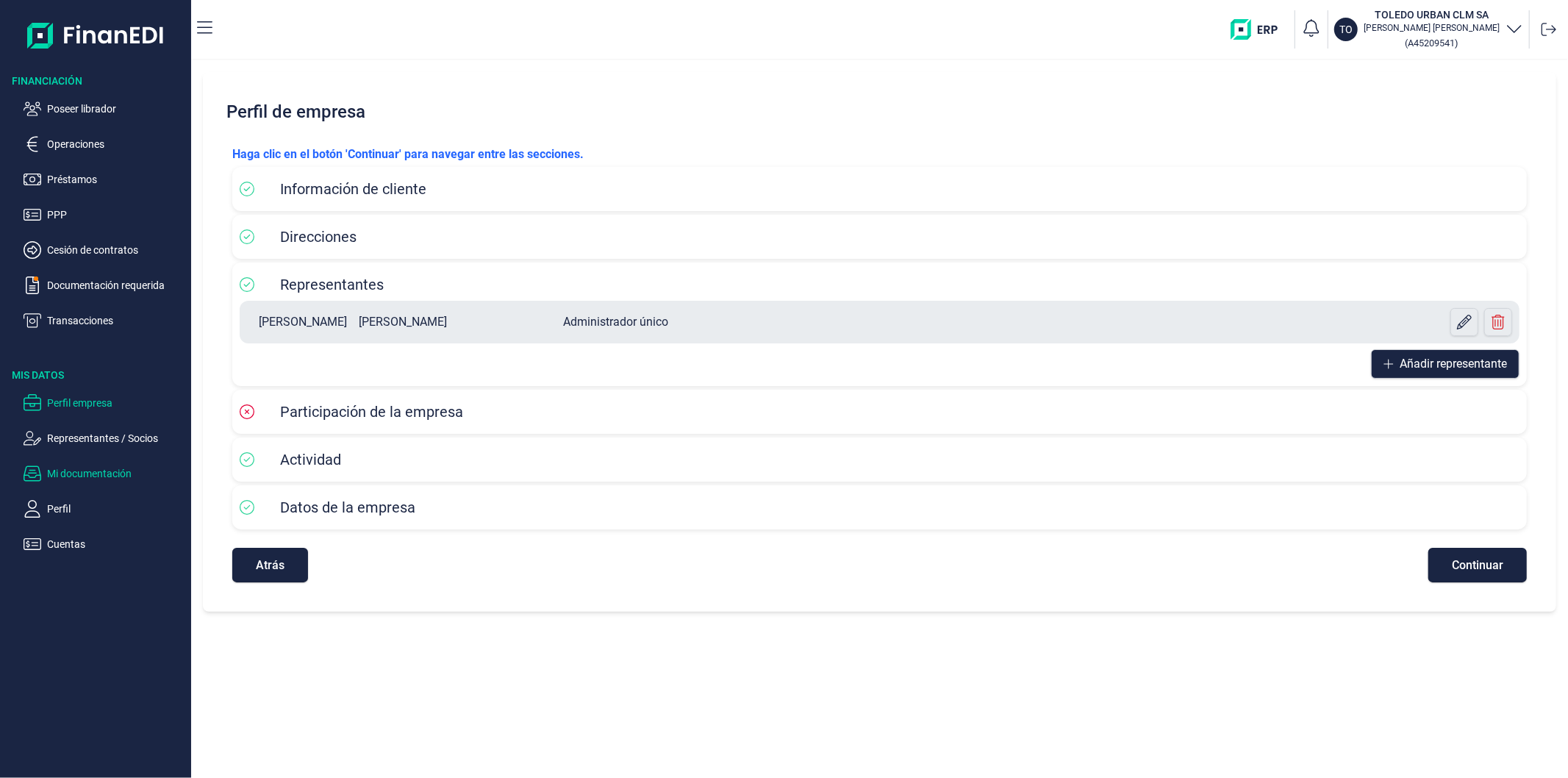
click at [107, 471] on p "Mi documentación" at bounding box center [116, 474] width 138 height 18
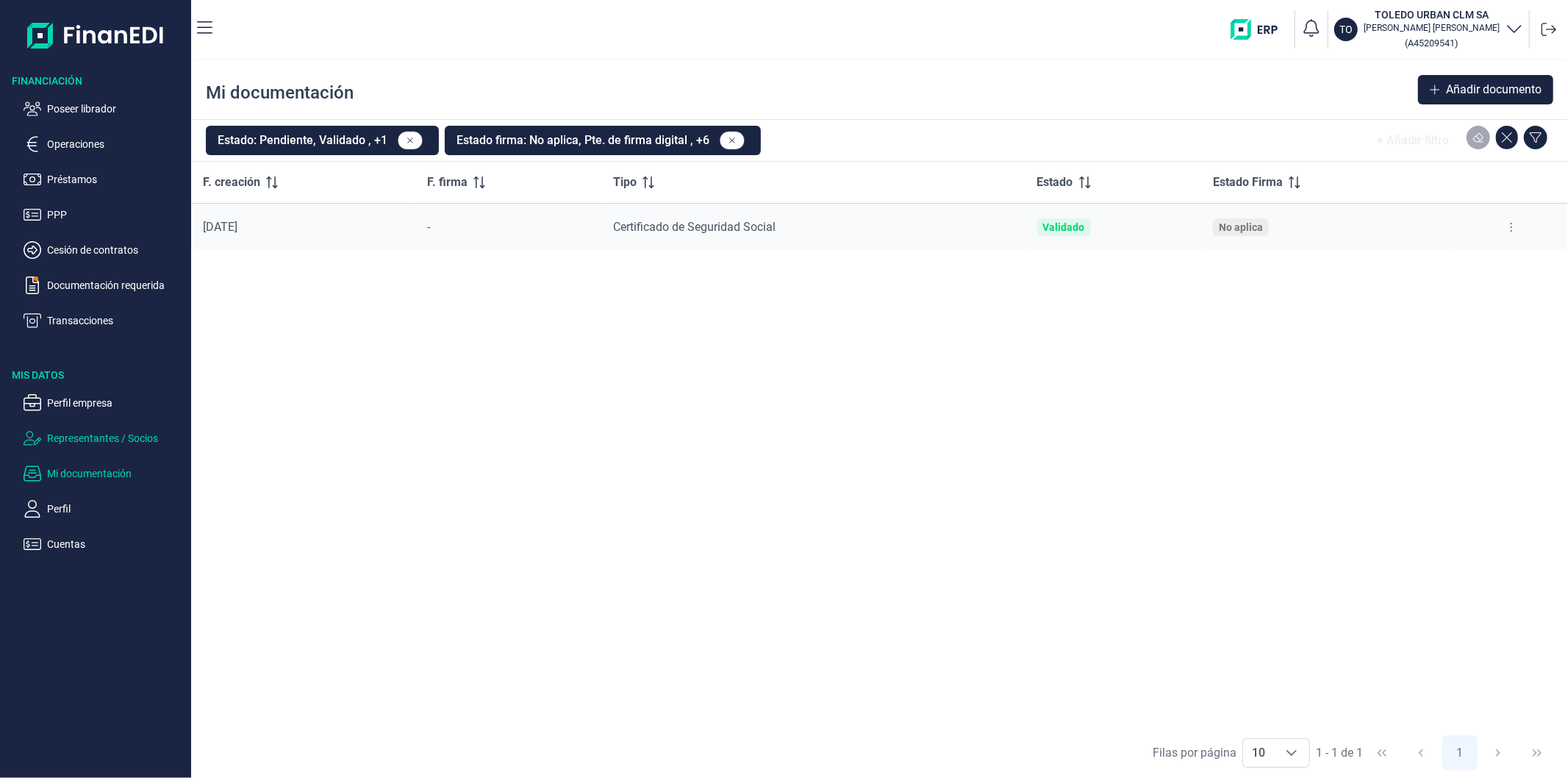
click at [107, 437] on p "Representantes / Socios" at bounding box center [116, 439] width 138 height 18
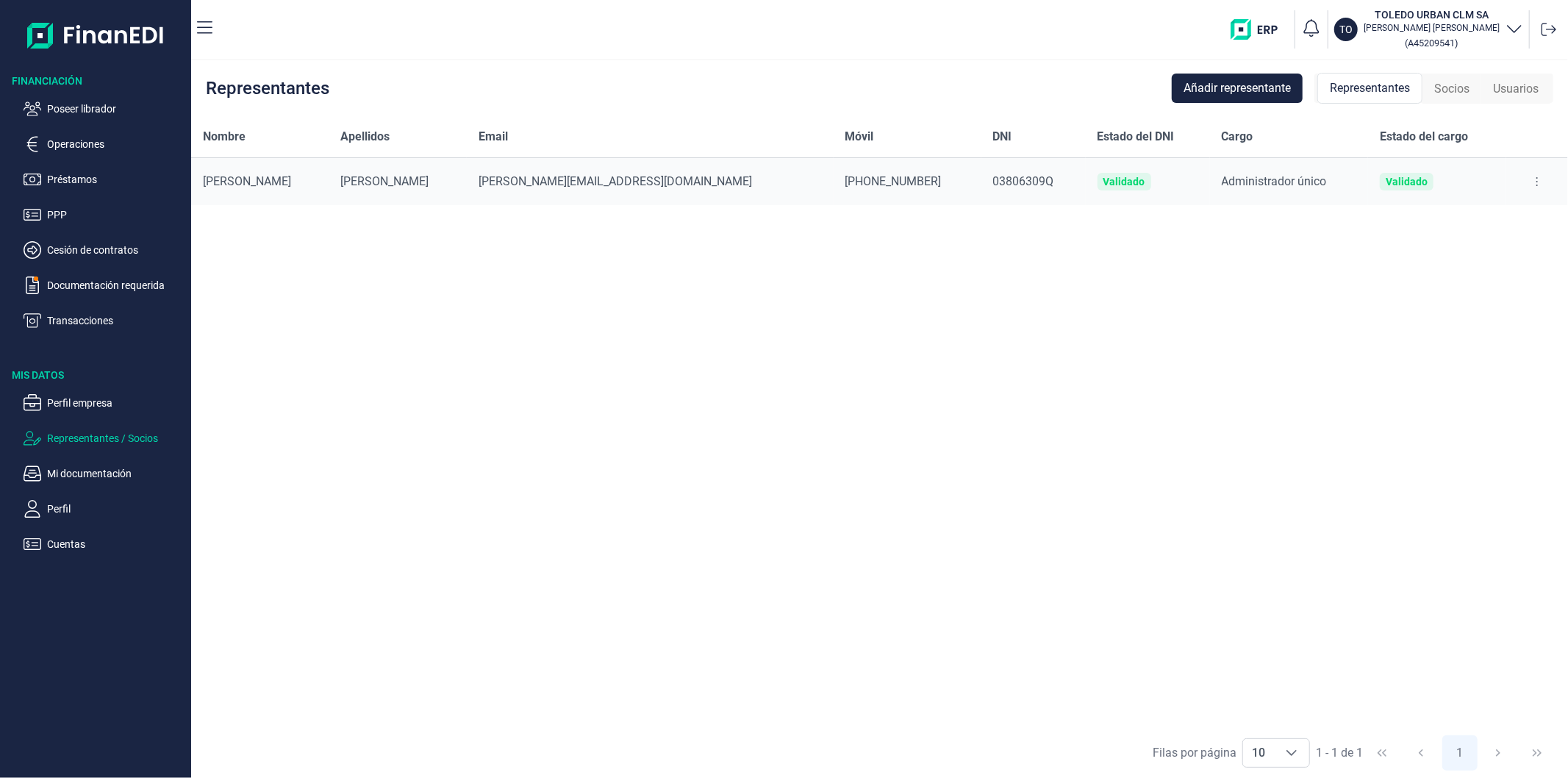
click at [1463, 89] on span "Socios" at bounding box center [1451, 90] width 35 height 18
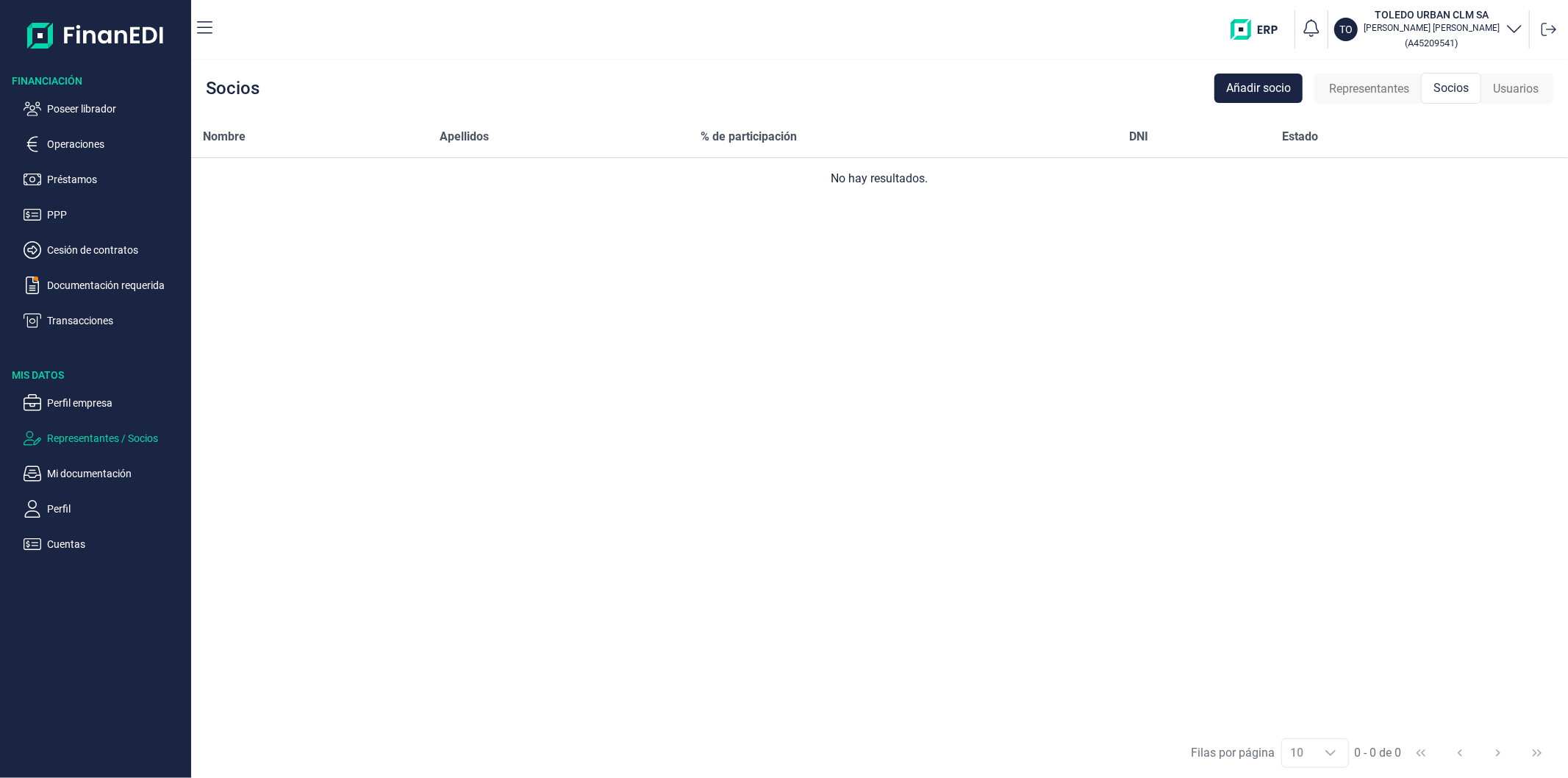
click at [1371, 89] on span "Representantes" at bounding box center [1369, 90] width 81 height 18
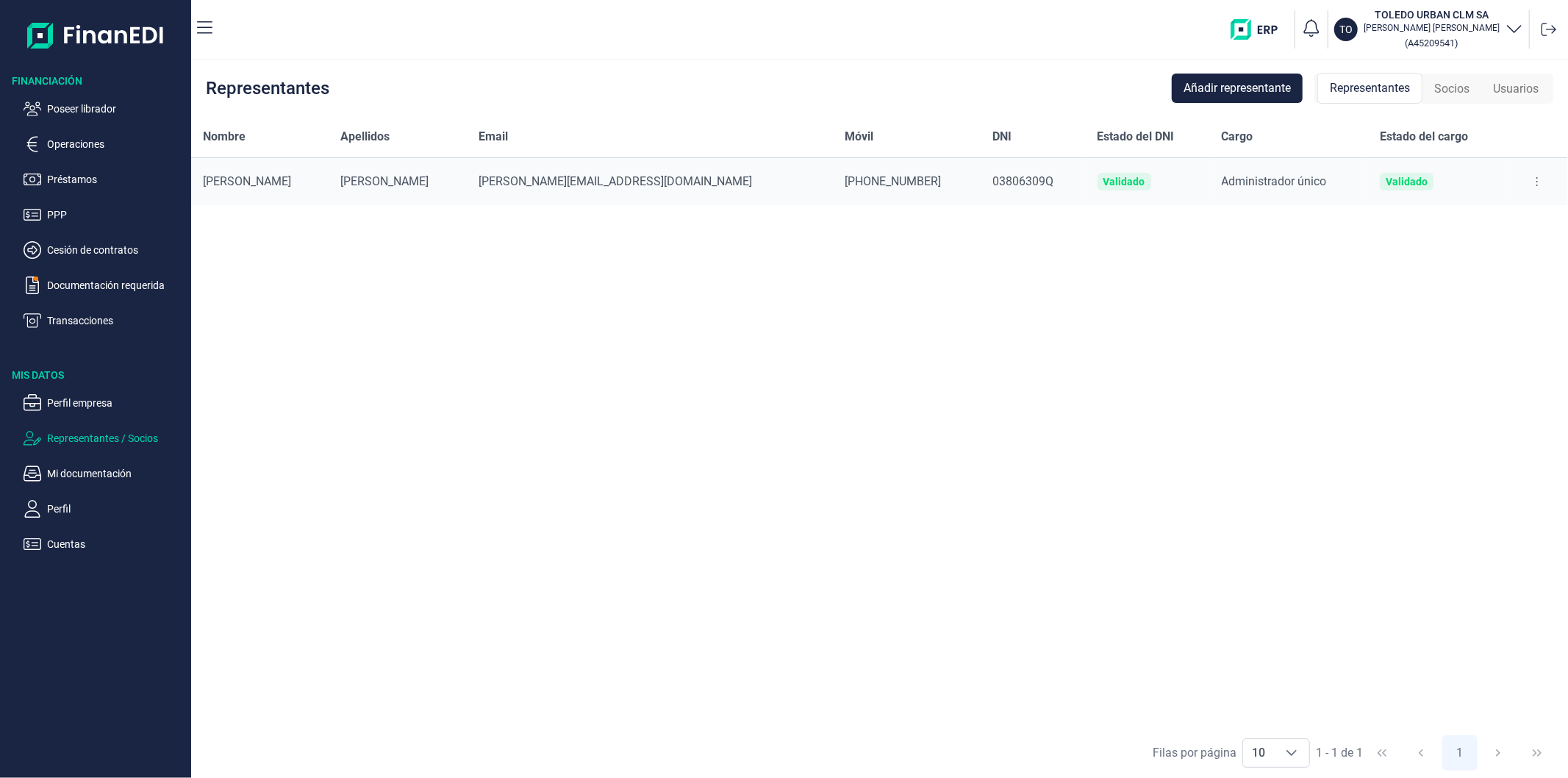
click at [1508, 85] on span "Usuarios" at bounding box center [1515, 90] width 46 height 18
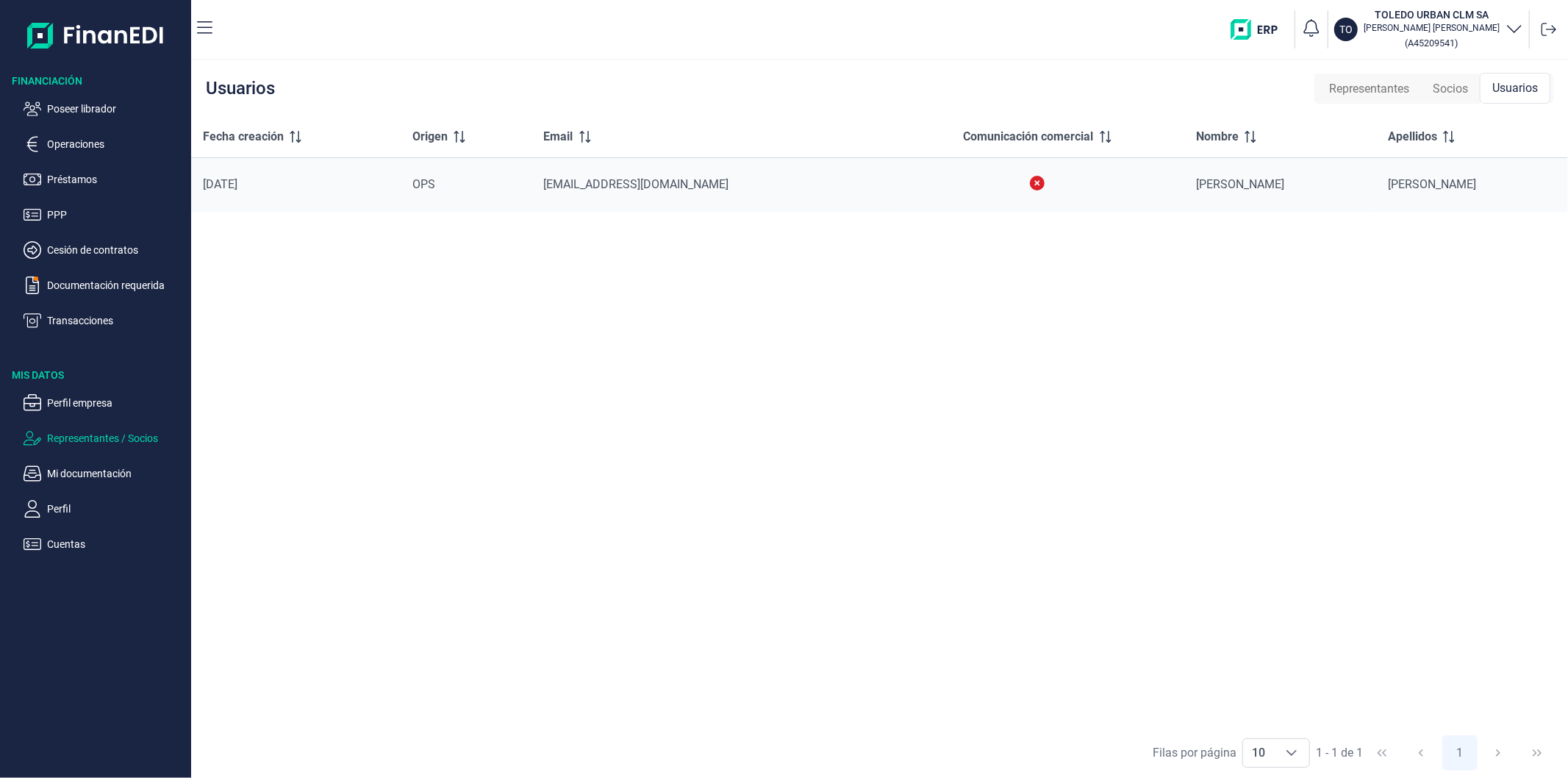
click at [1444, 89] on span "Socios" at bounding box center [1450, 90] width 35 height 18
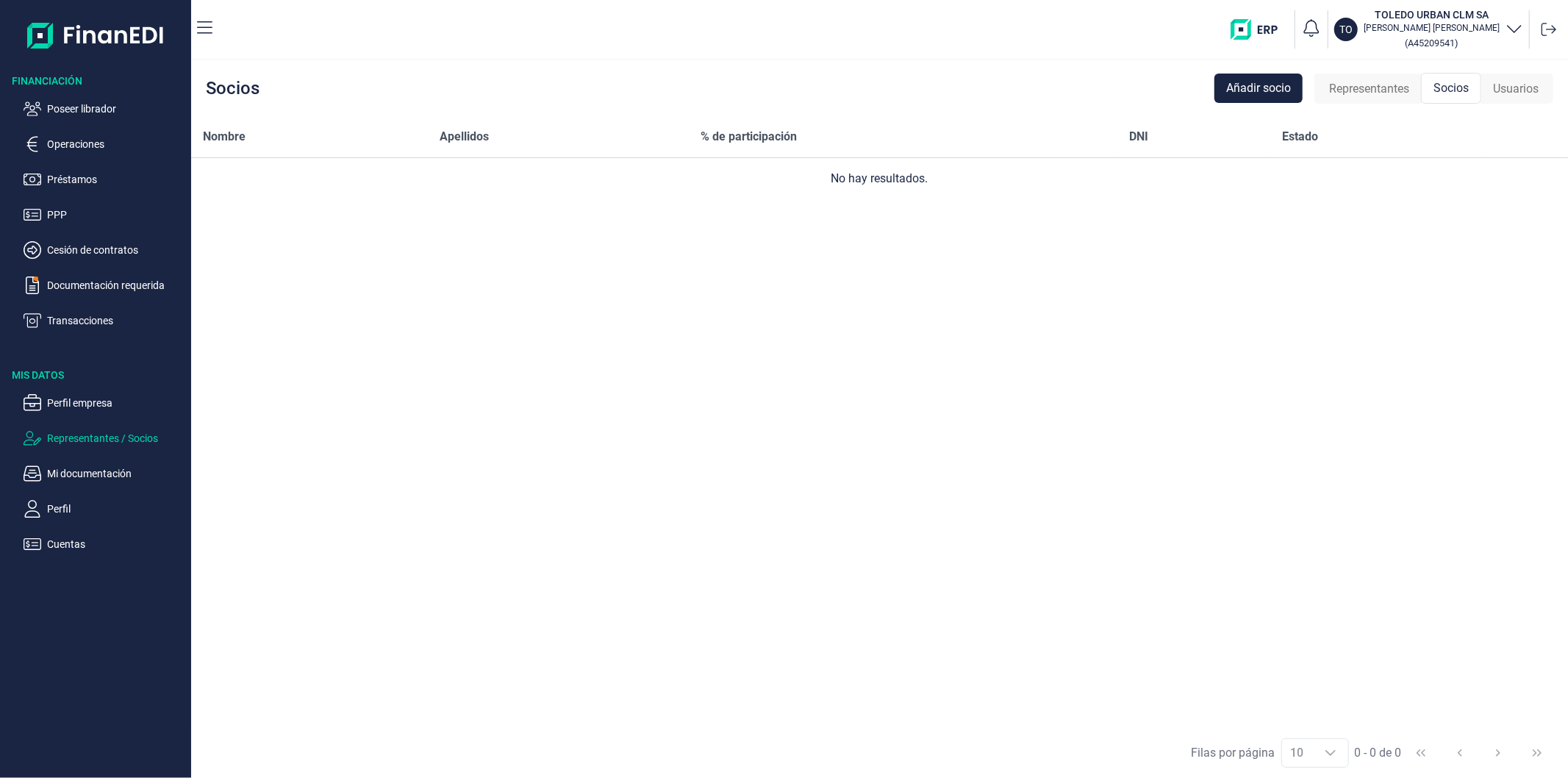
click at [1511, 85] on span "Usuarios" at bounding box center [1515, 90] width 46 height 18
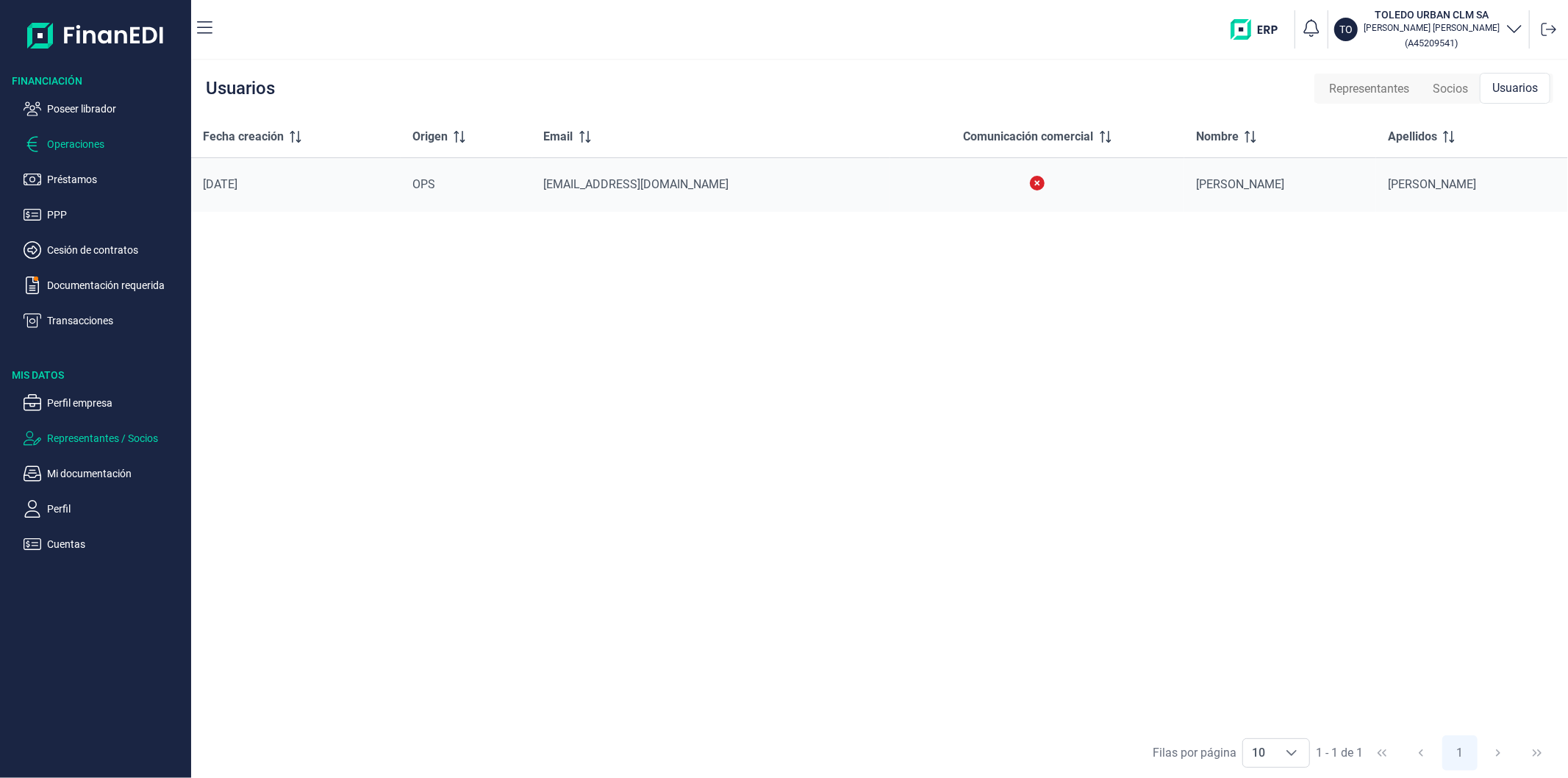
click at [64, 148] on p "Operaciones" at bounding box center [116, 144] width 138 height 18
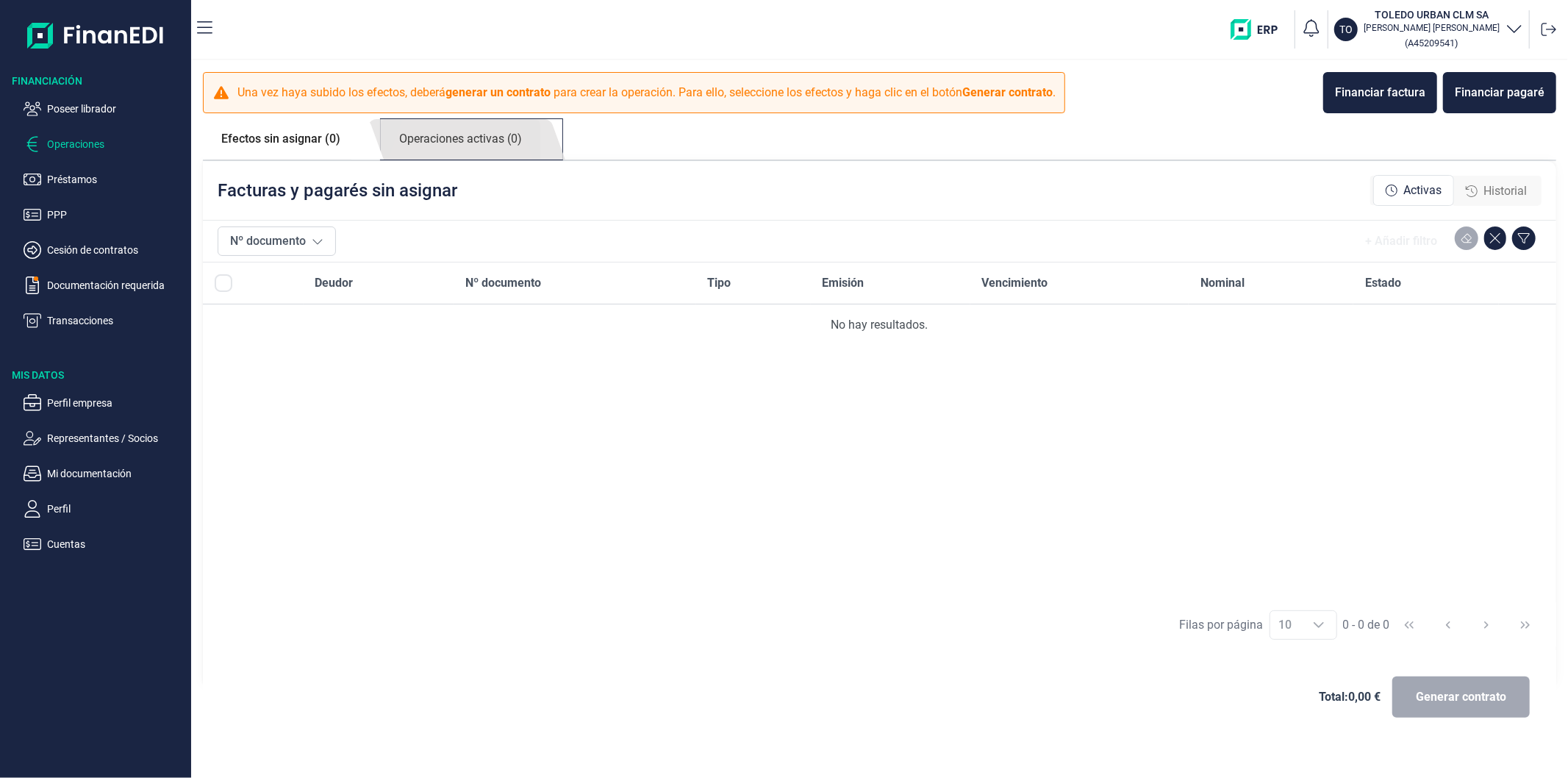
drag, startPoint x: 480, startPoint y: 133, endPoint x: 495, endPoint y: 126, distance: 16.6
click at [480, 133] on link "Operaciones activas (0)" at bounding box center [460, 139] width 159 height 40
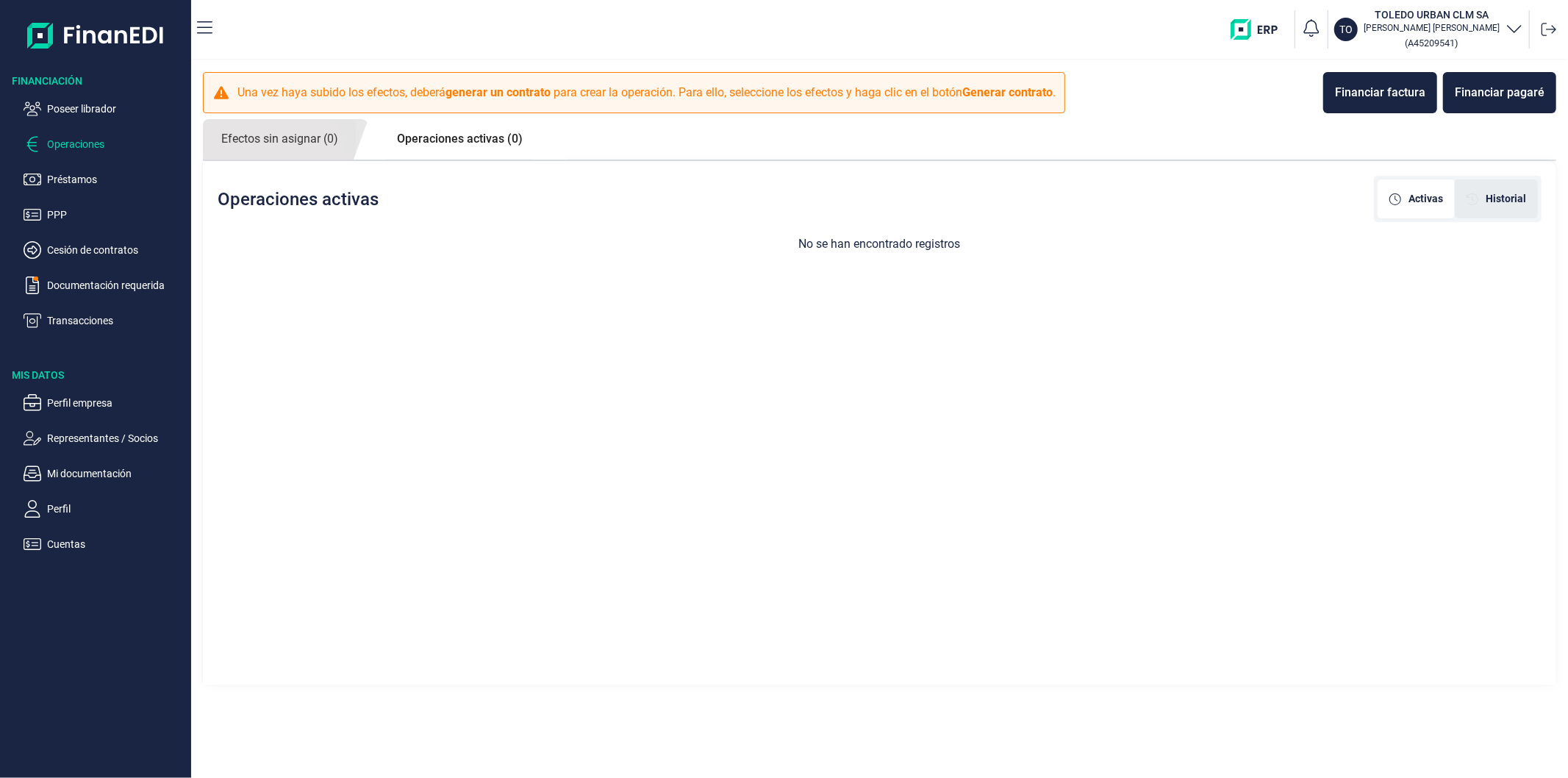
click at [1492, 192] on span "Historial" at bounding box center [1505, 199] width 40 height 15
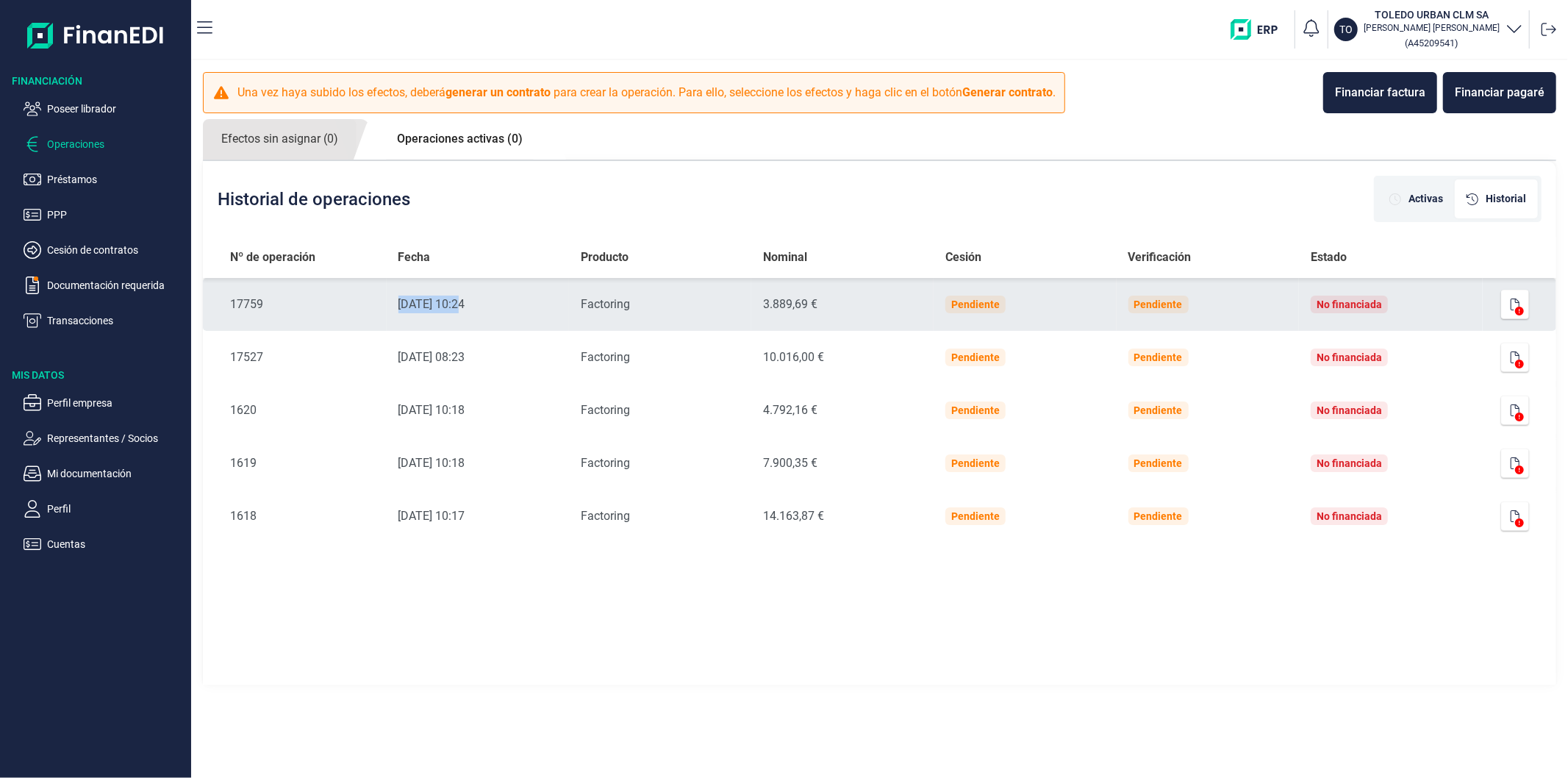
drag, startPoint x: 392, startPoint y: 299, endPoint x: 465, endPoint y: 306, distance: 73.3
click at [465, 306] on td "Fecha [DATE] 10:24" at bounding box center [478, 304] width 183 height 53
click at [1514, 306] on icon "button" at bounding box center [1515, 304] width 9 height 12
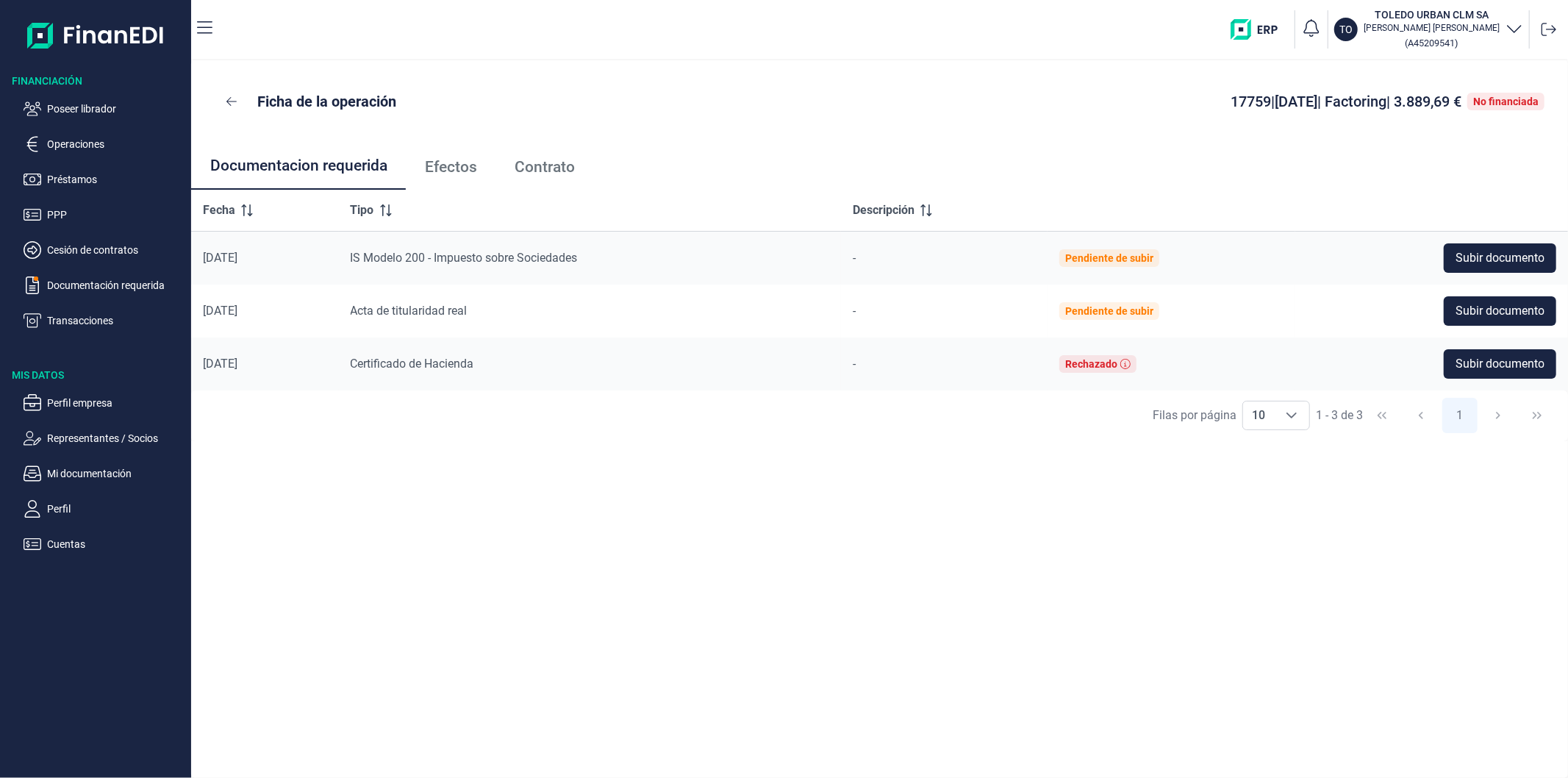
click at [450, 178] on link "Efectos" at bounding box center [450, 167] width 89 height 48
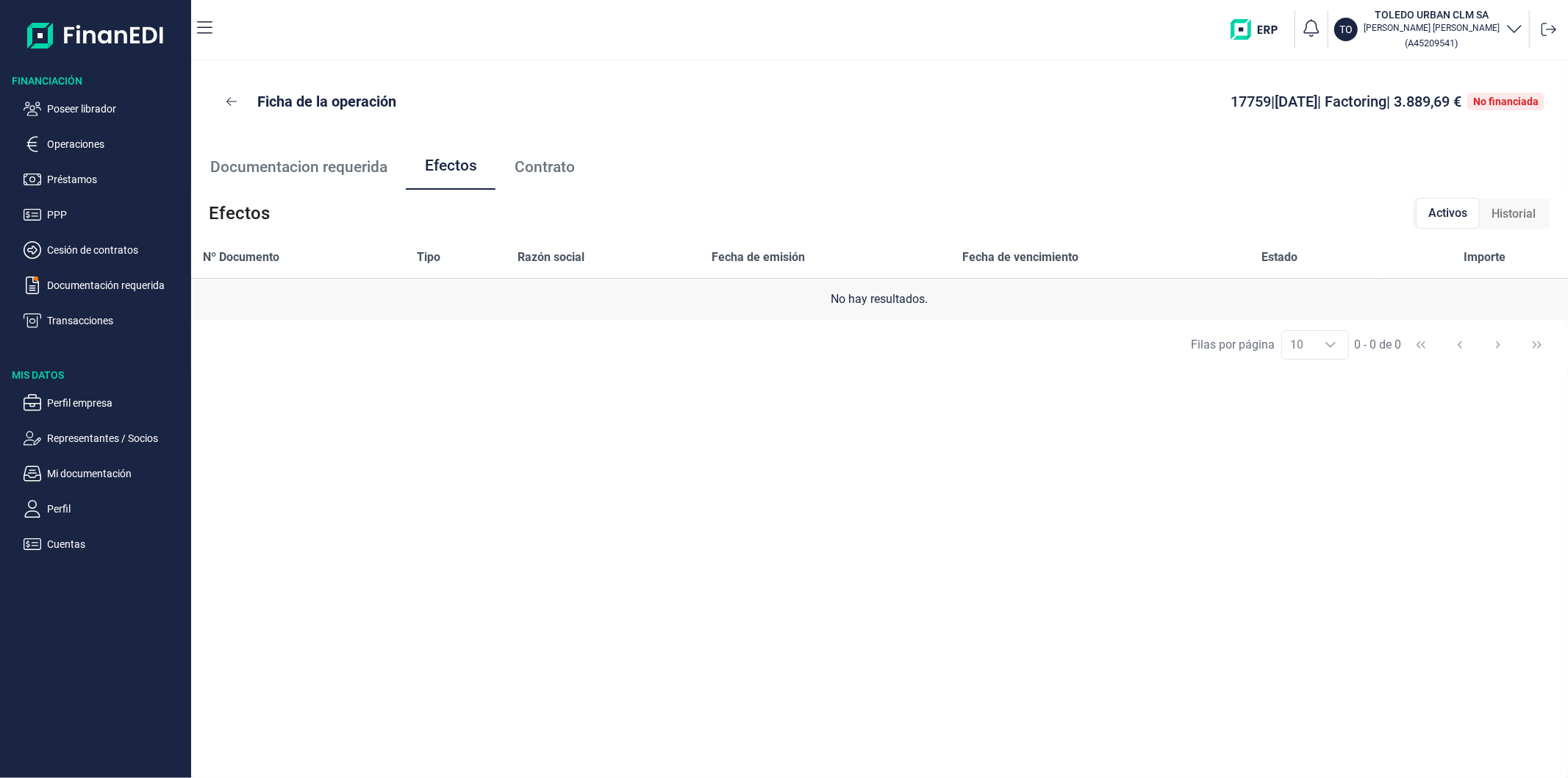
click at [1507, 218] on span "Historial" at bounding box center [1513, 214] width 44 height 18
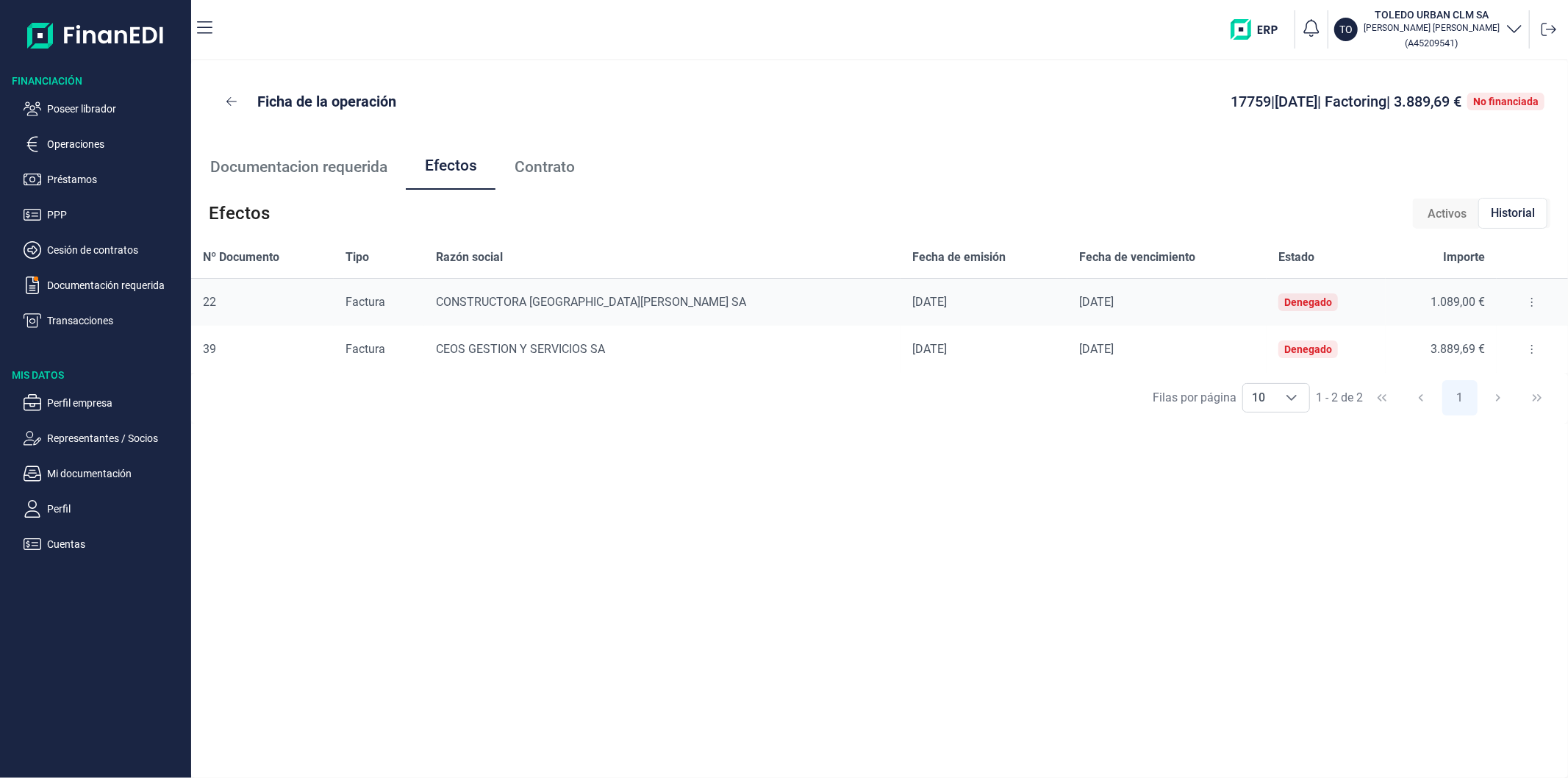
click at [1522, 298] on button at bounding box center [1532, 302] width 27 height 23
click at [1472, 331] on span "Detalles efecto" at bounding box center [1478, 338] width 67 height 14
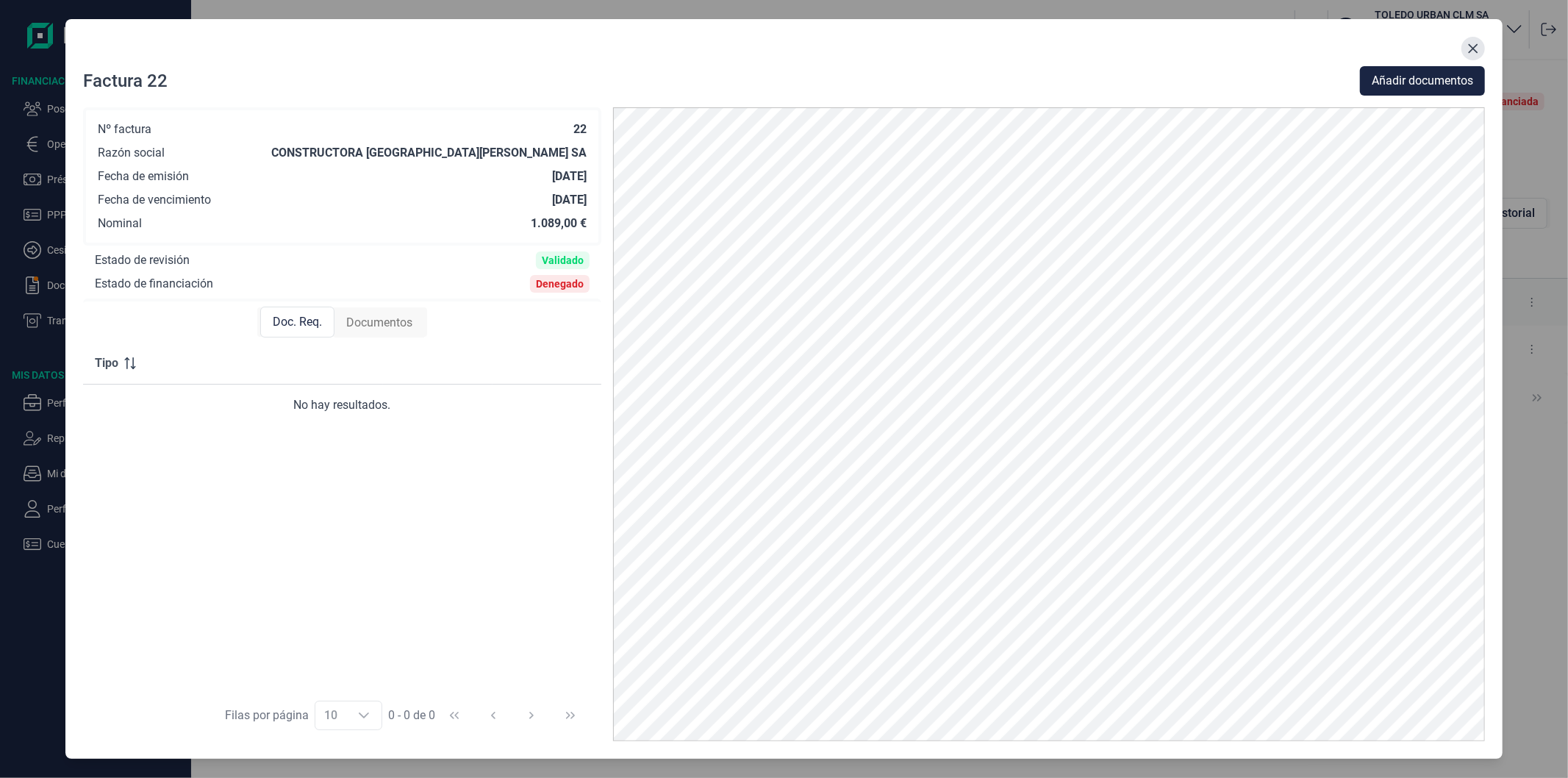
click at [1466, 47] on button "Close" at bounding box center [1473, 48] width 23 height 23
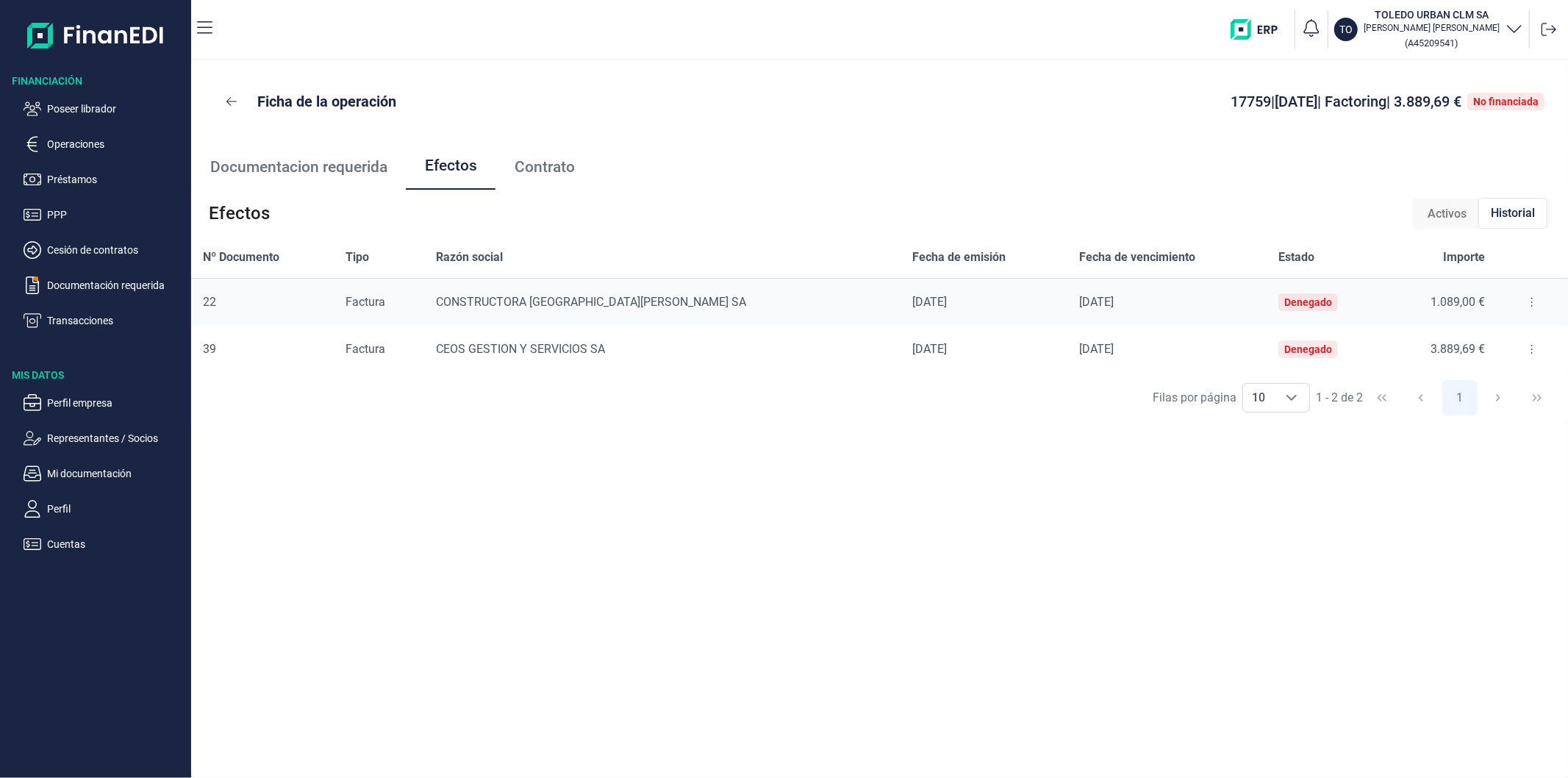
click at [1523, 342] on button at bounding box center [1532, 349] width 27 height 23
click at [1486, 386] on span "Detalles efecto" at bounding box center [1478, 386] width 67 height 14
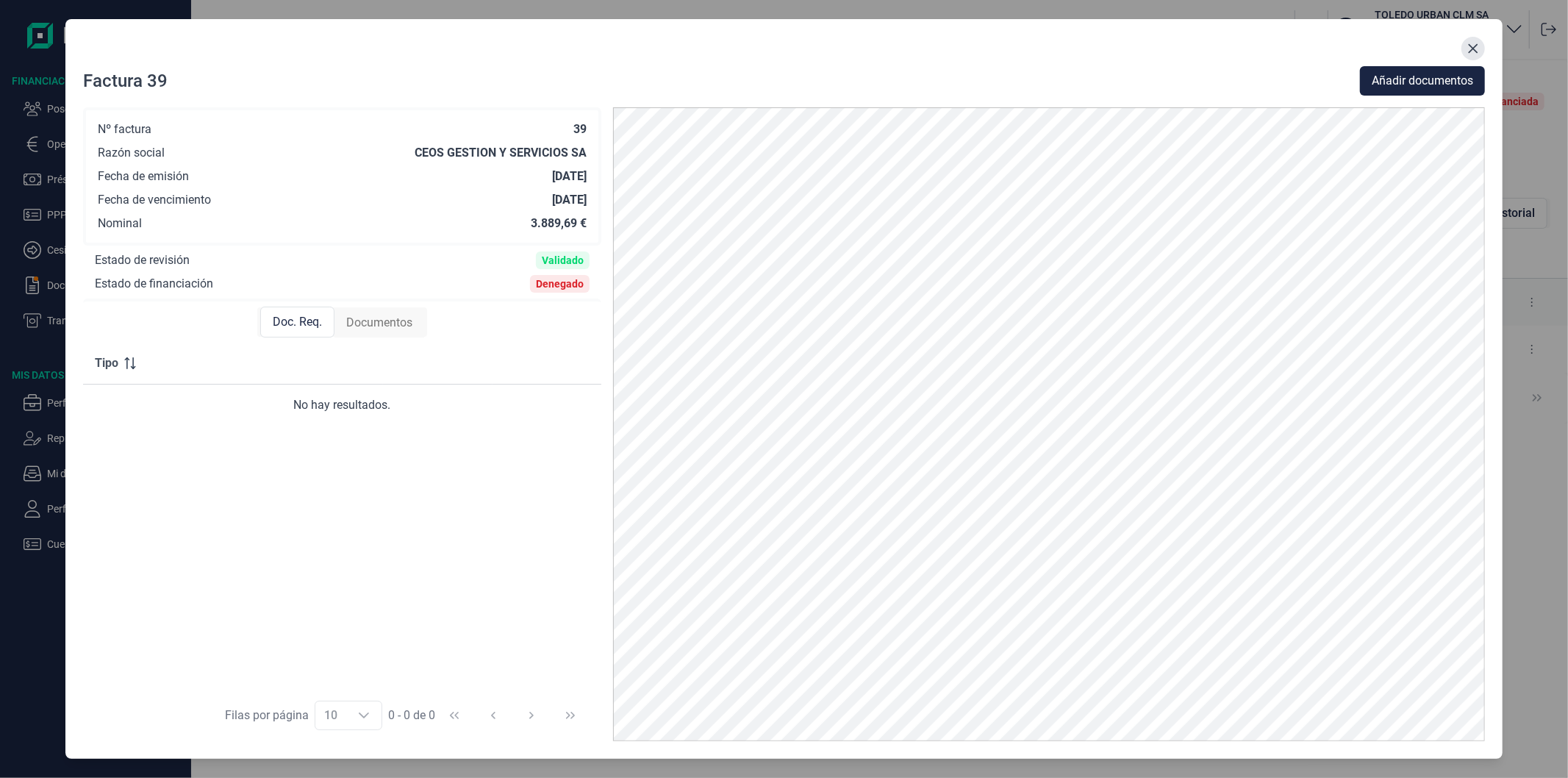
click at [1478, 47] on icon "Close" at bounding box center [1472, 48] width 12 height 12
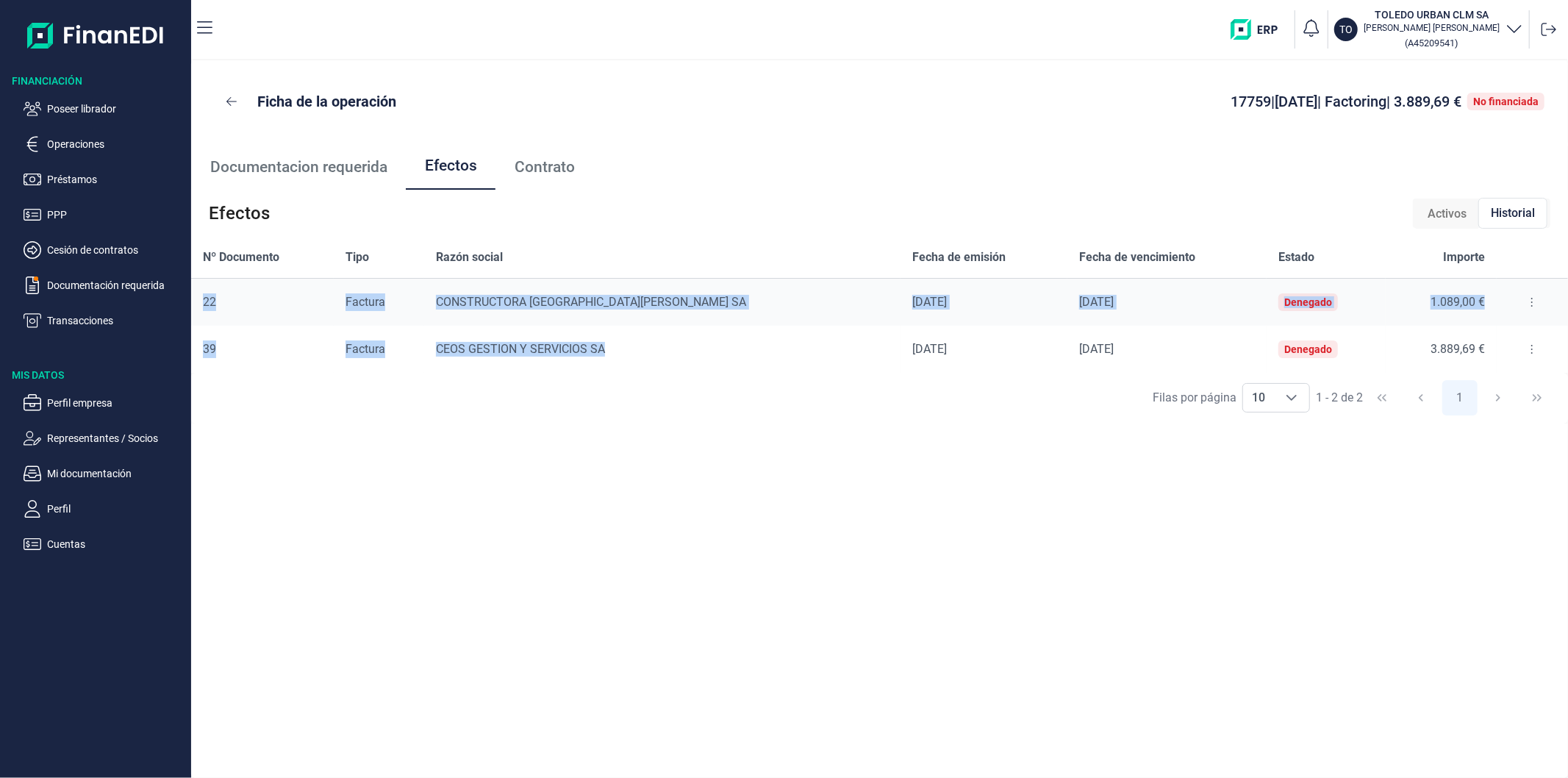
drag, startPoint x: 652, startPoint y: 344, endPoint x: 197, endPoint y: 291, distance: 458.1
click at [197, 291] on tbody "22 Factura CONSTRUCTORA [GEOGRAPHIC_DATA][PERSON_NAME] [DATE] [DATE] Denegado 1…" at bounding box center [880, 326] width 1376 height 95
click at [635, 342] on div "CEOS GESTION Y SERVICIOS SA" at bounding box center [662, 349] width 453 height 14
drag, startPoint x: 671, startPoint y: 344, endPoint x: 195, endPoint y: 303, distance: 477.8
click at [195, 303] on tbody "22 Factura CONSTRUCTORA [GEOGRAPHIC_DATA][PERSON_NAME] [DATE] [DATE] Denegado 1…" at bounding box center [880, 326] width 1376 height 95
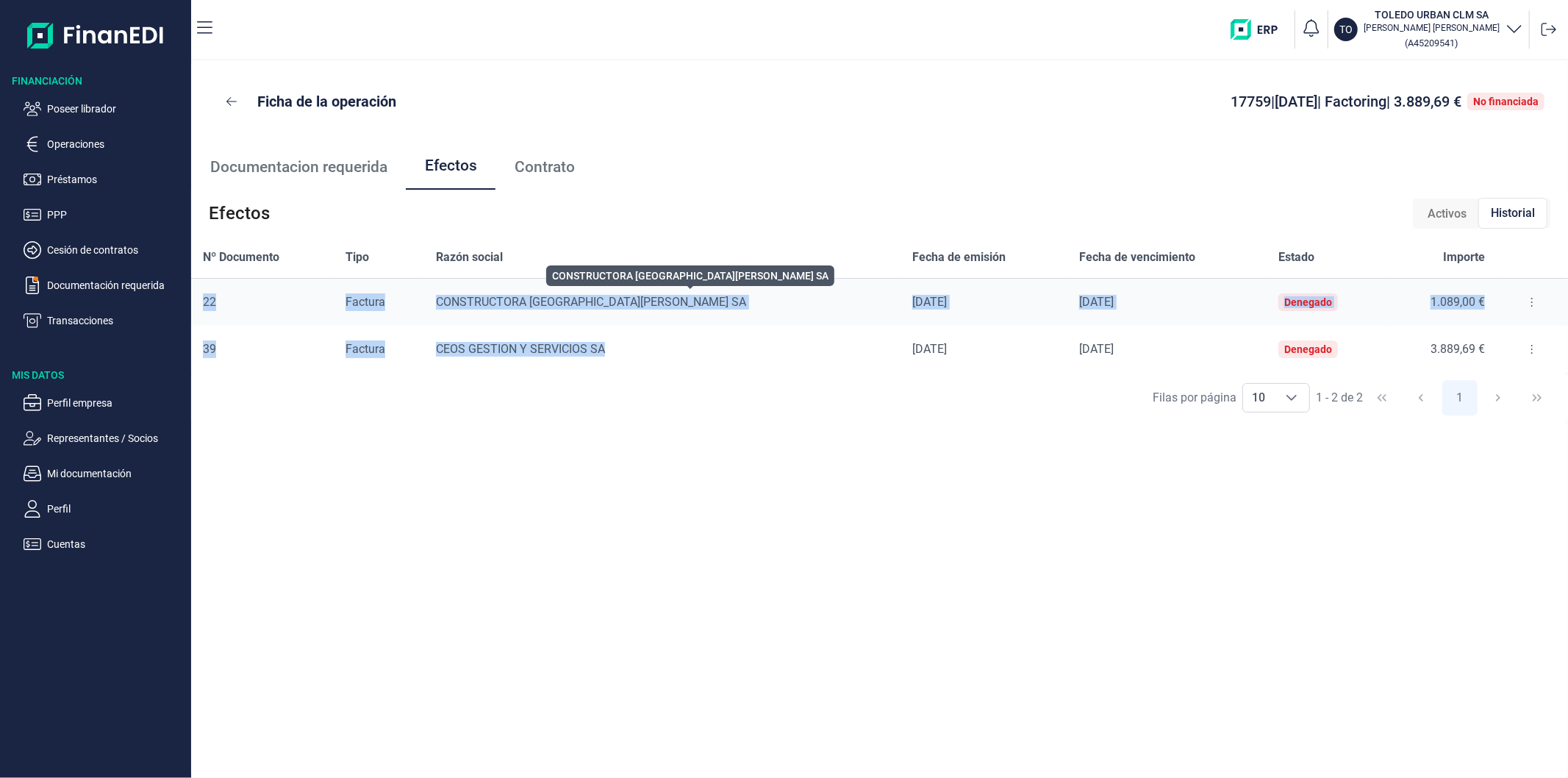
copy tbody "22 Factura CONSTRUCTORA [GEOGRAPHIC_DATA][PERSON_NAME] [DATE] [DATE] Denegado 1…"
click at [673, 340] on td "CEOS GESTION Y SERVICIOS SA" at bounding box center [662, 349] width 476 height 47
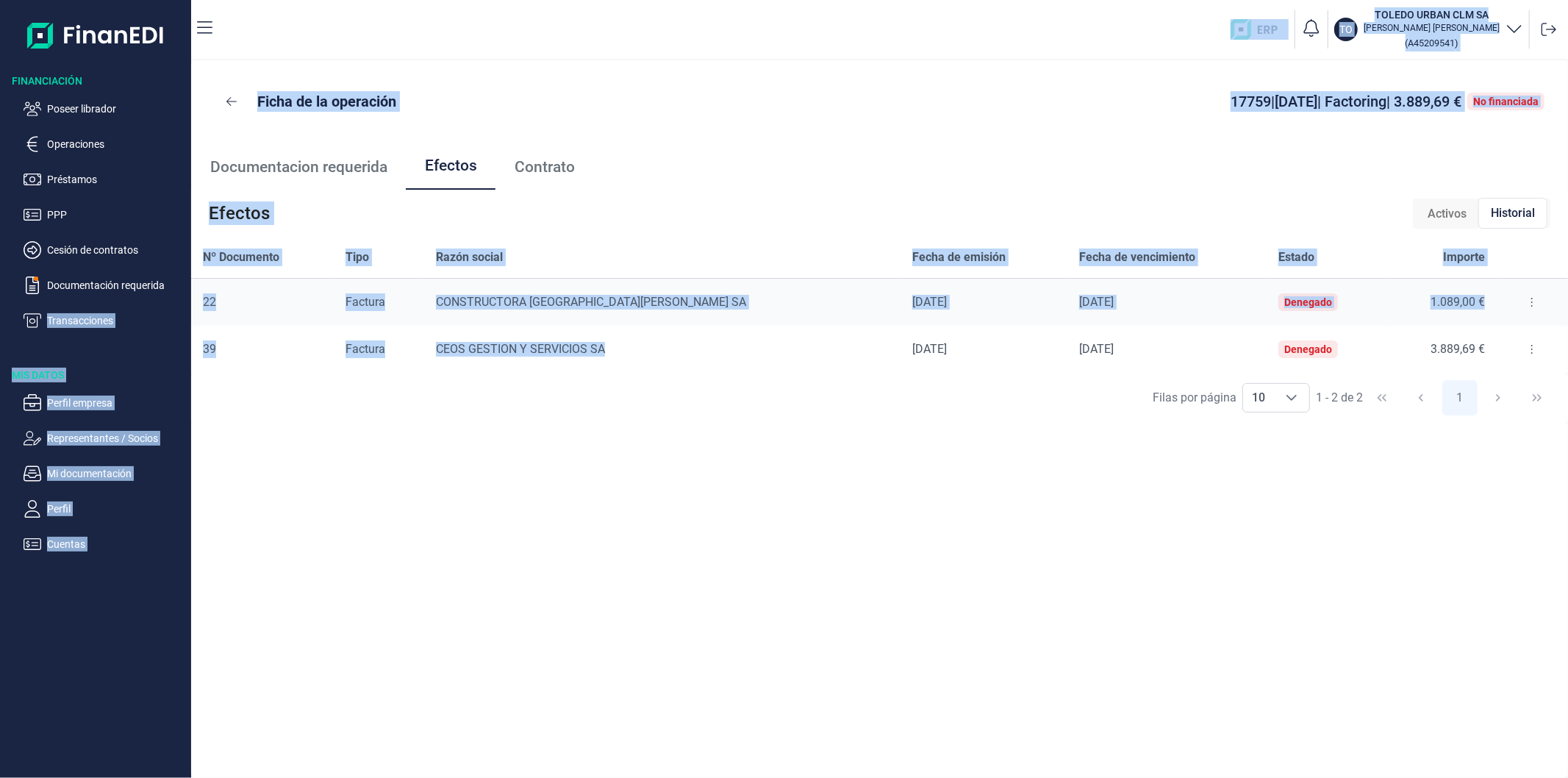
drag, startPoint x: 648, startPoint y: 344, endPoint x: 187, endPoint y: 302, distance: 462.9
click at [187, 302] on div "Financiación Poseer librador Operaciones Préstamos PPP Cesión de contratos Docu…" at bounding box center [784, 389] width 1568 height 778
drag, startPoint x: 1464, startPoint y: 350, endPoint x: 188, endPoint y: 290, distance: 1277.4
click at [188, 290] on div "Financiación Poseer librador Operaciones Préstamos PPP Cesión de contratos Docu…" at bounding box center [784, 389] width 1568 height 778
copy div "Documentación requerida Transacciones Mis Datos Perfil empresa Representantes /…"
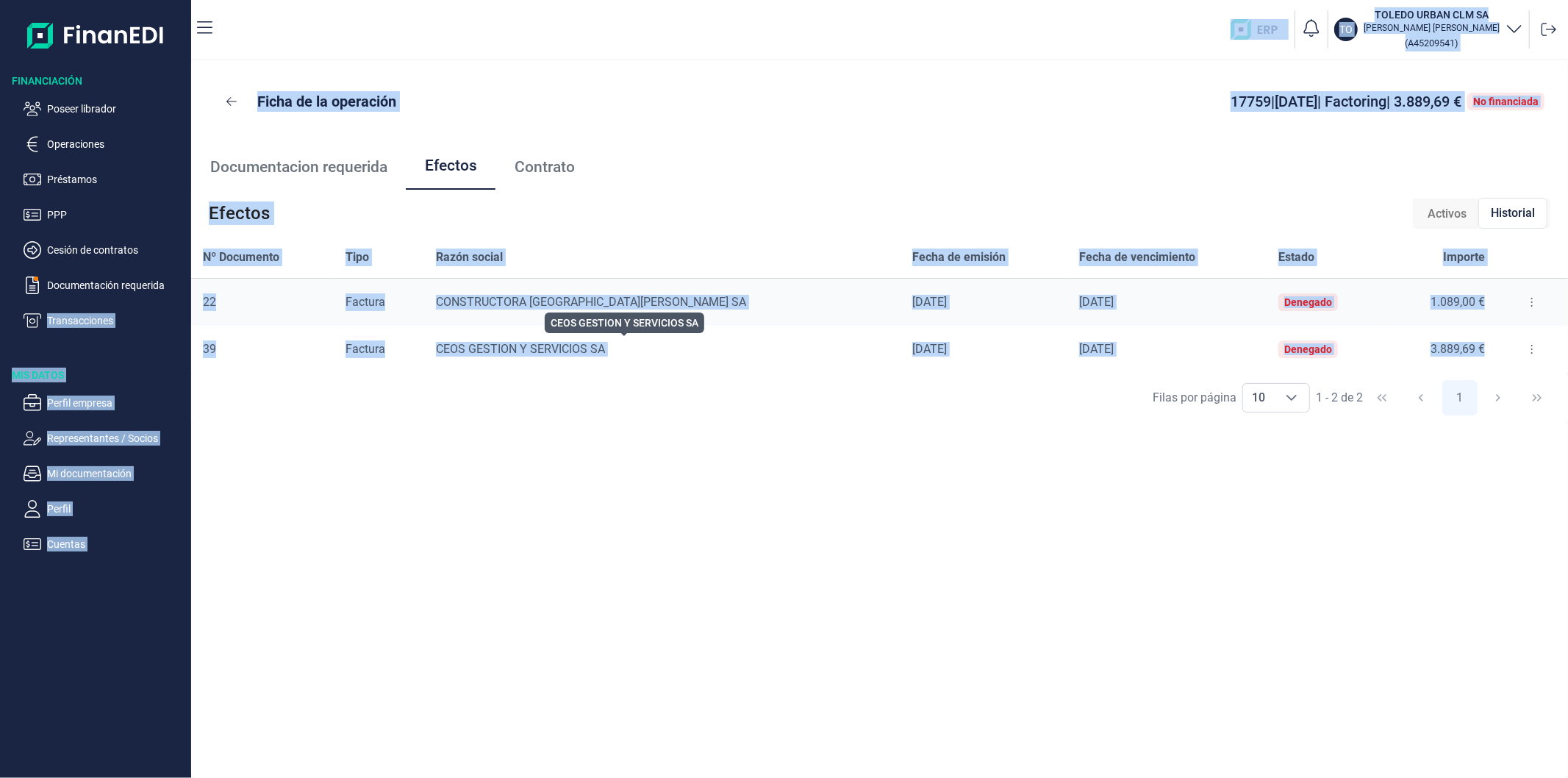
click at [652, 355] on div "CEOS GESTION Y SERVICIOS SA" at bounding box center [662, 349] width 453 height 14
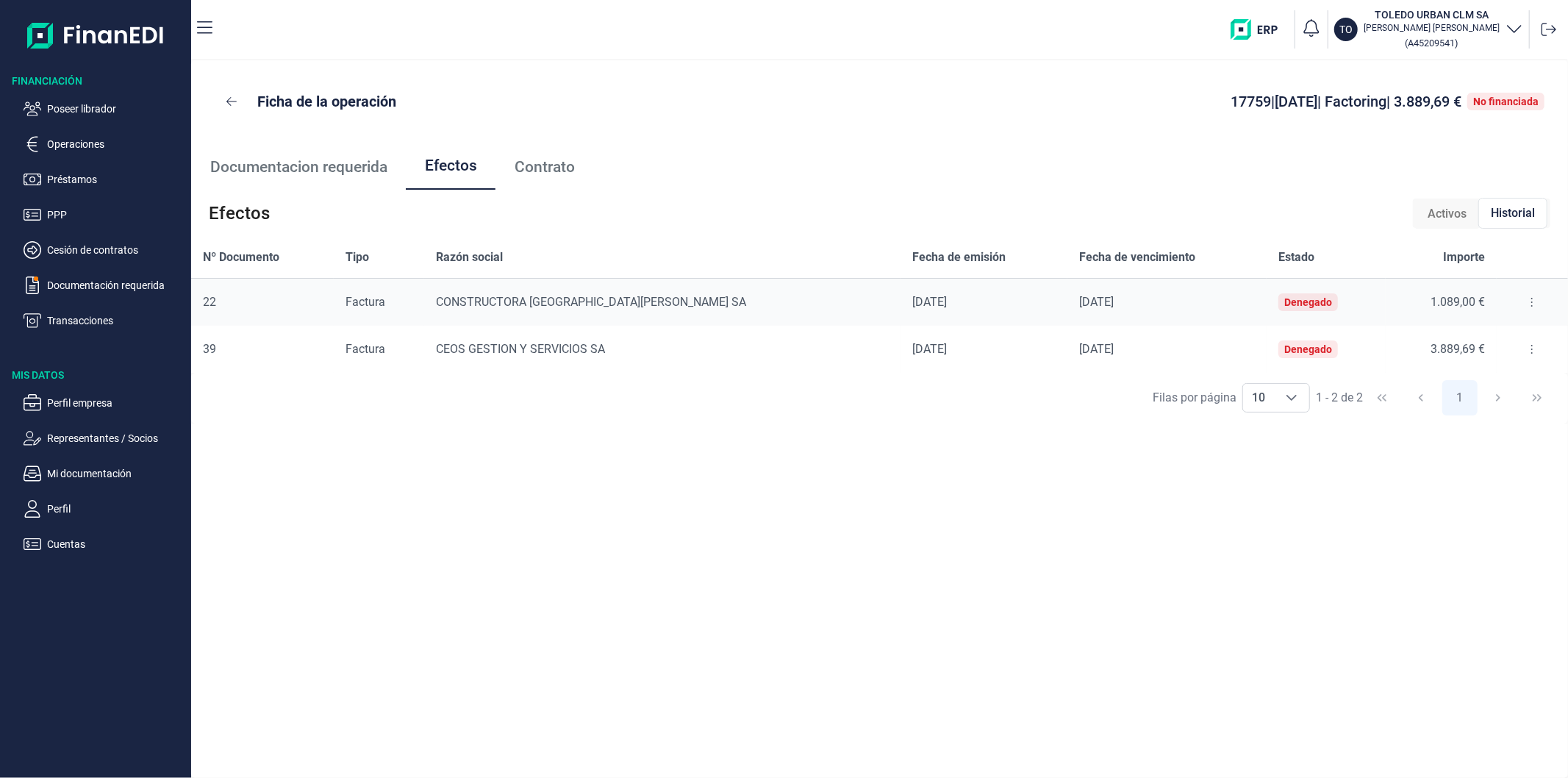
drag, startPoint x: 1068, startPoint y: 347, endPoint x: 203, endPoint y: 303, distance: 866.1
click at [203, 303] on tbody "22 Factura CONSTRUCTORA [GEOGRAPHIC_DATA][PERSON_NAME] [DATE] [DATE] Denegado 1…" at bounding box center [880, 326] width 1376 height 95
copy tbody "22 Factura CONSTRUCTORA [GEOGRAPHIC_DATA][PERSON_NAME] [DATE] [DATE] Denegado 1…"
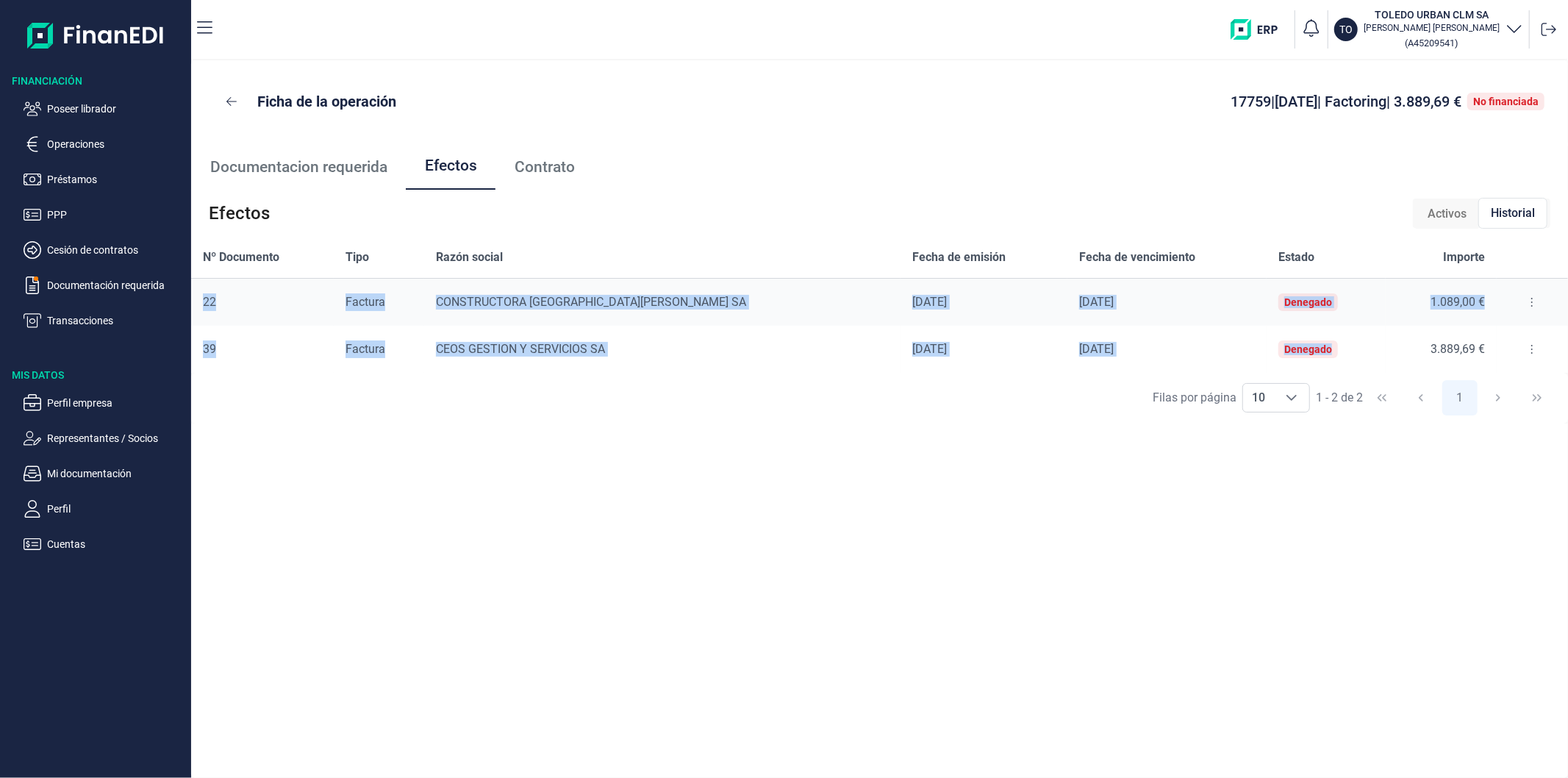
drag, startPoint x: 1288, startPoint y: 347, endPoint x: 199, endPoint y: 295, distance: 1090.2
click at [199, 295] on tbody "22 Factura CONSTRUCTORA [GEOGRAPHIC_DATA][PERSON_NAME] [DATE] [DATE] Denegado 1…" at bounding box center [880, 326] width 1376 height 95
copy tbody "22 Factura CONSTRUCTORA [GEOGRAPHIC_DATA][PERSON_NAME] [DATE] [DATE] Denegado 1…"
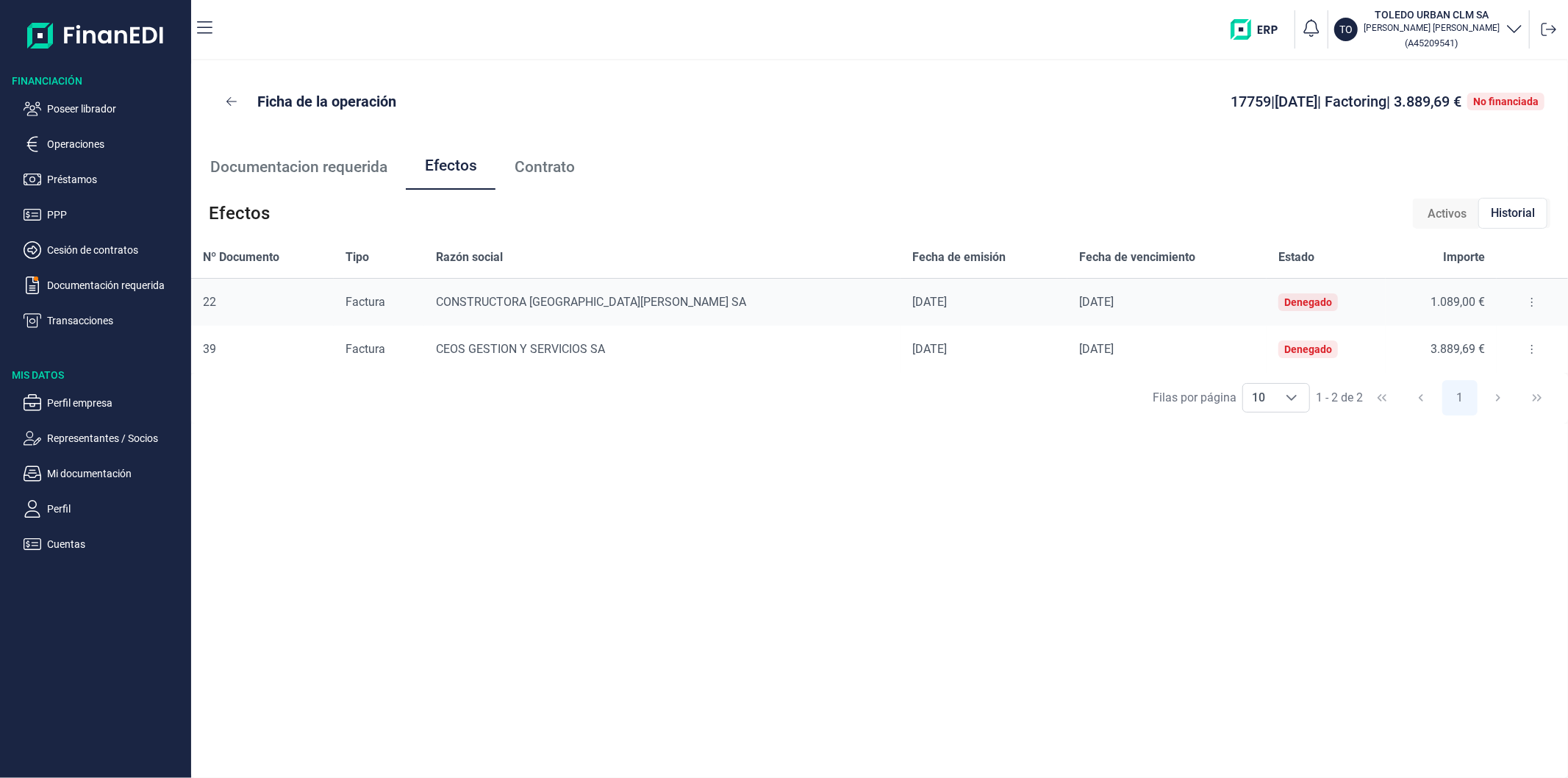
drag, startPoint x: 607, startPoint y: 458, endPoint x: 615, endPoint y: 424, distance: 34.9
click at [608, 458] on div "Ficha de la operación 17759 | [DATE] | Factoring | 3.889,69 € No financiada Doc…" at bounding box center [880, 419] width 1376 height 718
drag, startPoint x: 662, startPoint y: 348, endPoint x: 473, endPoint y: 349, distance: 189.0
click at [473, 349] on td "CEOS GESTION Y SERVICIOS SA" at bounding box center [662, 349] width 476 height 47
drag, startPoint x: 493, startPoint y: 349, endPoint x: 681, endPoint y: 349, distance: 188.0
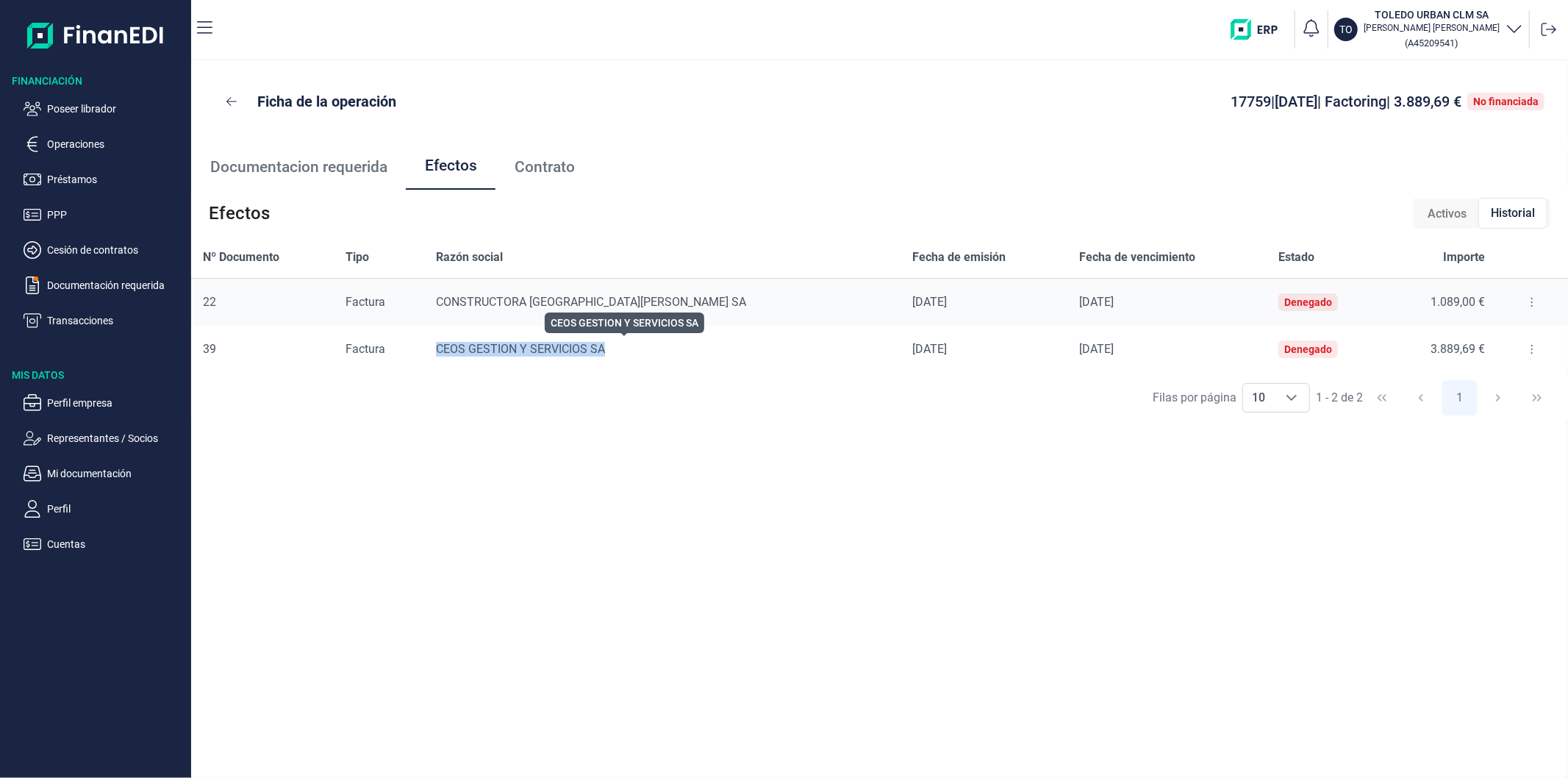
click at [681, 349] on td "CEOS GESTION Y SERVICIOS SA" at bounding box center [662, 349] width 476 height 47
drag, startPoint x: 600, startPoint y: 347, endPoint x: 473, endPoint y: 340, distance: 127.2
click at [473, 340] on td "CEOS GESTION Y SERVICIOS SA" at bounding box center [662, 349] width 476 height 47
click at [1524, 347] on button at bounding box center [1532, 349] width 27 height 23
click at [1483, 380] on span "Detalles efecto" at bounding box center [1478, 386] width 67 height 14
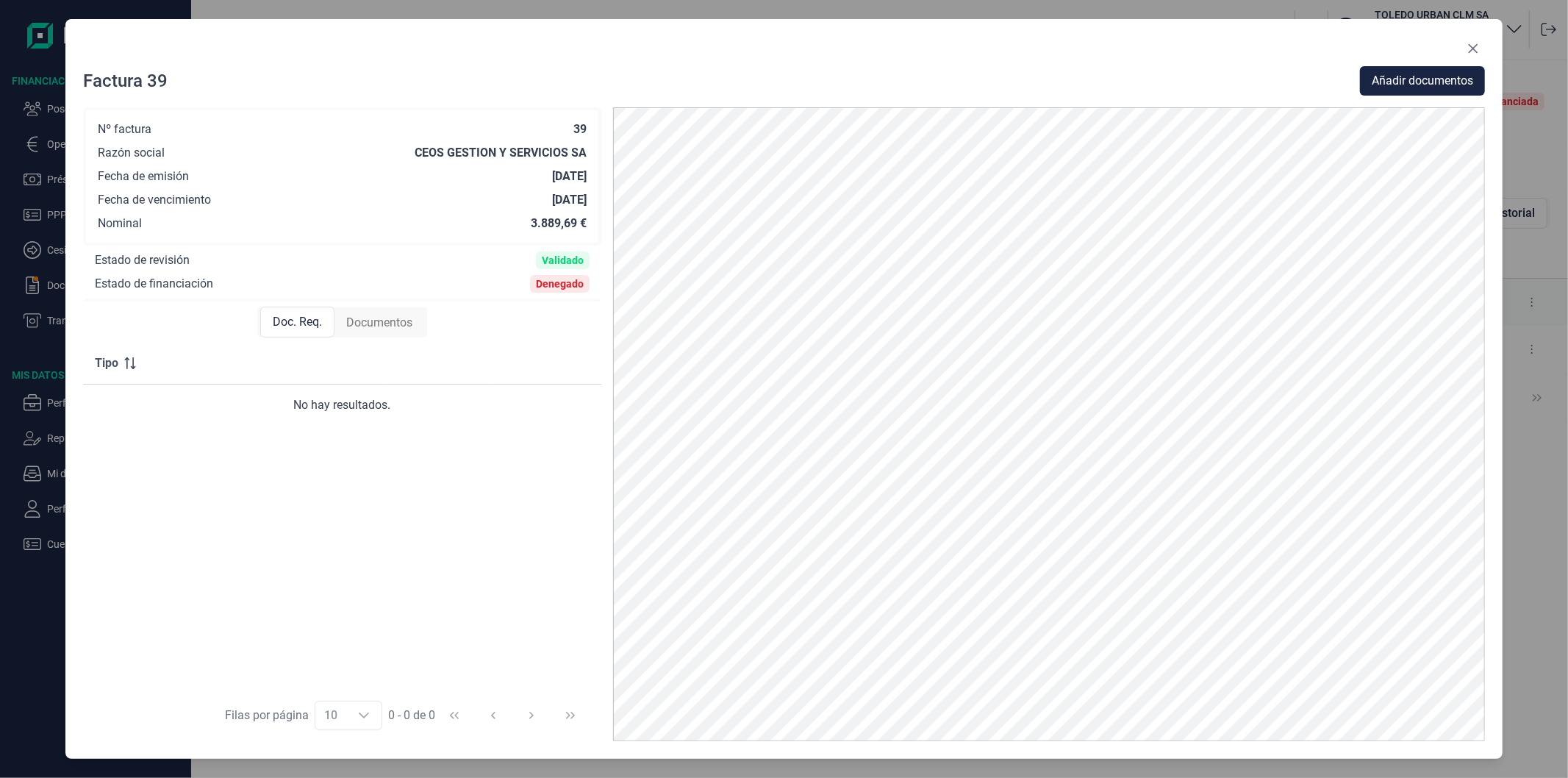
click at [397, 322] on span "Documentos" at bounding box center [379, 323] width 66 height 18
click at [294, 314] on span "Doc. Req." at bounding box center [296, 323] width 49 height 18
drag, startPoint x: 412, startPoint y: 152, endPoint x: 593, endPoint y: 149, distance: 181.0
click at [593, 149] on div "Nº factura 39 Razón social CEOS GESTION Y SERVICIOS SA Fecha de emisión [DATE] …" at bounding box center [342, 176] width 518 height 138
copy div "CEOS GESTION Y SERVICIOS SA"
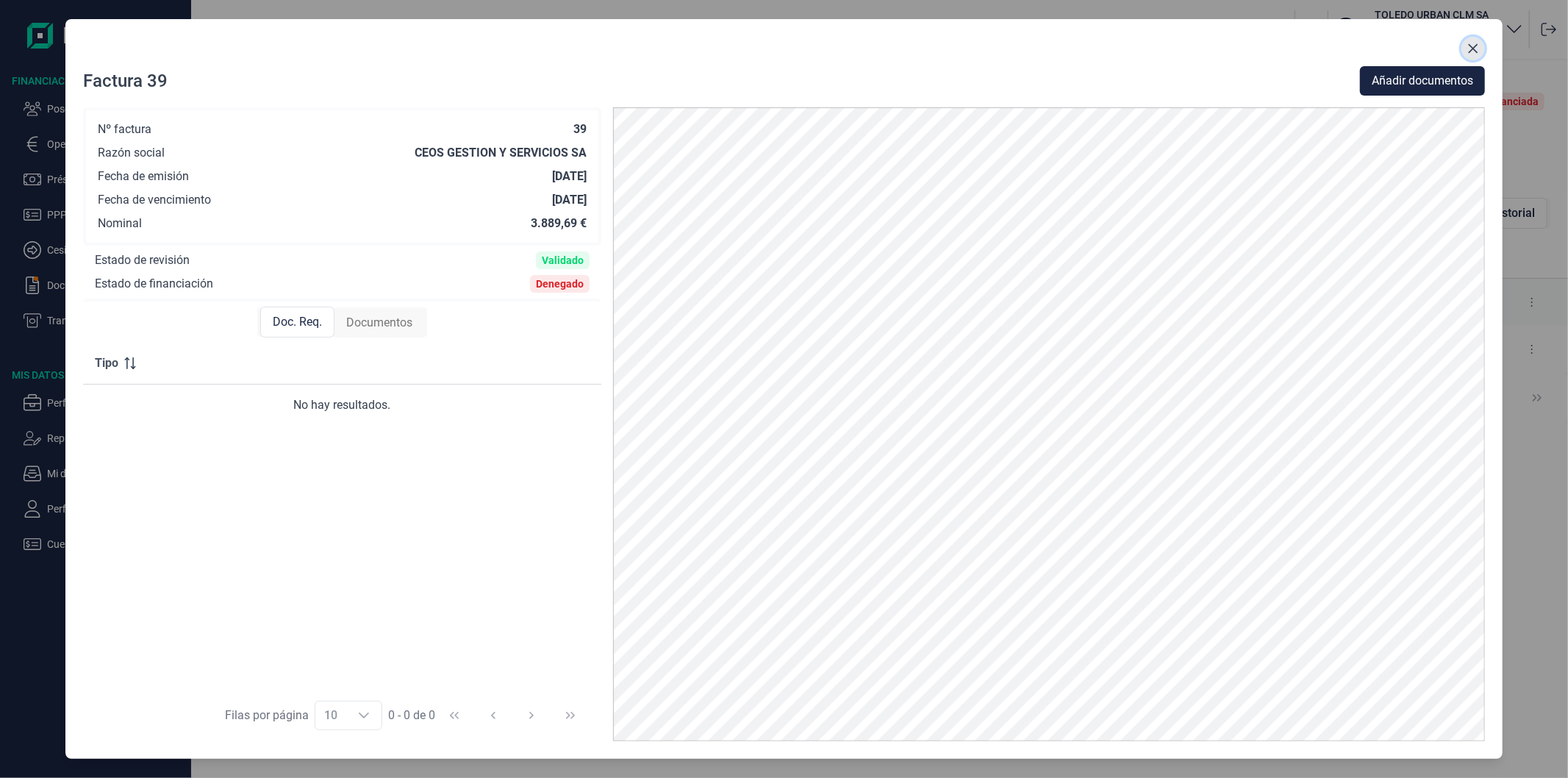
click at [1473, 47] on icon "Close" at bounding box center [1473, 48] width 10 height 10
